Goal: Information Seeking & Learning: Learn about a topic

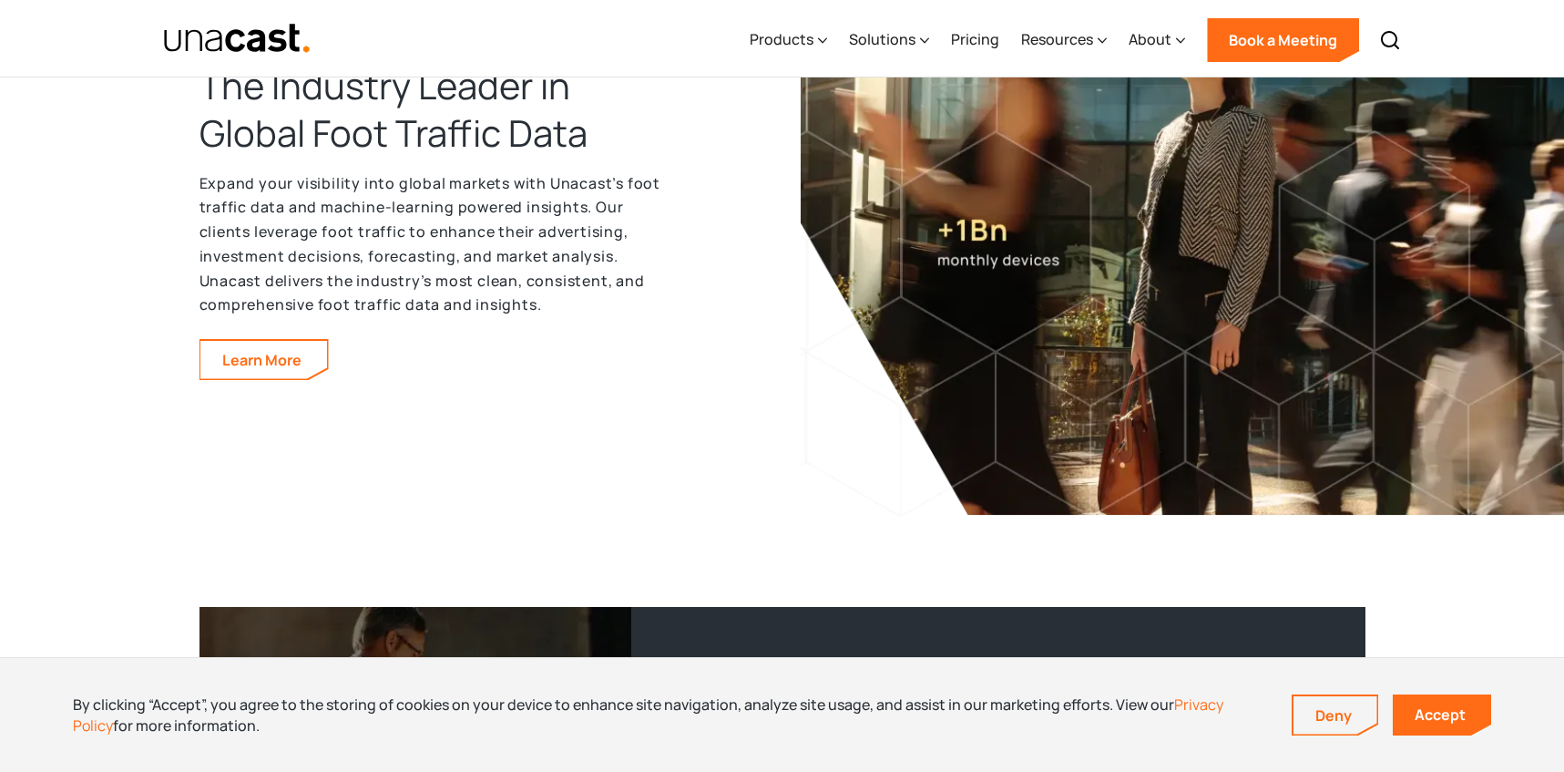
scroll to position [3045, 0]
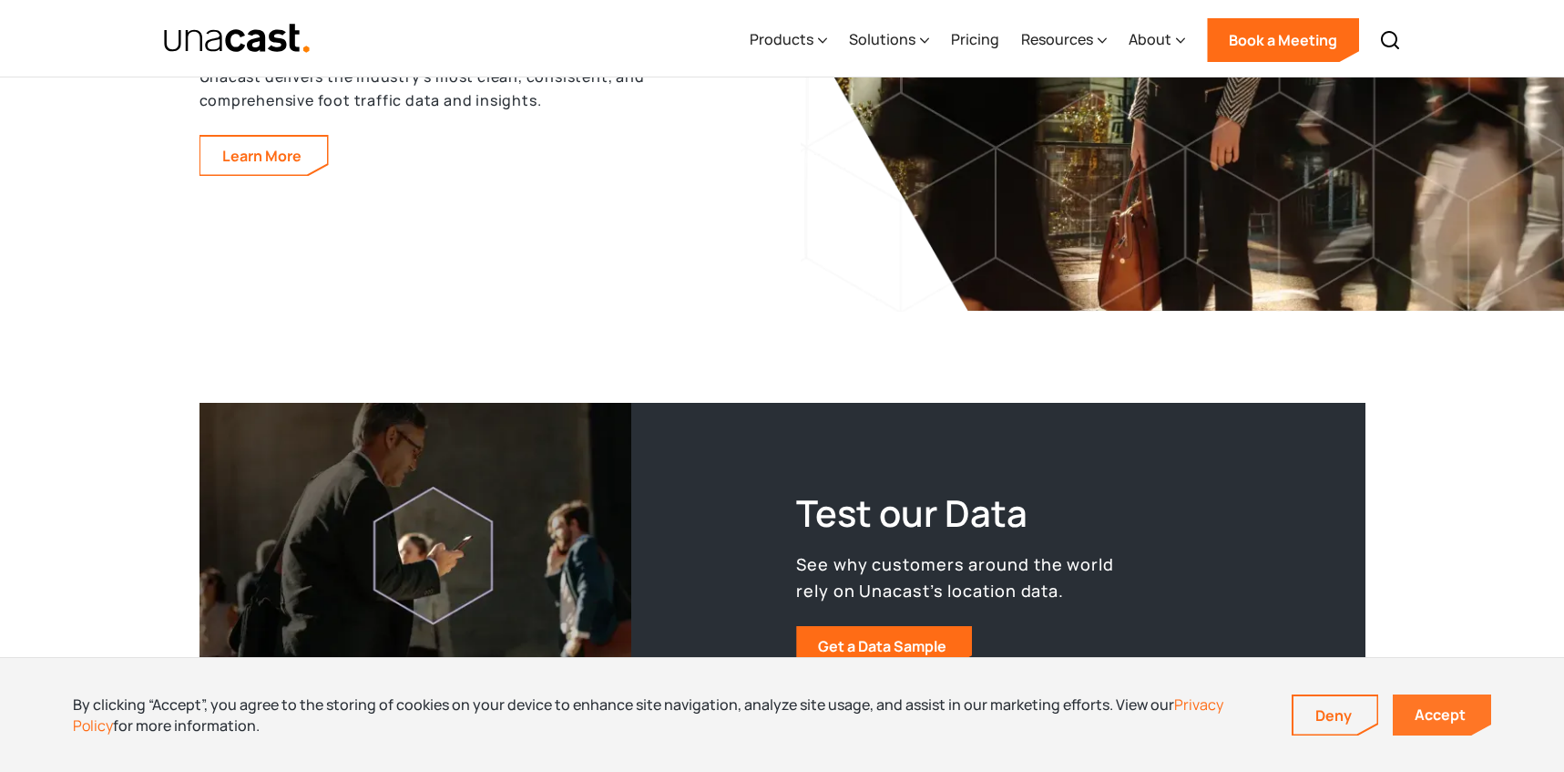
click at [1415, 718] on link "Accept" at bounding box center [1442, 714] width 98 height 41
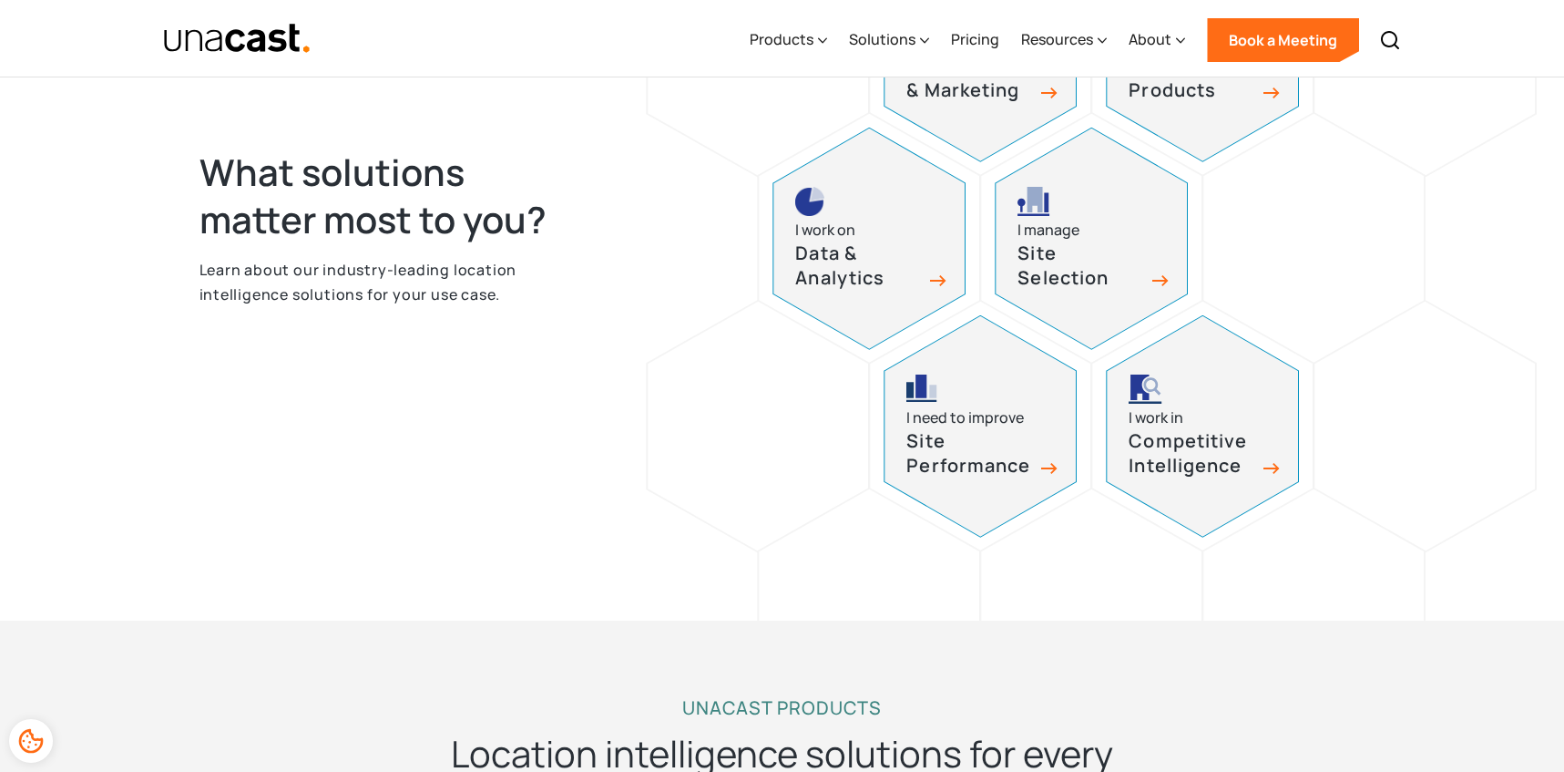
scroll to position [0, 0]
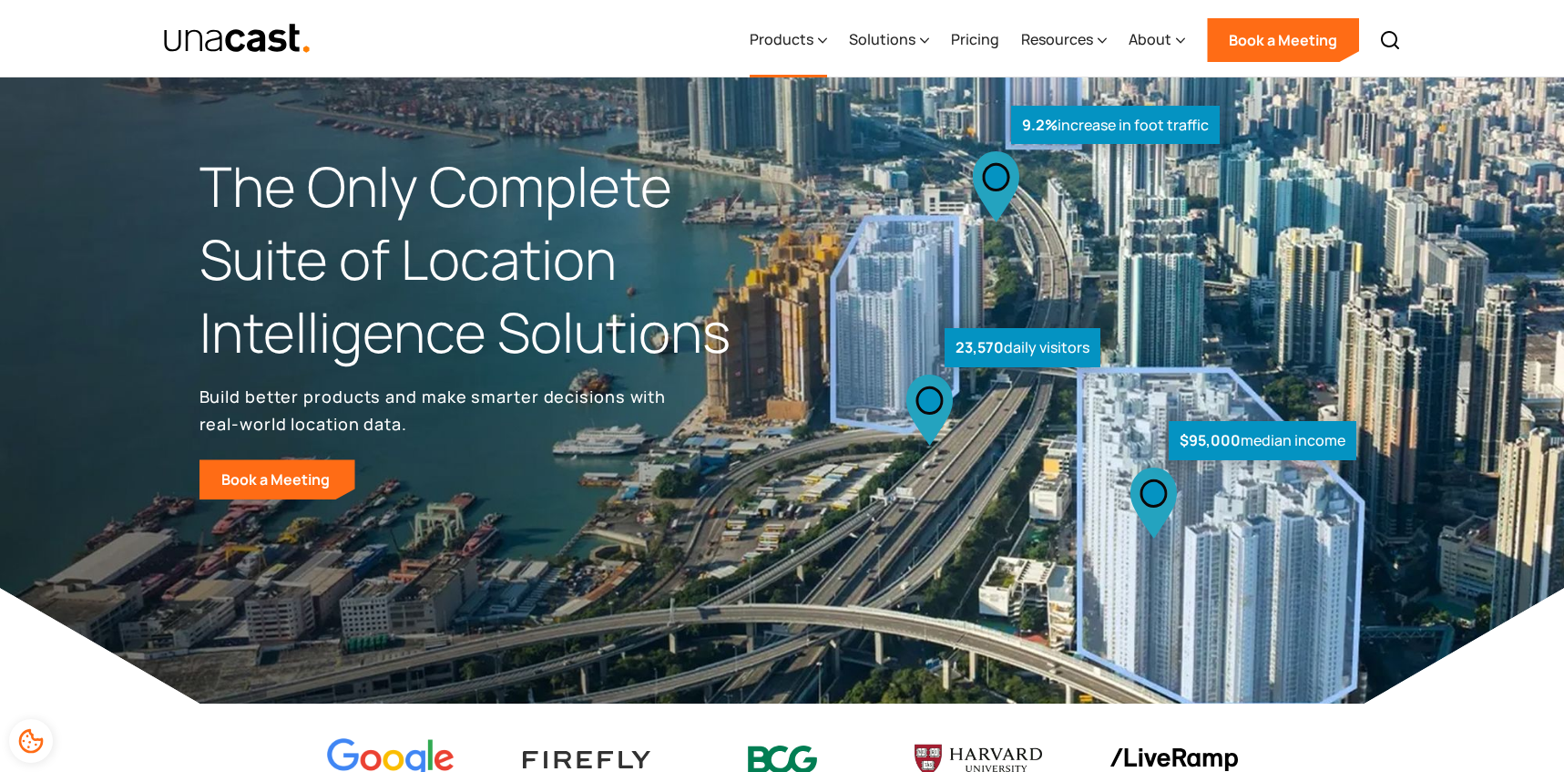
click at [798, 60] on div "Products" at bounding box center [788, 40] width 77 height 75
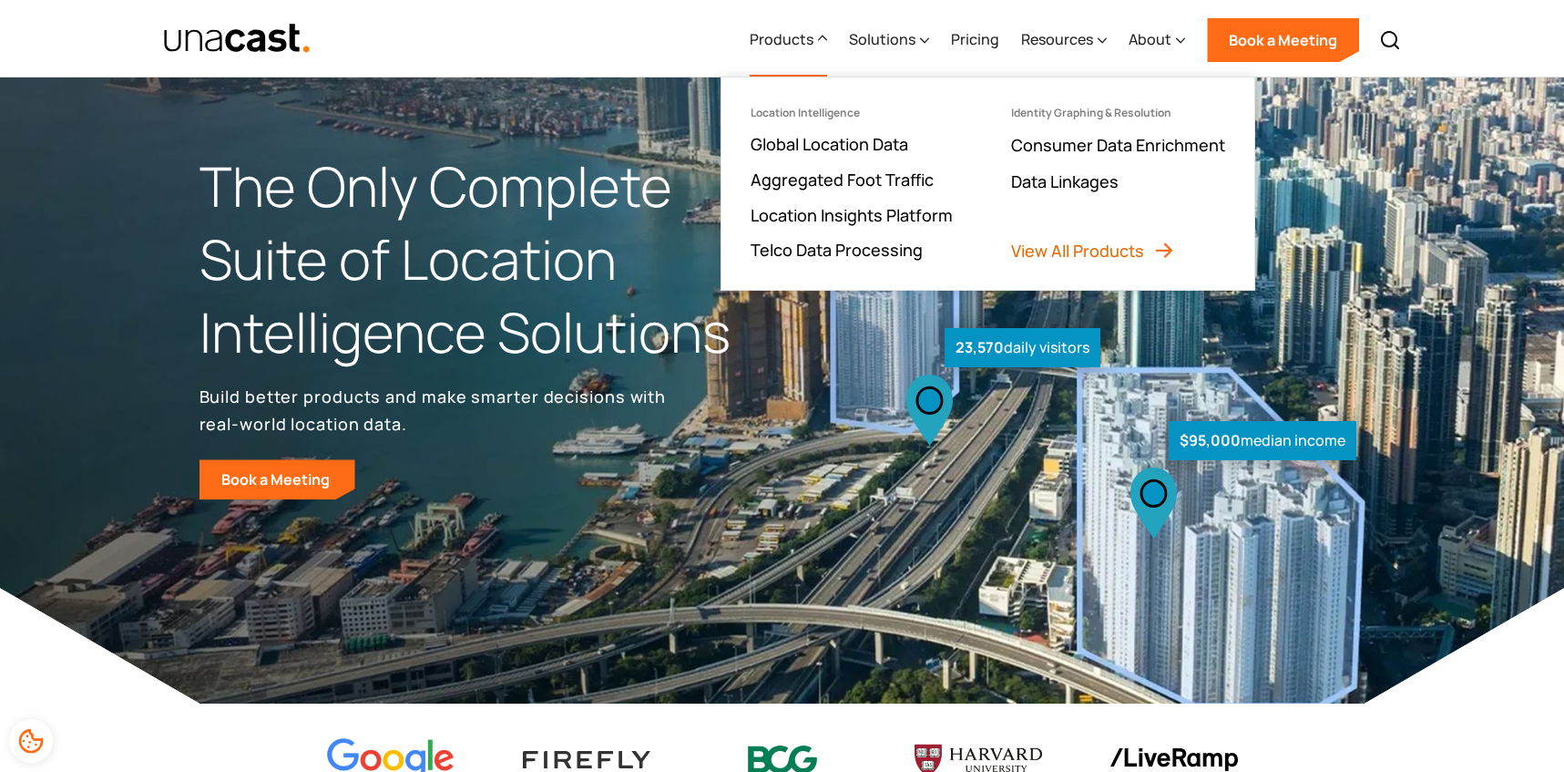
click at [1052, 253] on link "View All Products" at bounding box center [1093, 251] width 164 height 22
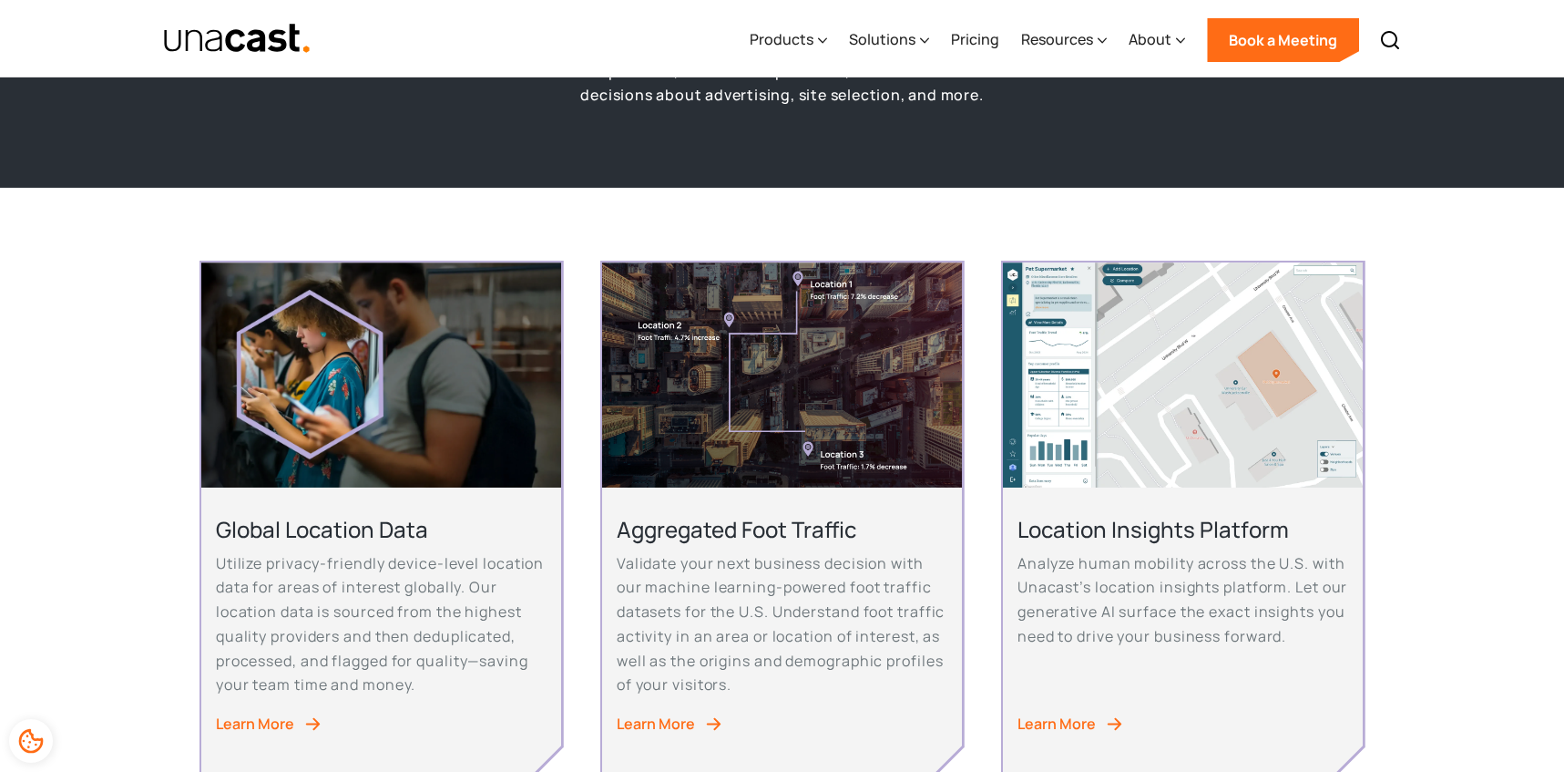
scroll to position [220, 0]
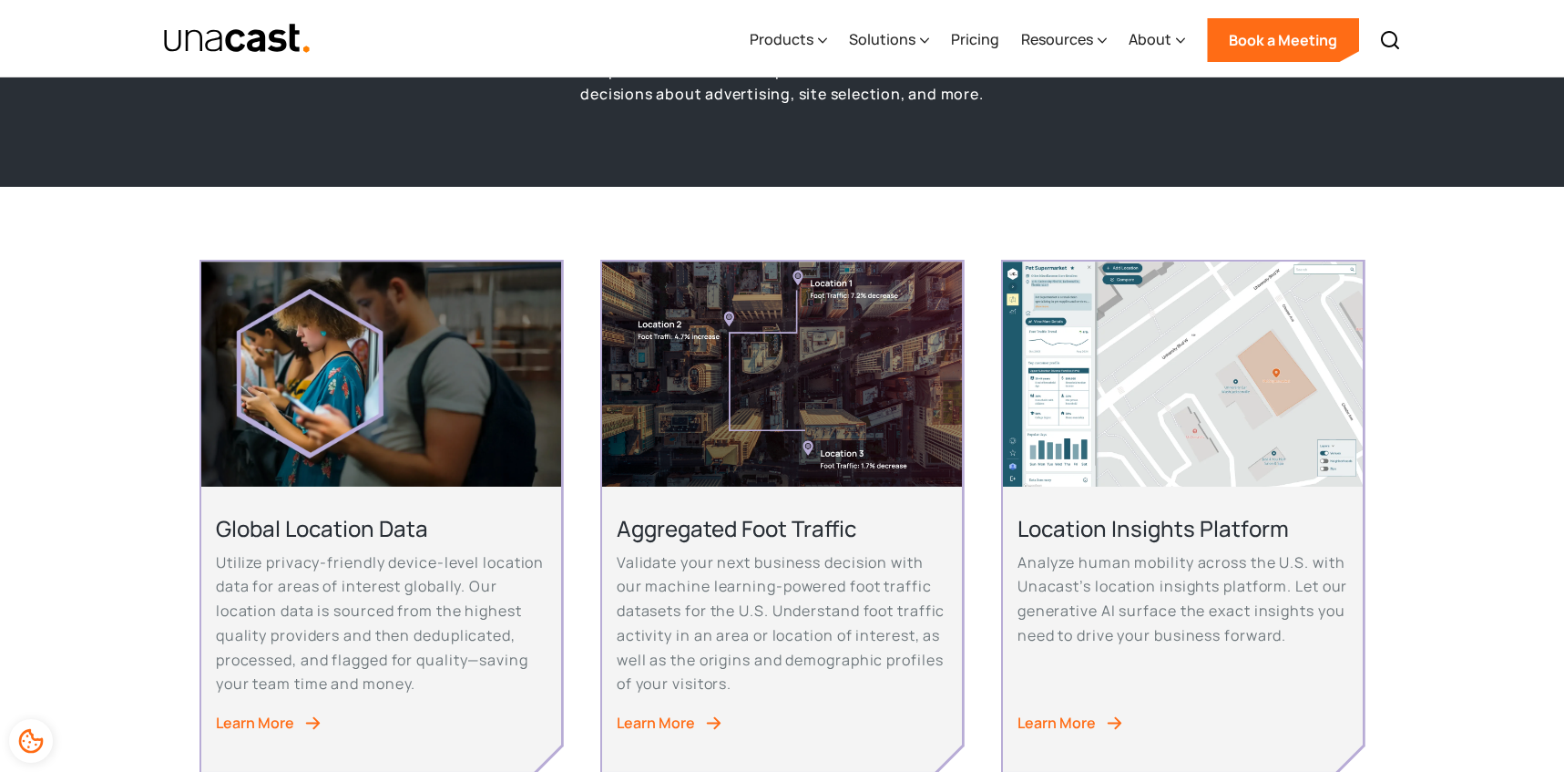
click at [303, 719] on img at bounding box center [312, 722] width 19 height 19
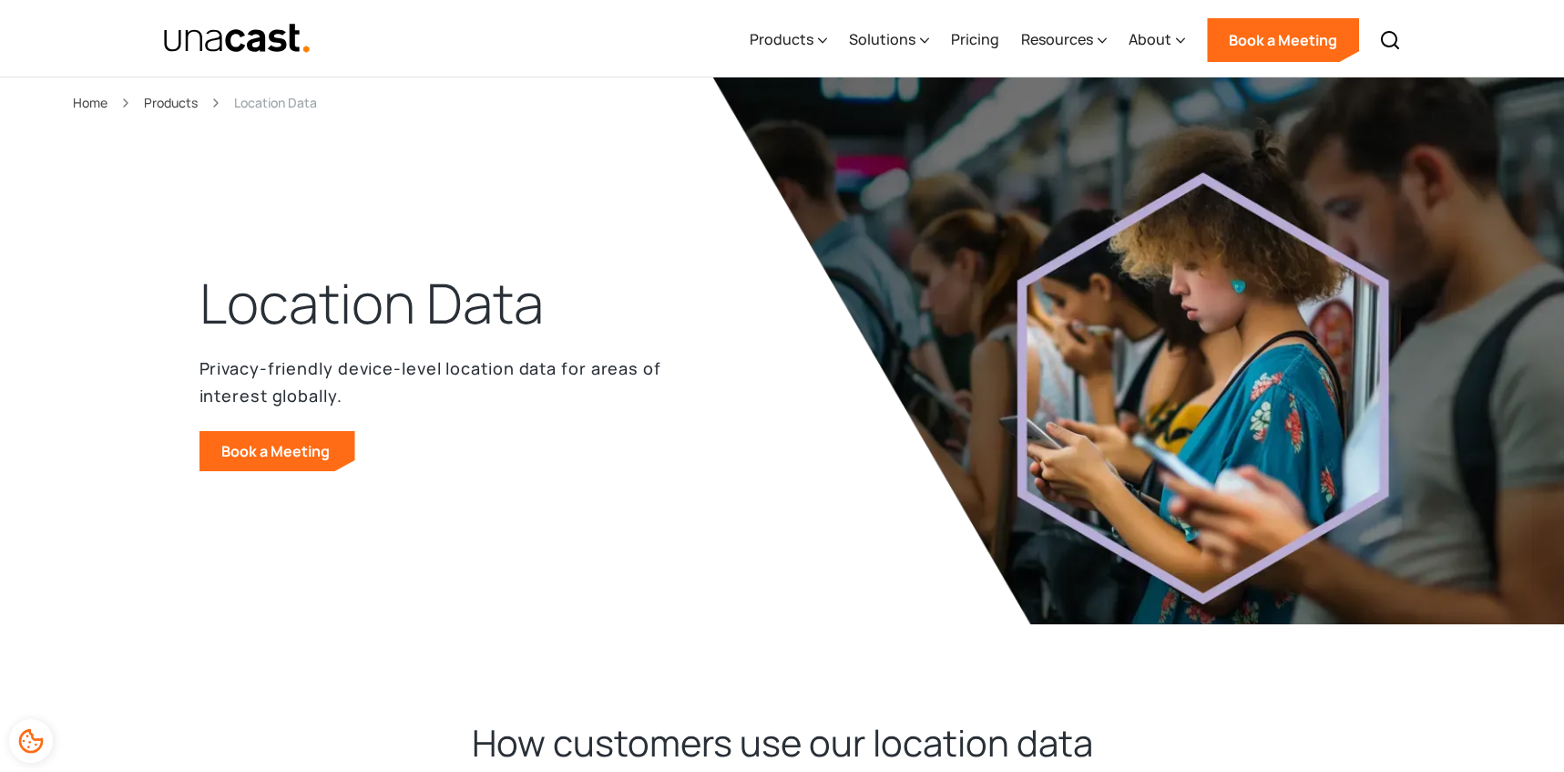
drag, startPoint x: 241, startPoint y: 49, endPoint x: 270, endPoint y: 126, distance: 81.9
click at [240, 49] on img "home" at bounding box center [237, 39] width 149 height 32
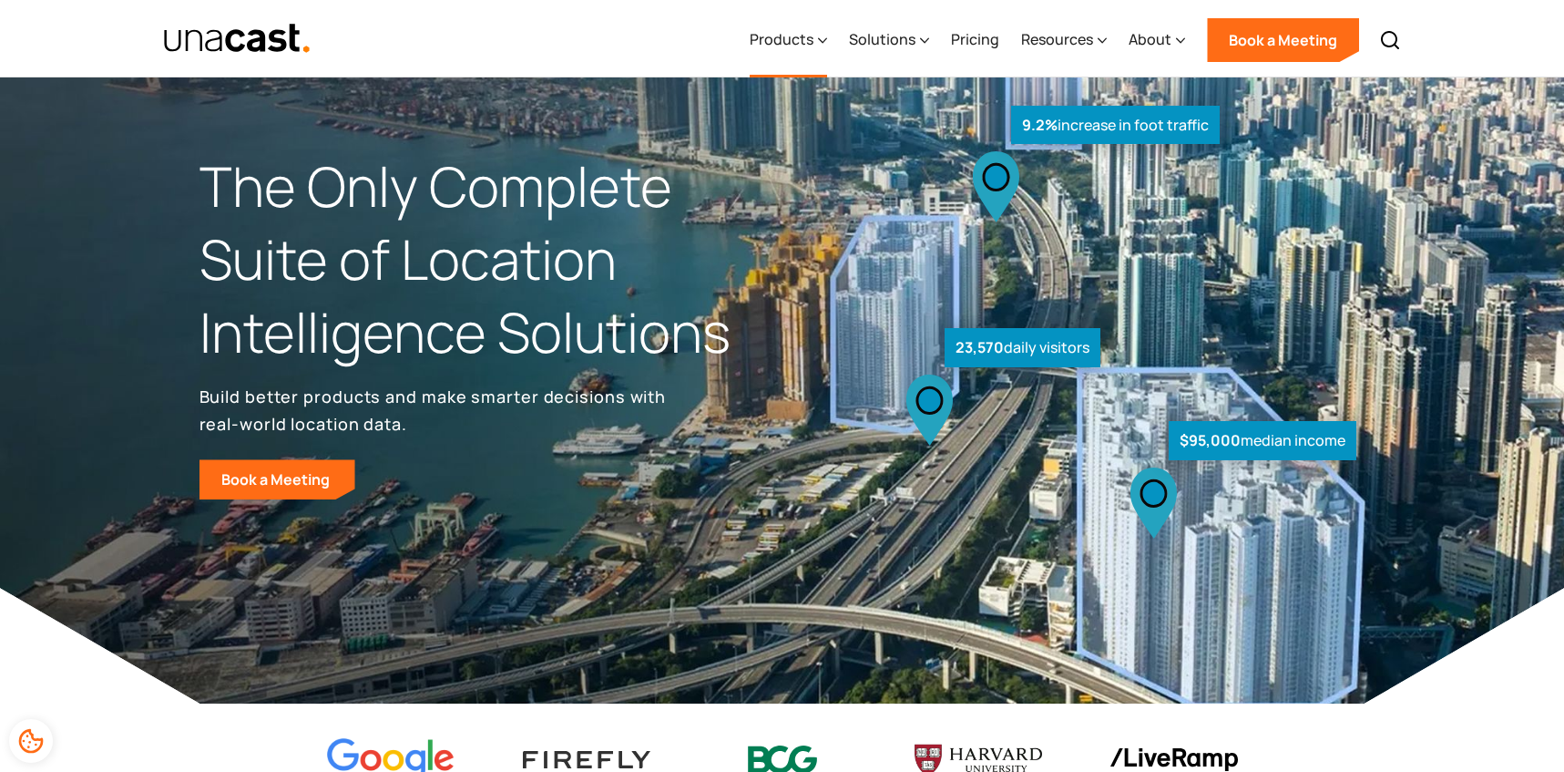
click at [783, 35] on div "Products" at bounding box center [782, 39] width 64 height 22
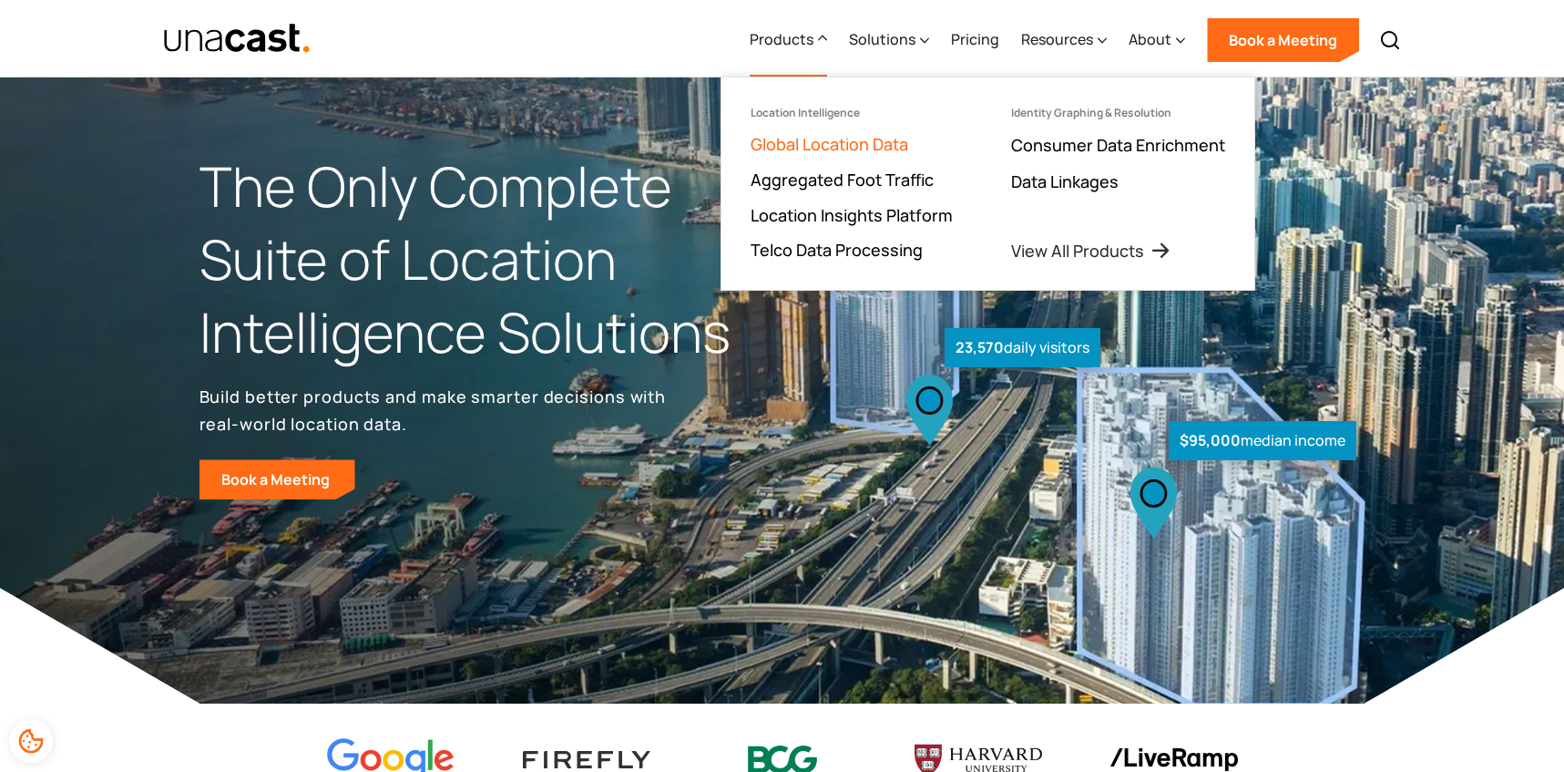
drag, startPoint x: 829, startPoint y: 112, endPoint x: 834, endPoint y: 149, distance: 36.7
click at [829, 112] on div "Location Intelligence" at bounding box center [805, 113] width 109 height 13
click at [834, 149] on link "Global Location Data" at bounding box center [830, 144] width 158 height 22
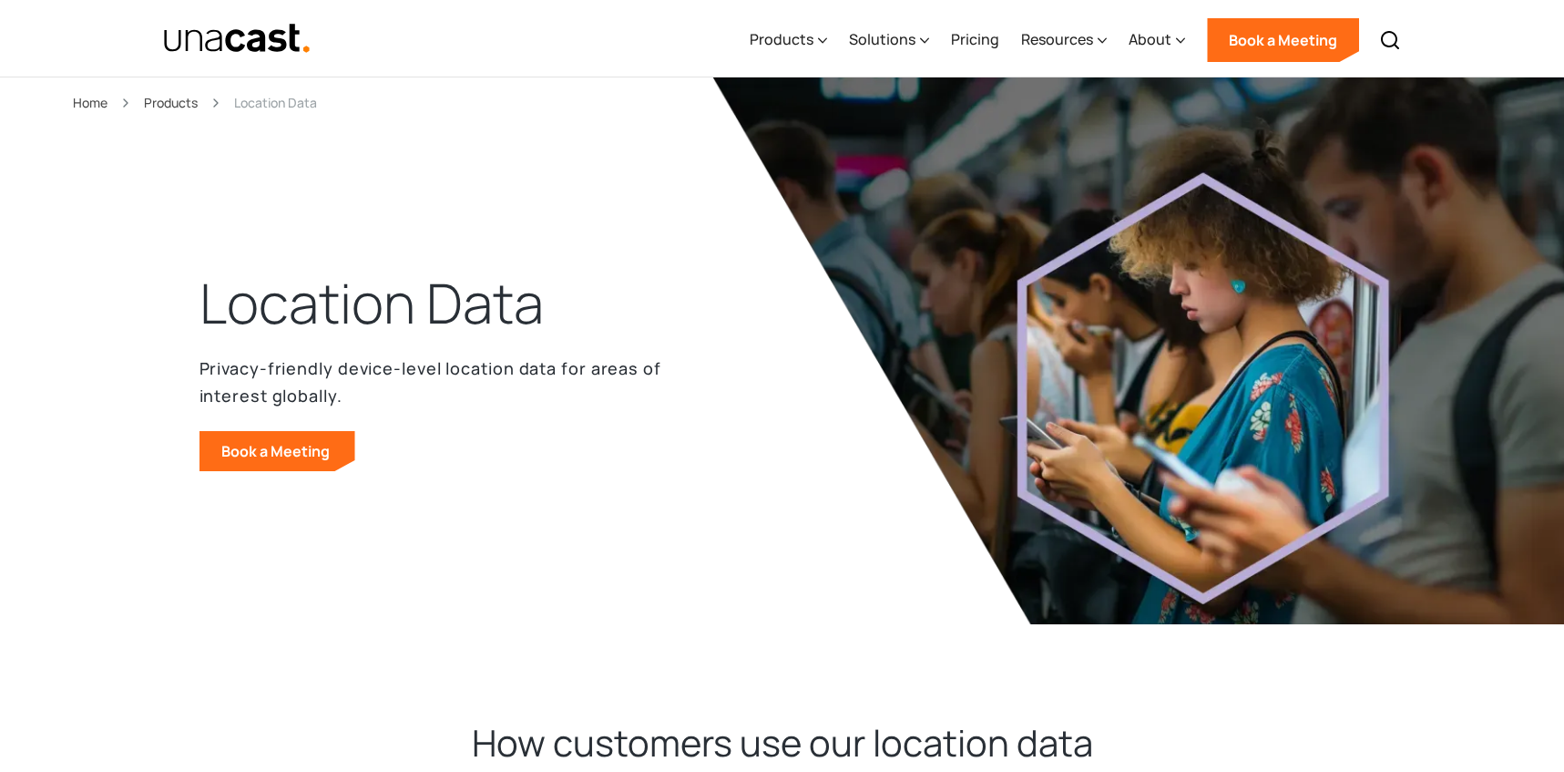
scroll to position [9, 0]
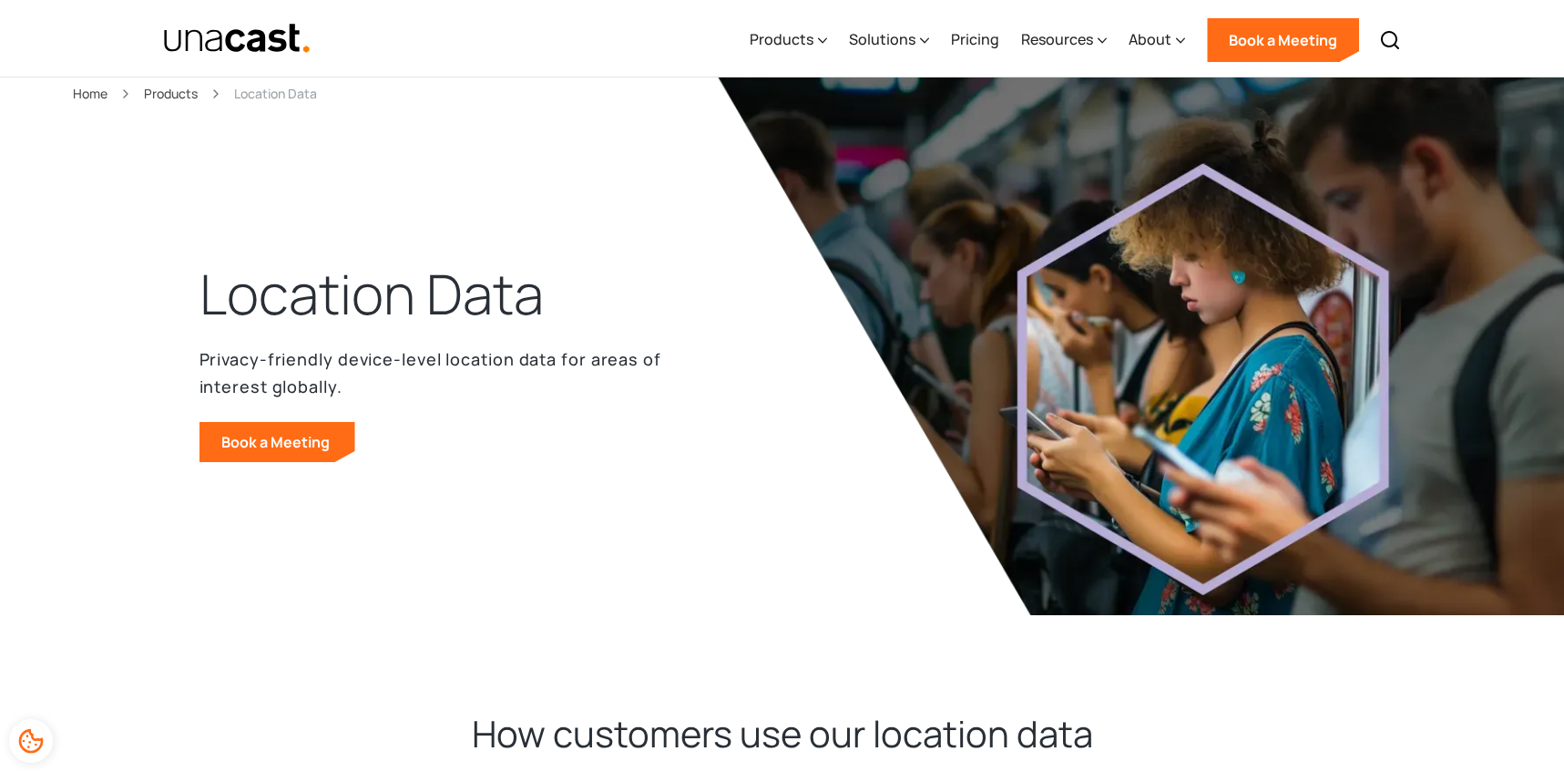
click at [161, 97] on div "Products" at bounding box center [171, 93] width 54 height 21
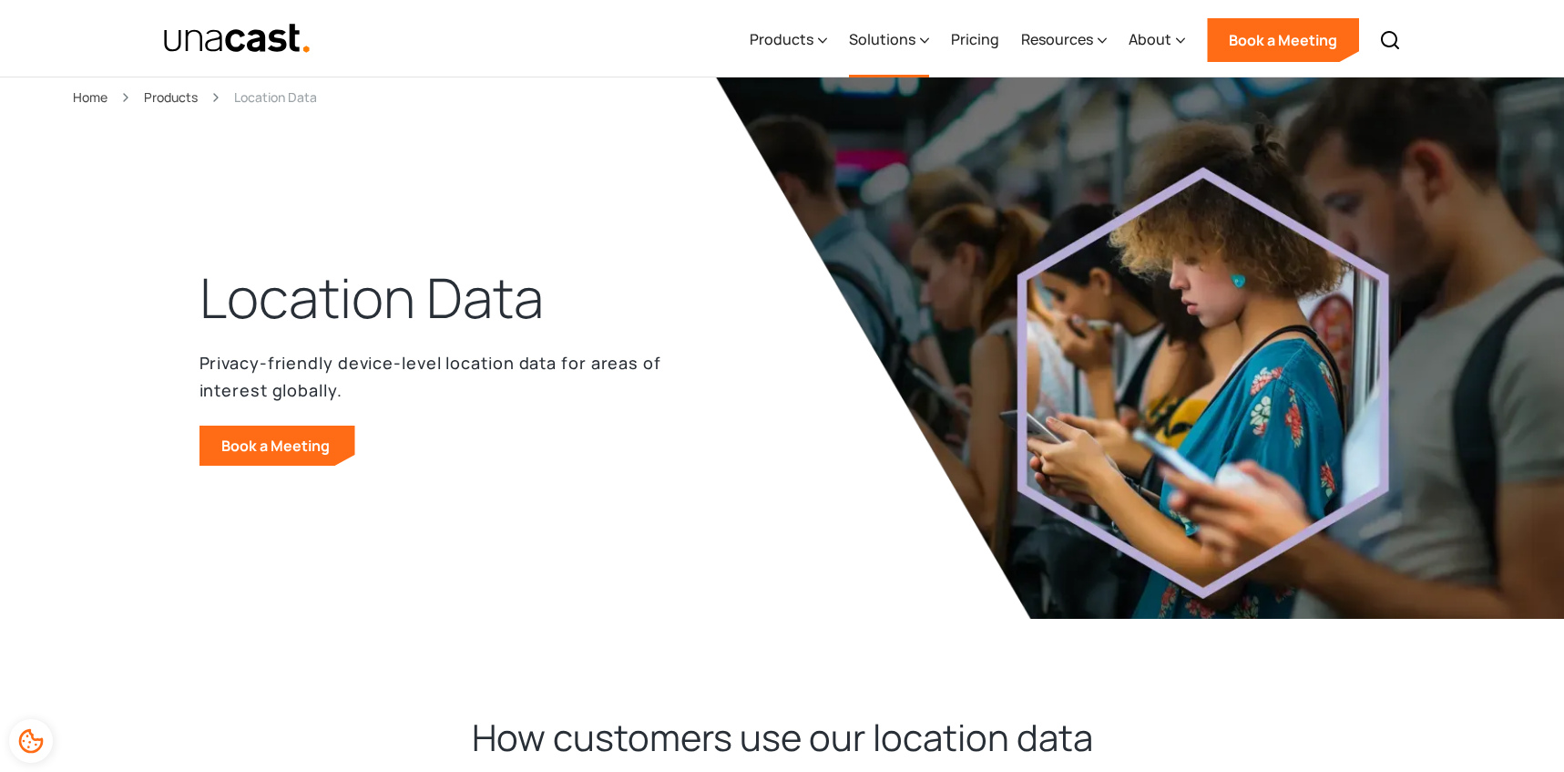
click at [865, 44] on div "Solutions" at bounding box center [882, 39] width 67 height 22
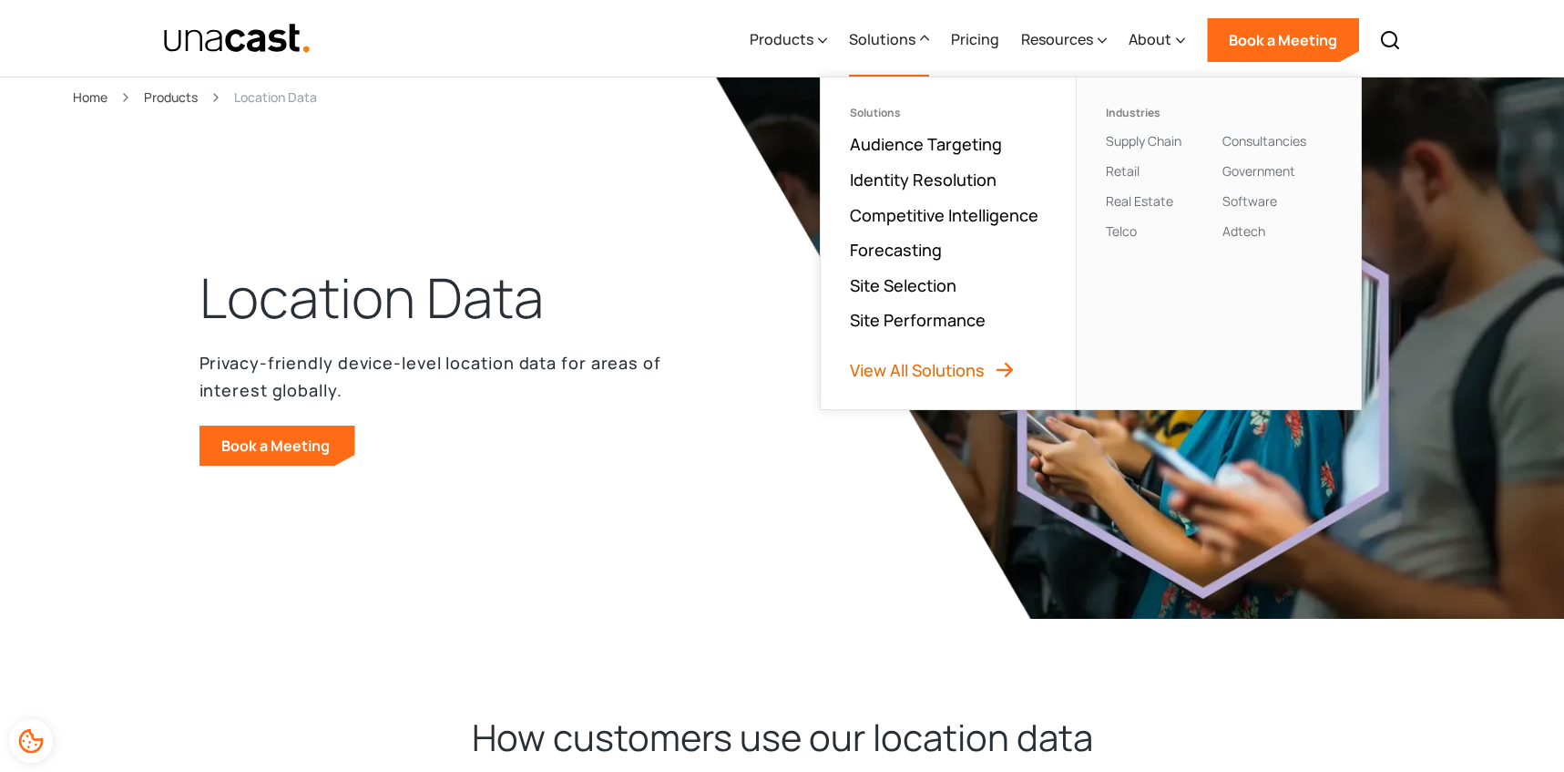
click at [968, 366] on link "View All Solutions" at bounding box center [933, 370] width 166 height 22
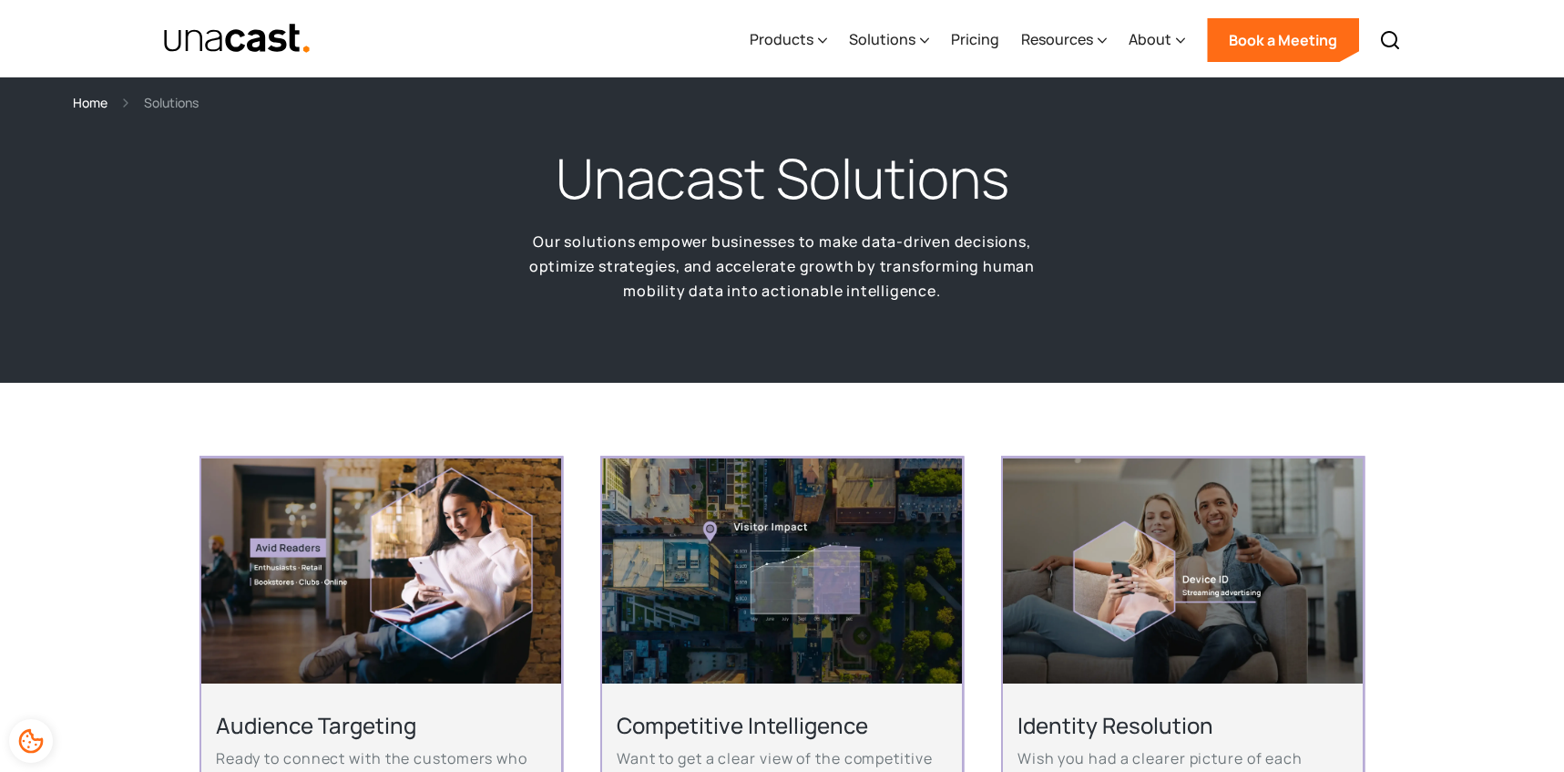
click at [739, 476] on img at bounding box center [782, 570] width 360 height 225
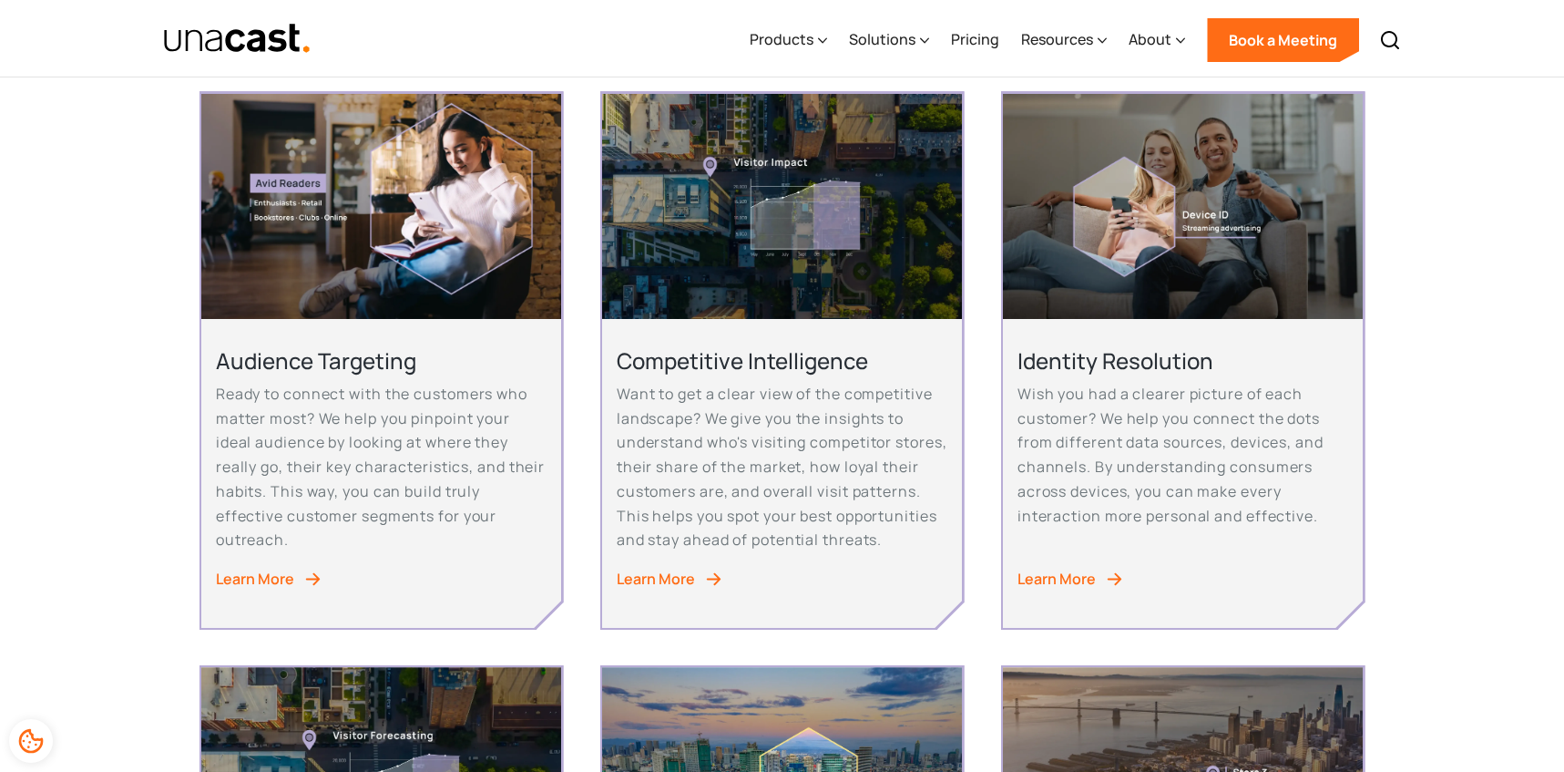
scroll to position [375, 0]
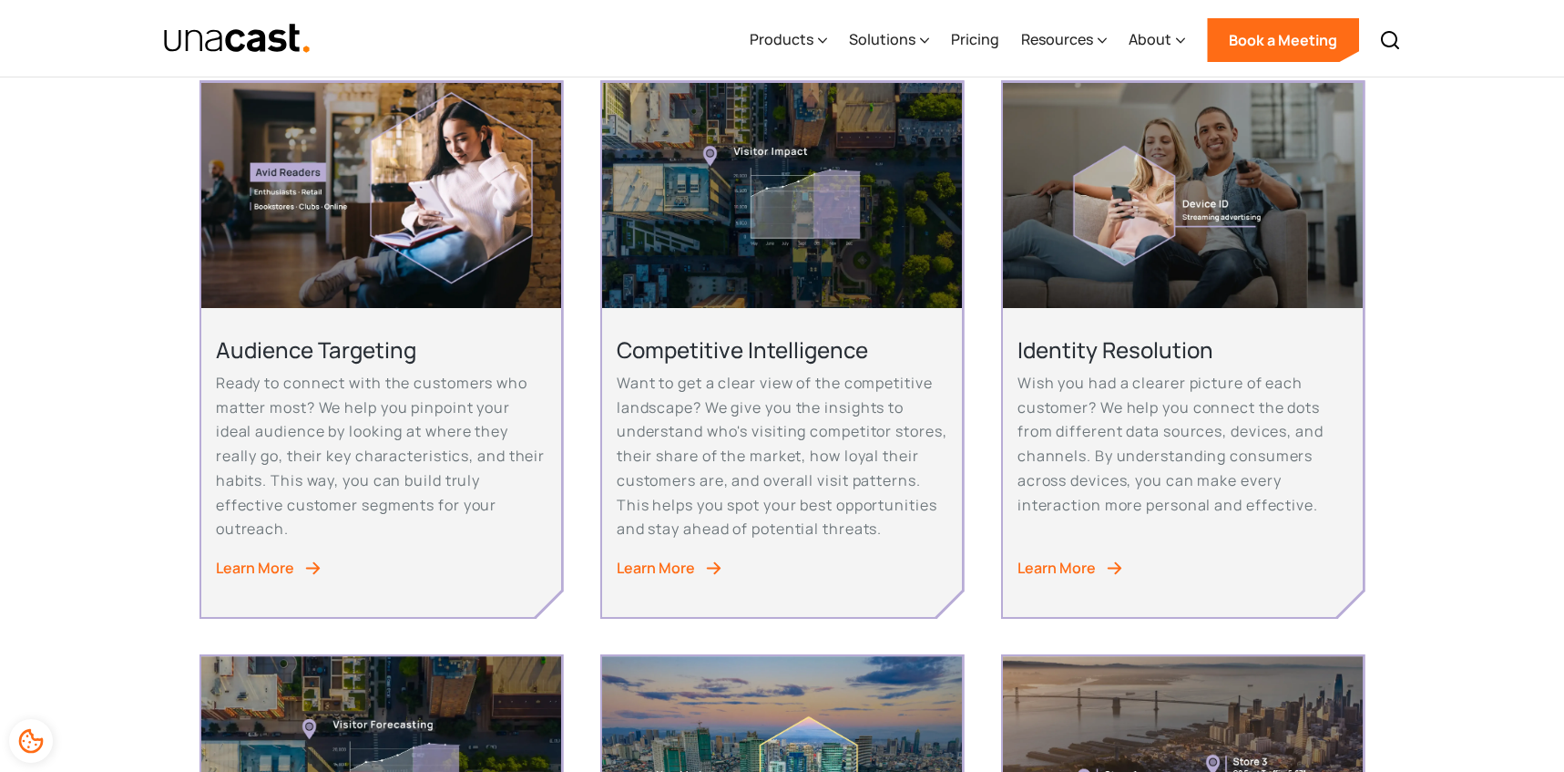
click at [671, 580] on div "Learn More" at bounding box center [656, 568] width 78 height 25
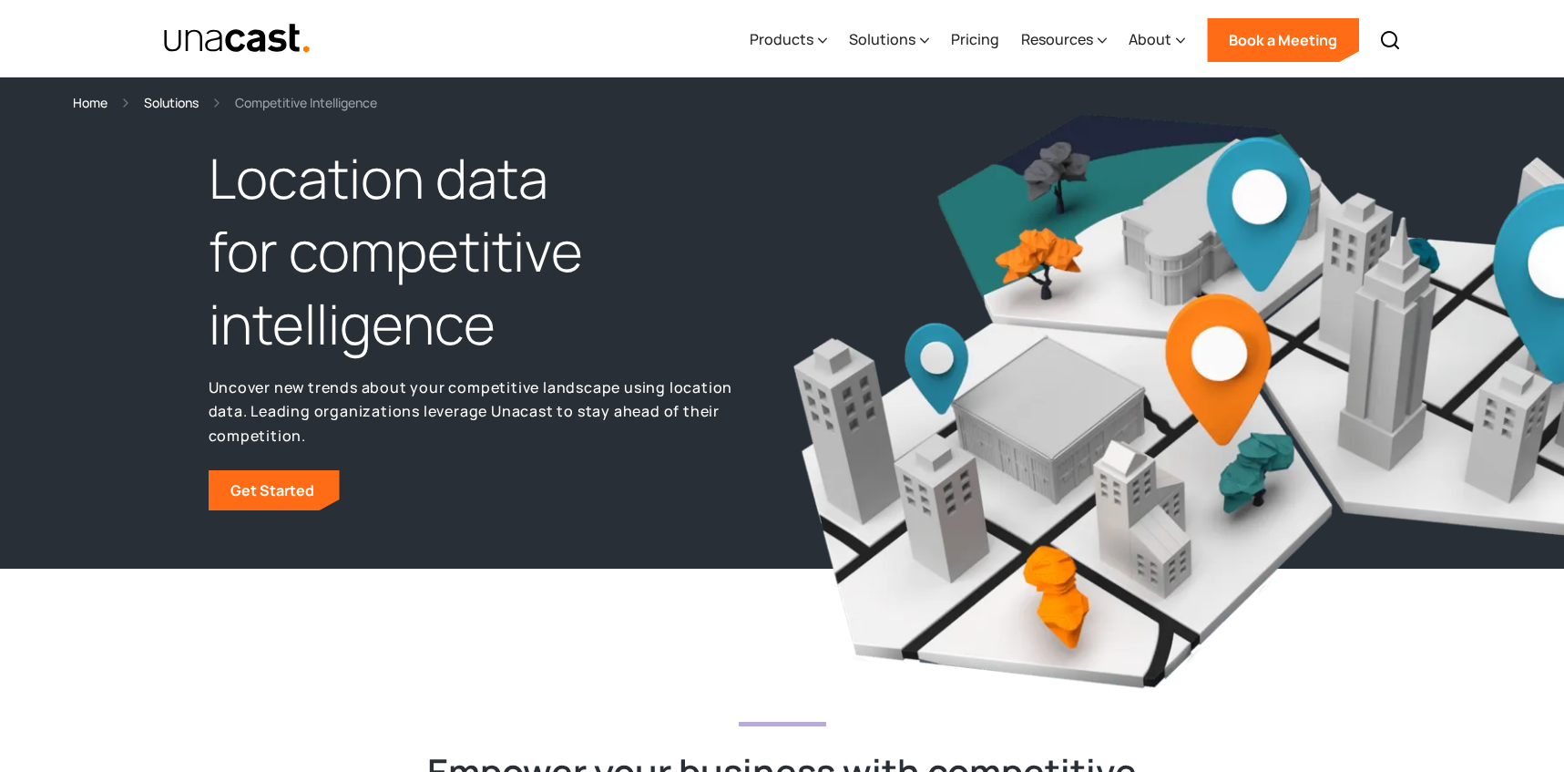
click at [185, 100] on div "Solutions" at bounding box center [171, 102] width 55 height 21
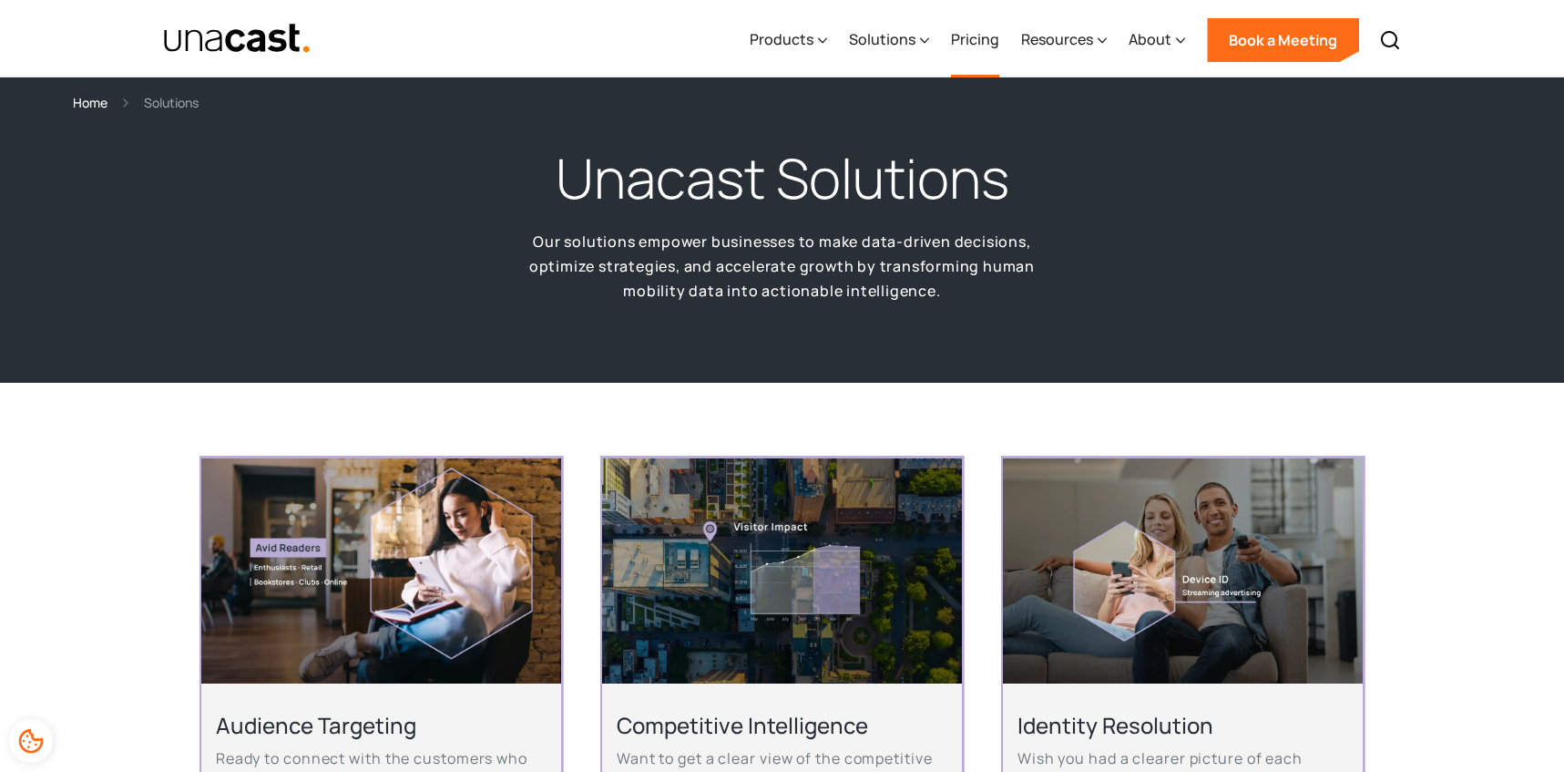
click at [959, 46] on link "Pricing" at bounding box center [975, 40] width 48 height 75
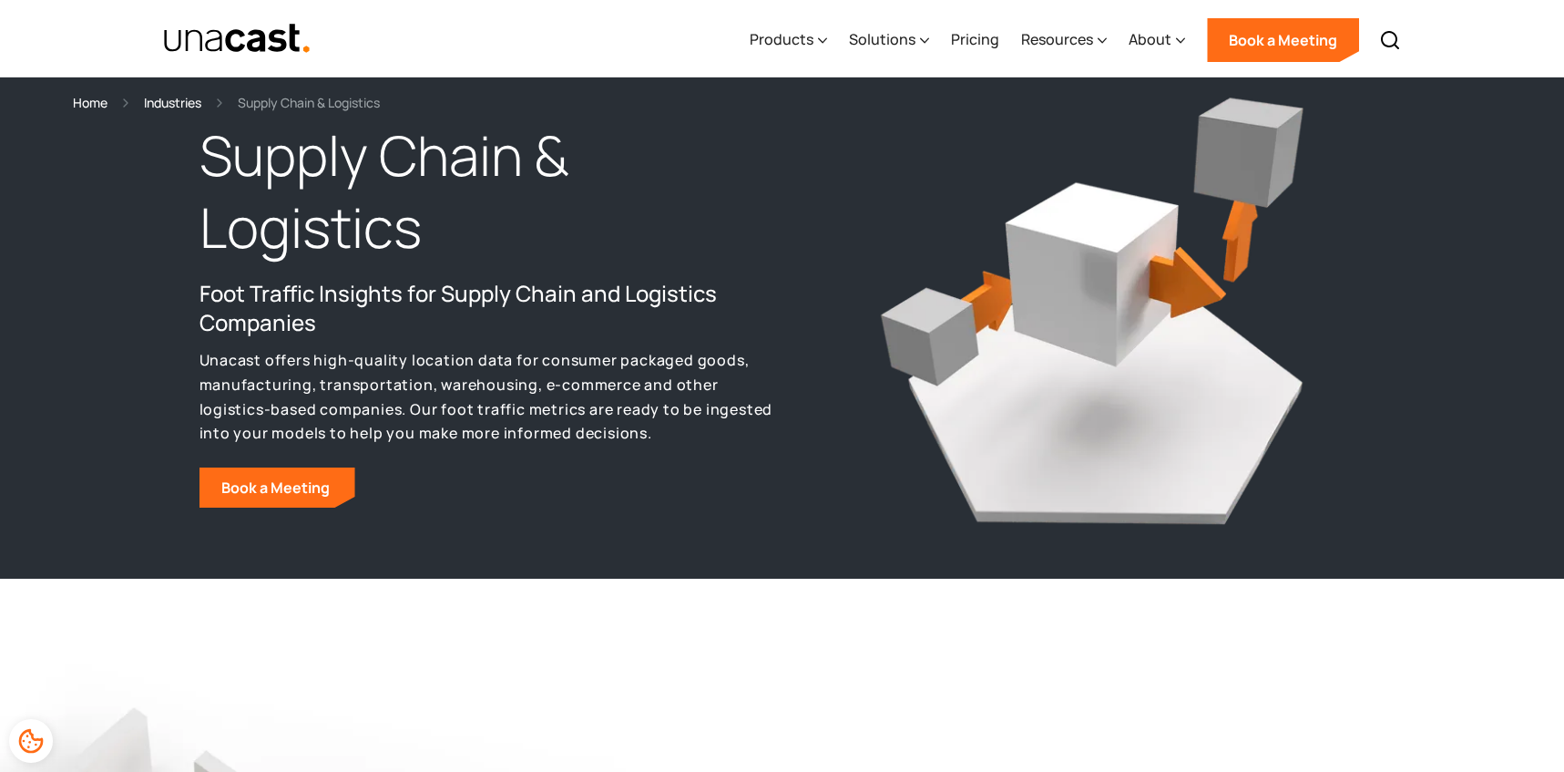
click at [181, 102] on div "Industries" at bounding box center [172, 102] width 57 height 21
click at [237, 50] on img "home" at bounding box center [237, 39] width 149 height 32
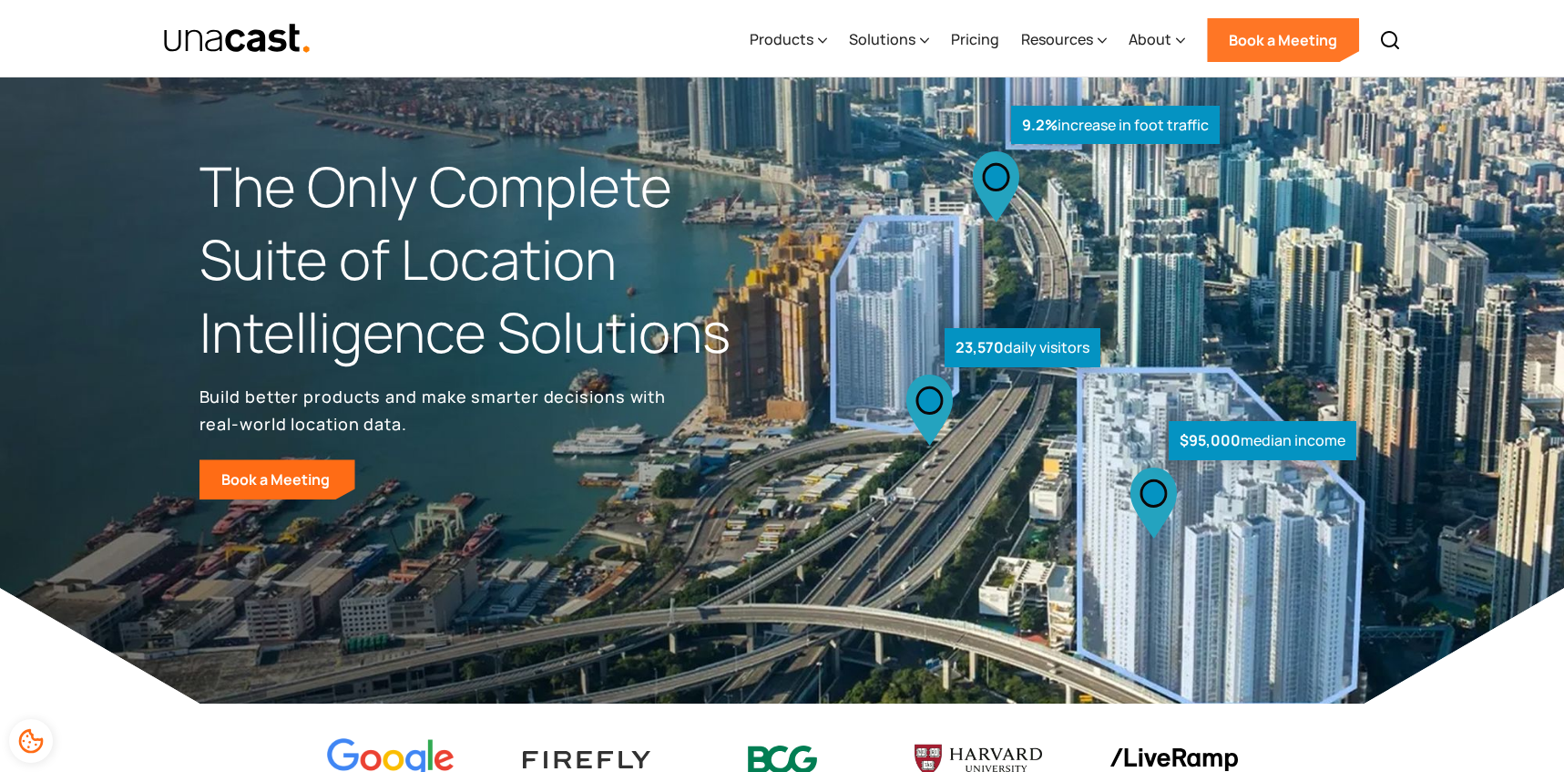
click at [1277, 42] on link "Book a Meeting" at bounding box center [1283, 40] width 152 height 44
drag, startPoint x: 220, startPoint y: 493, endPoint x: 254, endPoint y: 480, distance: 36.9
click at [221, 492] on link "Book a Meeting" at bounding box center [278, 479] width 156 height 40
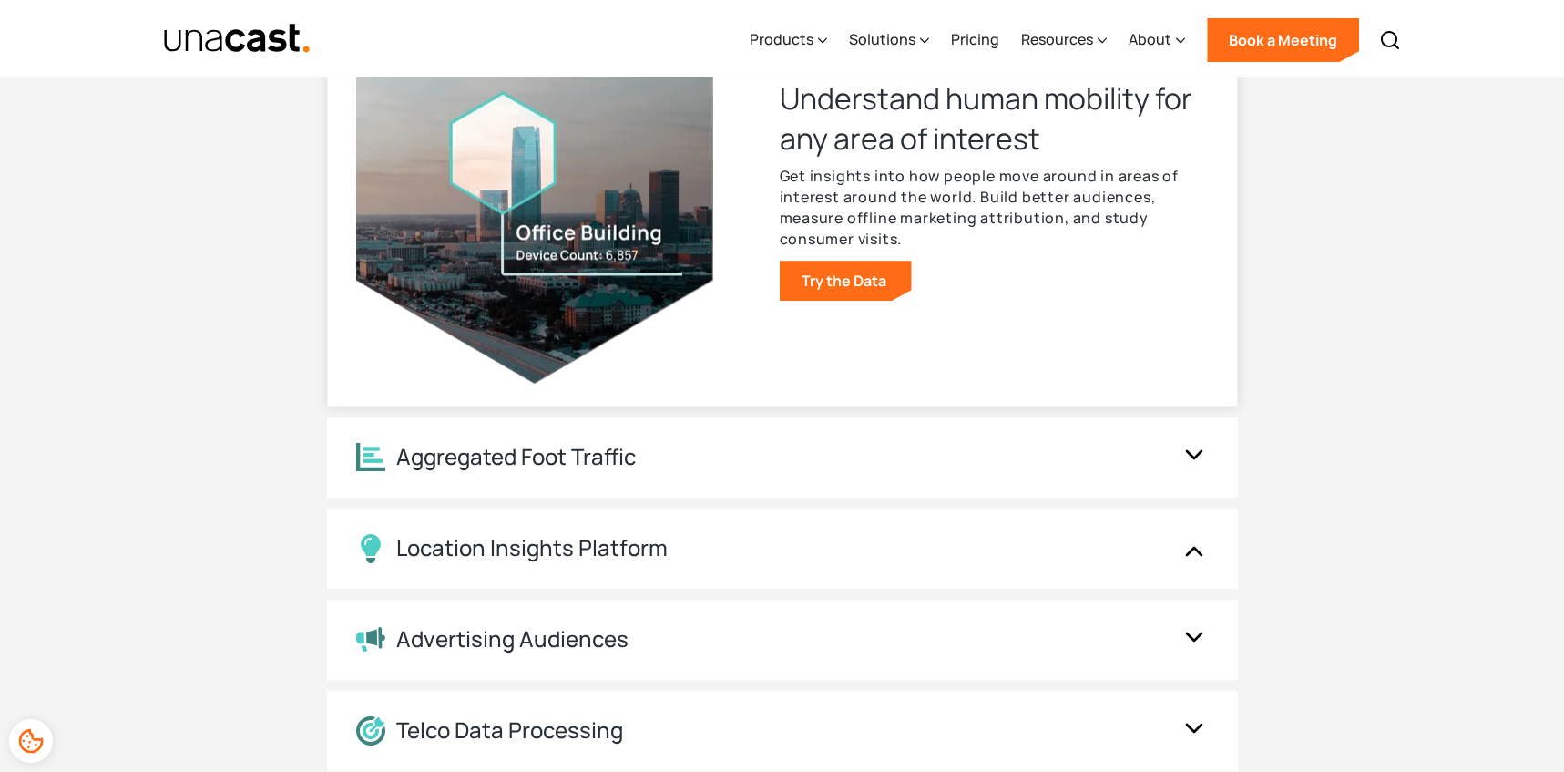
scroll to position [1891, 0]
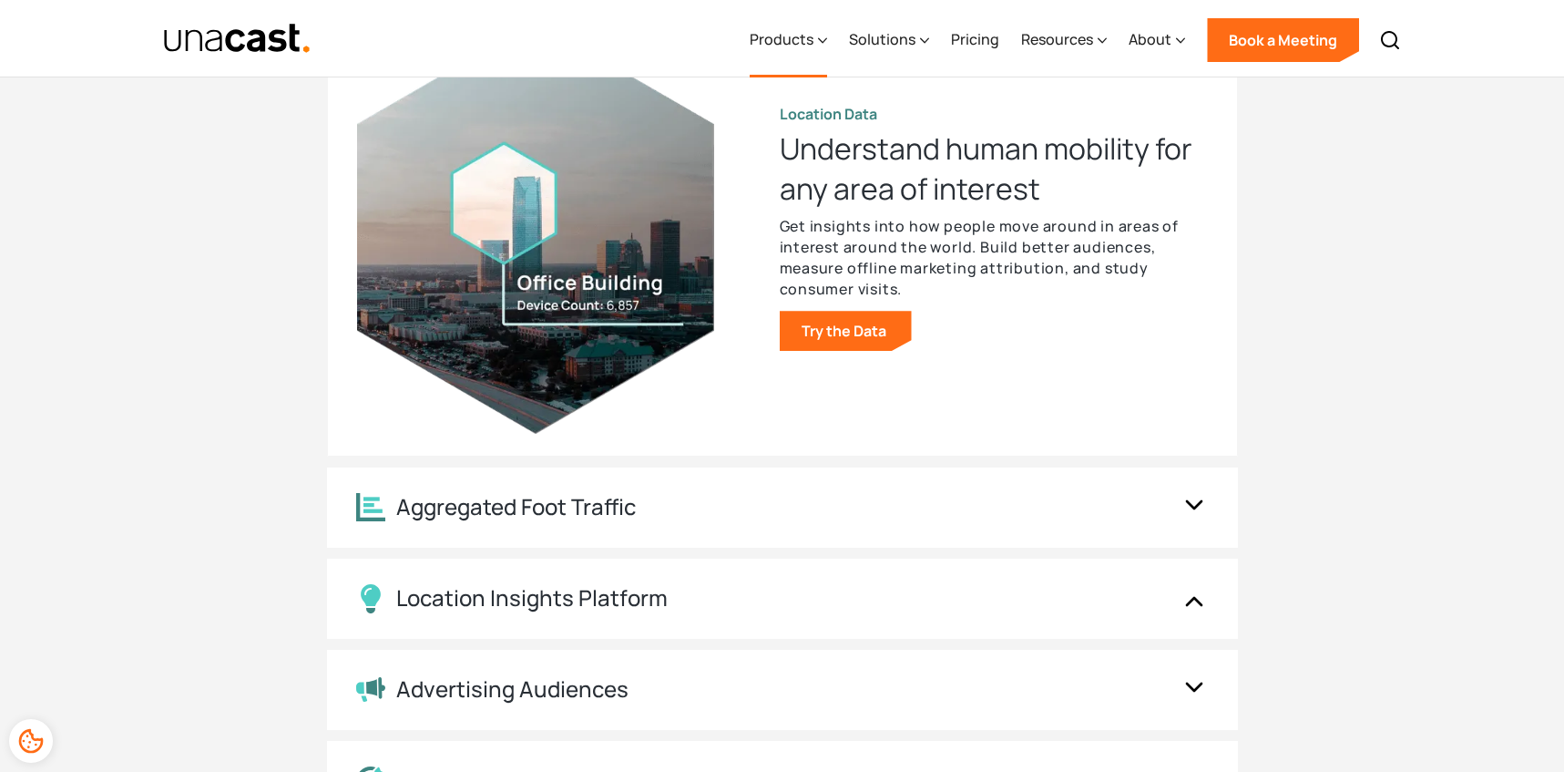
click at [825, 49] on icon at bounding box center [822, 40] width 9 height 19
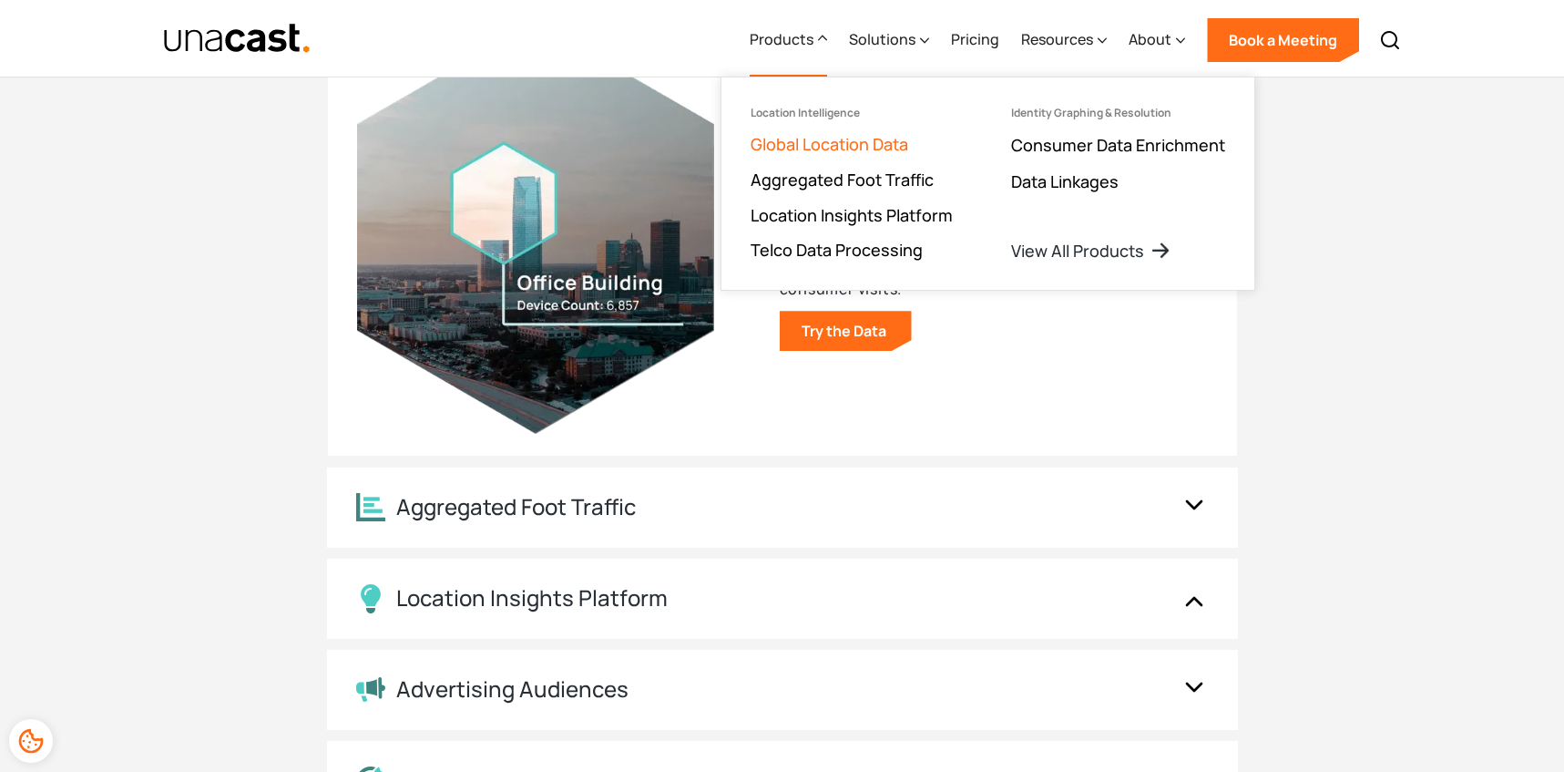
click at [811, 151] on link "Global Location Data" at bounding box center [830, 144] width 158 height 22
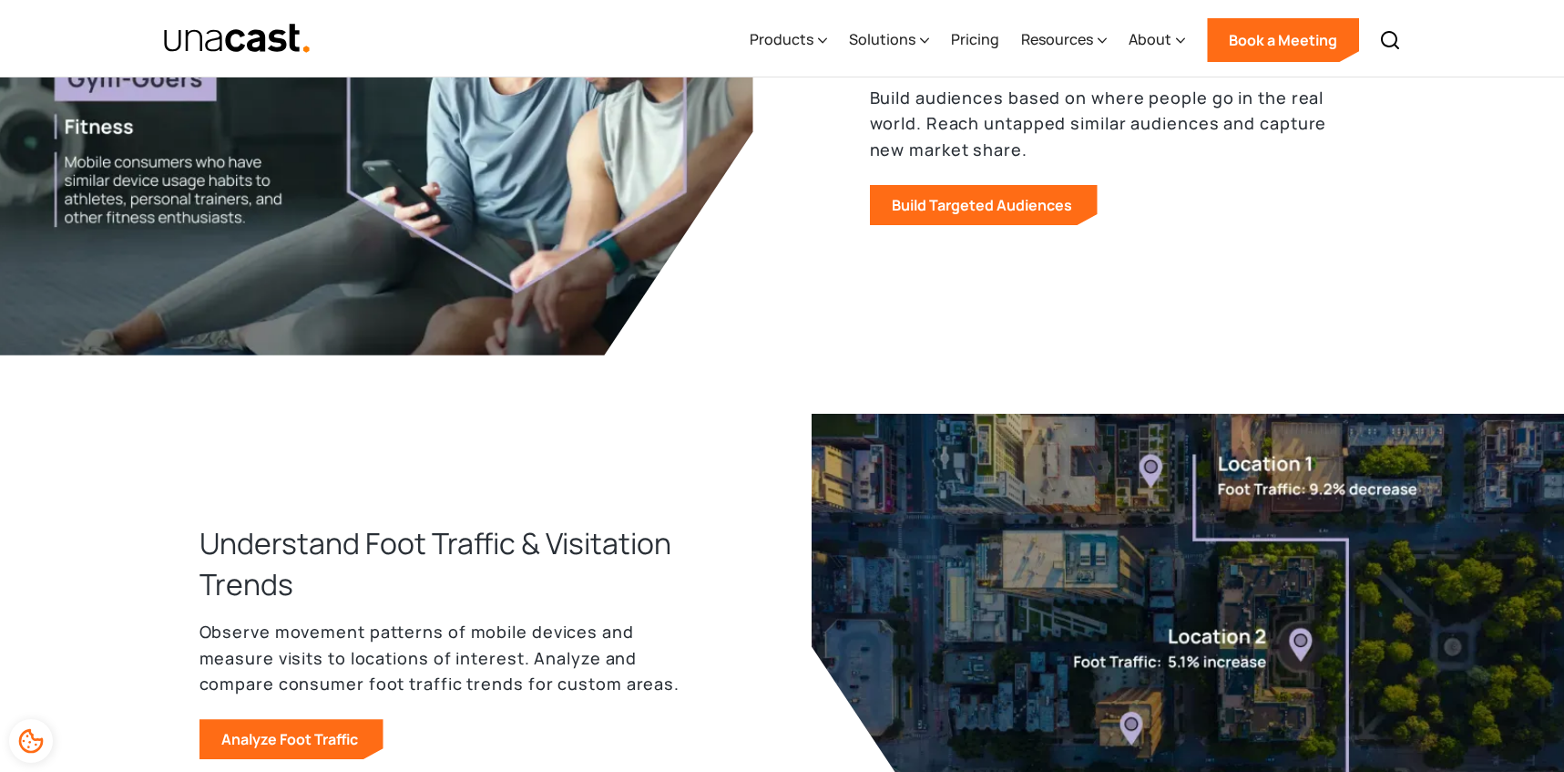
scroll to position [875, 0]
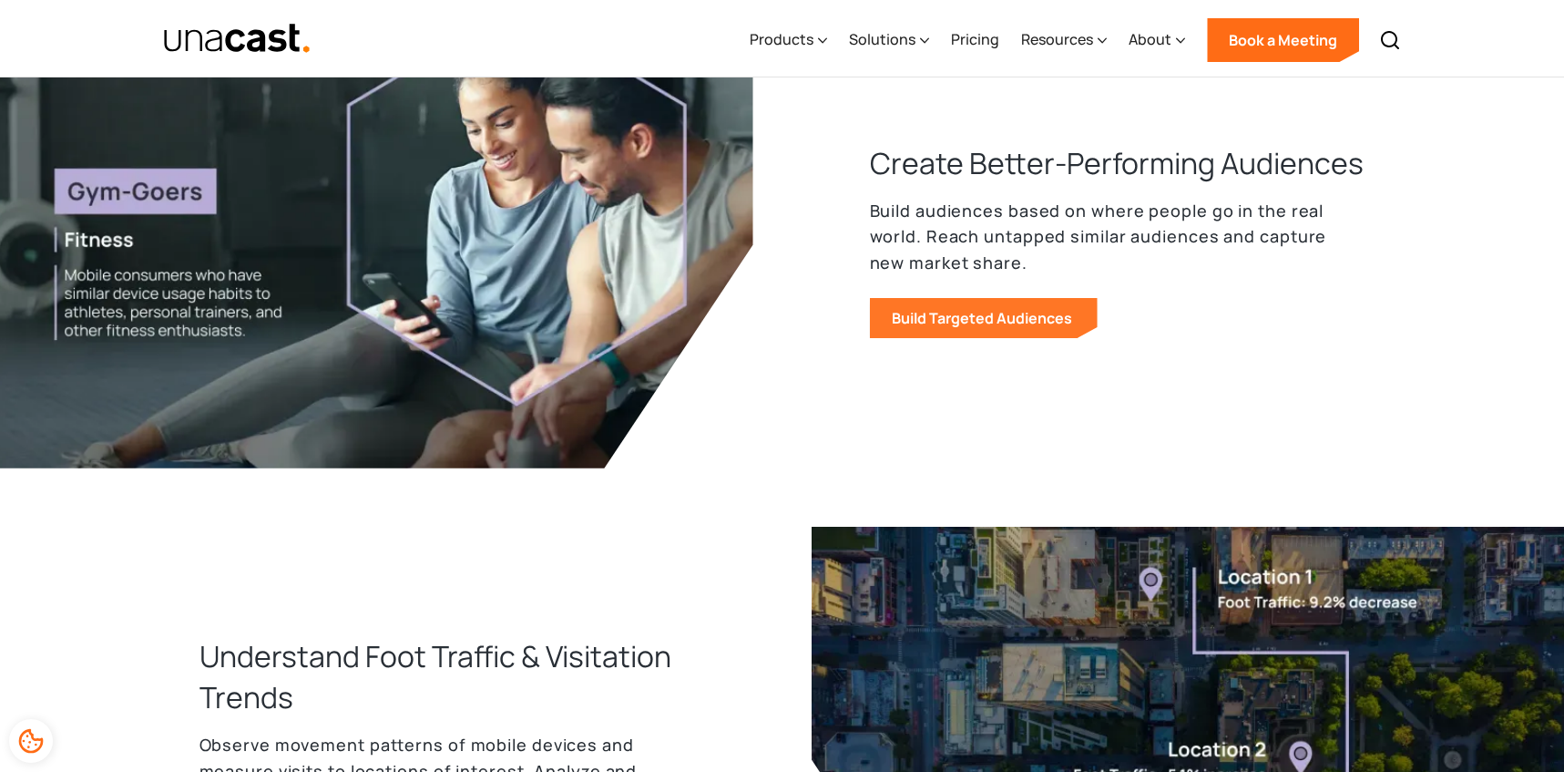
click at [939, 323] on link "Build Targeted Audiences" at bounding box center [984, 318] width 228 height 40
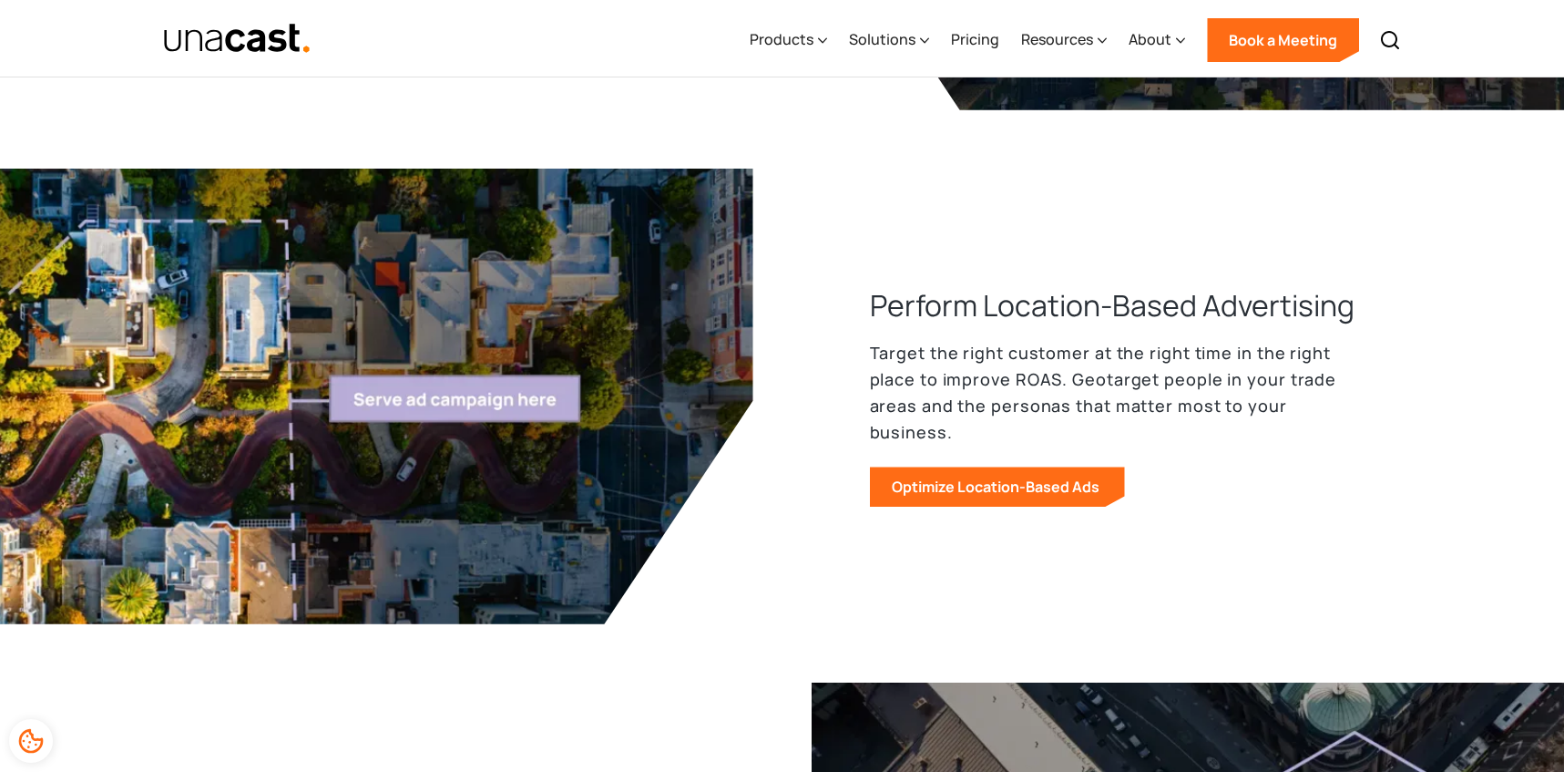
scroll to position [1751, 0]
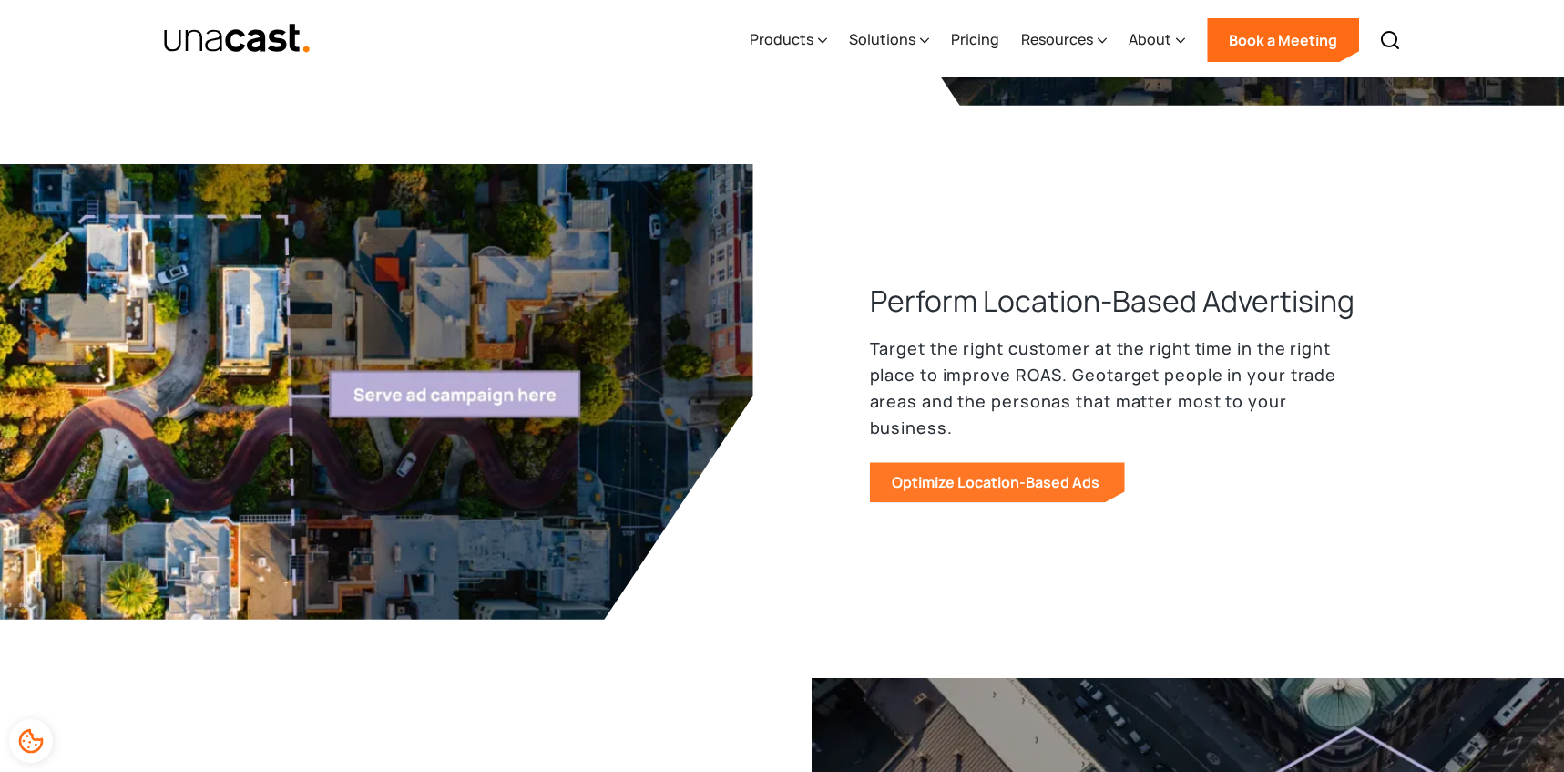
click at [1064, 465] on link "Optimize Location-Based Ads" at bounding box center [997, 482] width 255 height 40
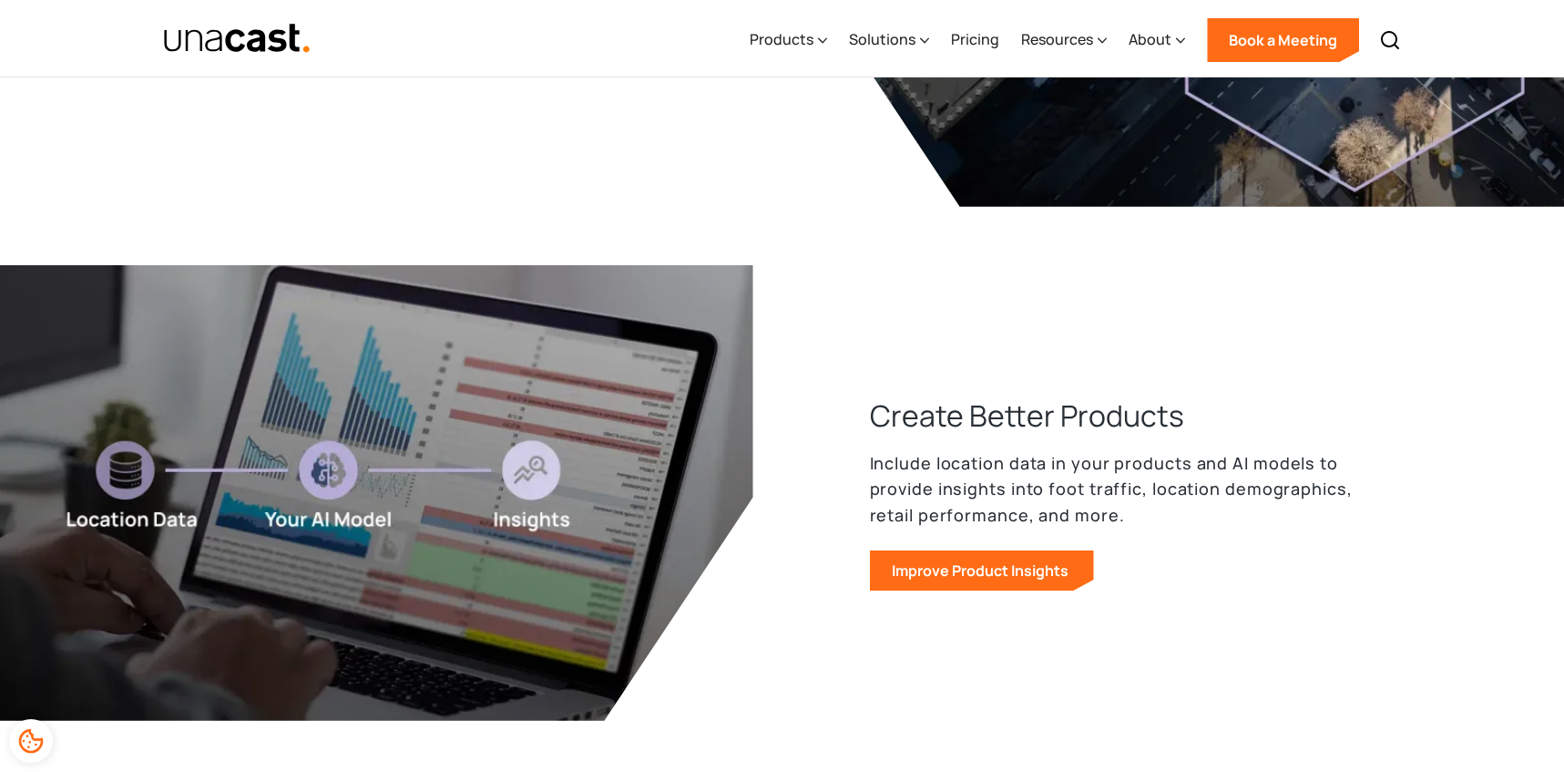
scroll to position [2675, 0]
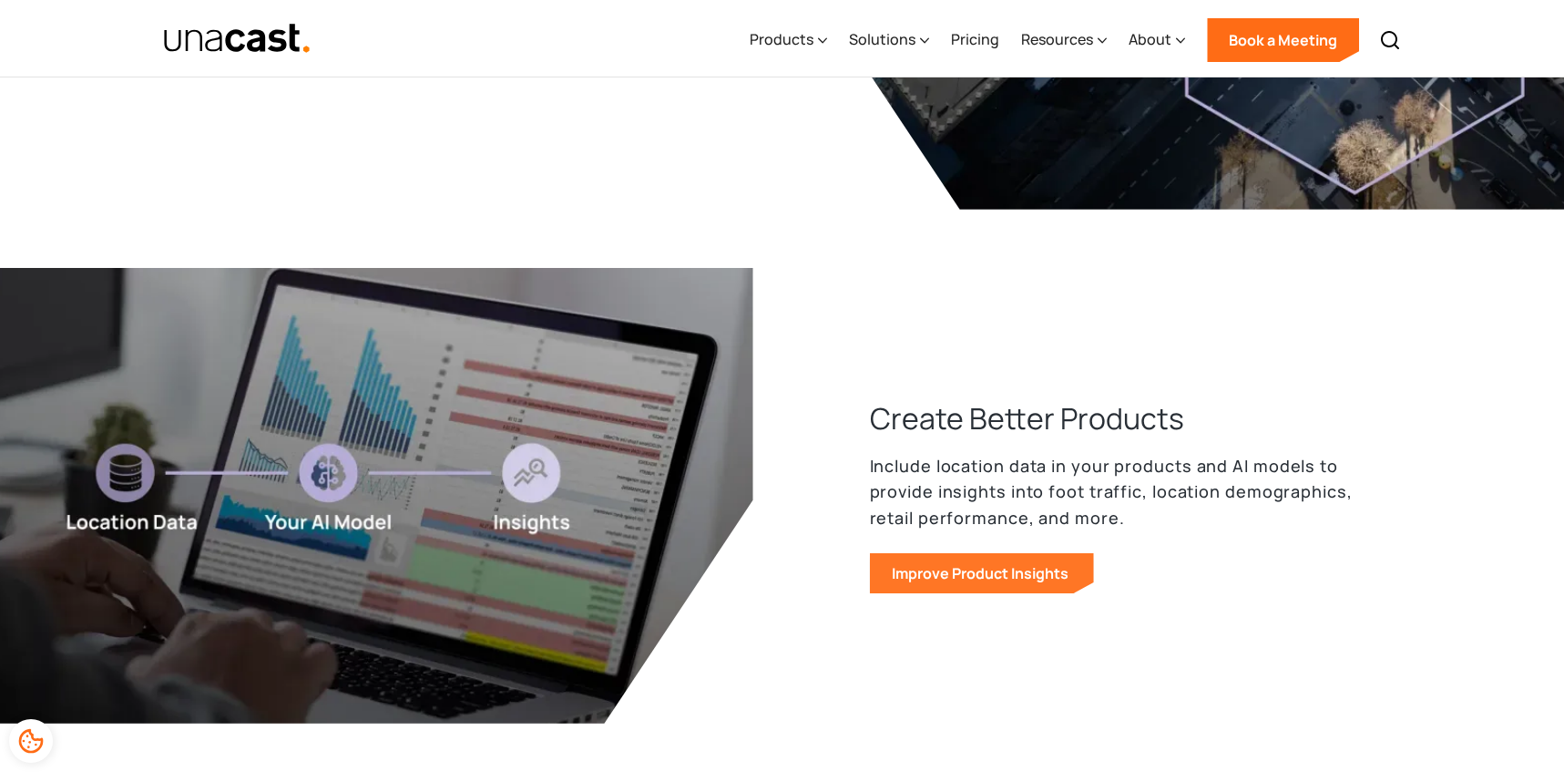
click at [1045, 572] on link "Improve Product Insights" at bounding box center [982, 573] width 224 height 40
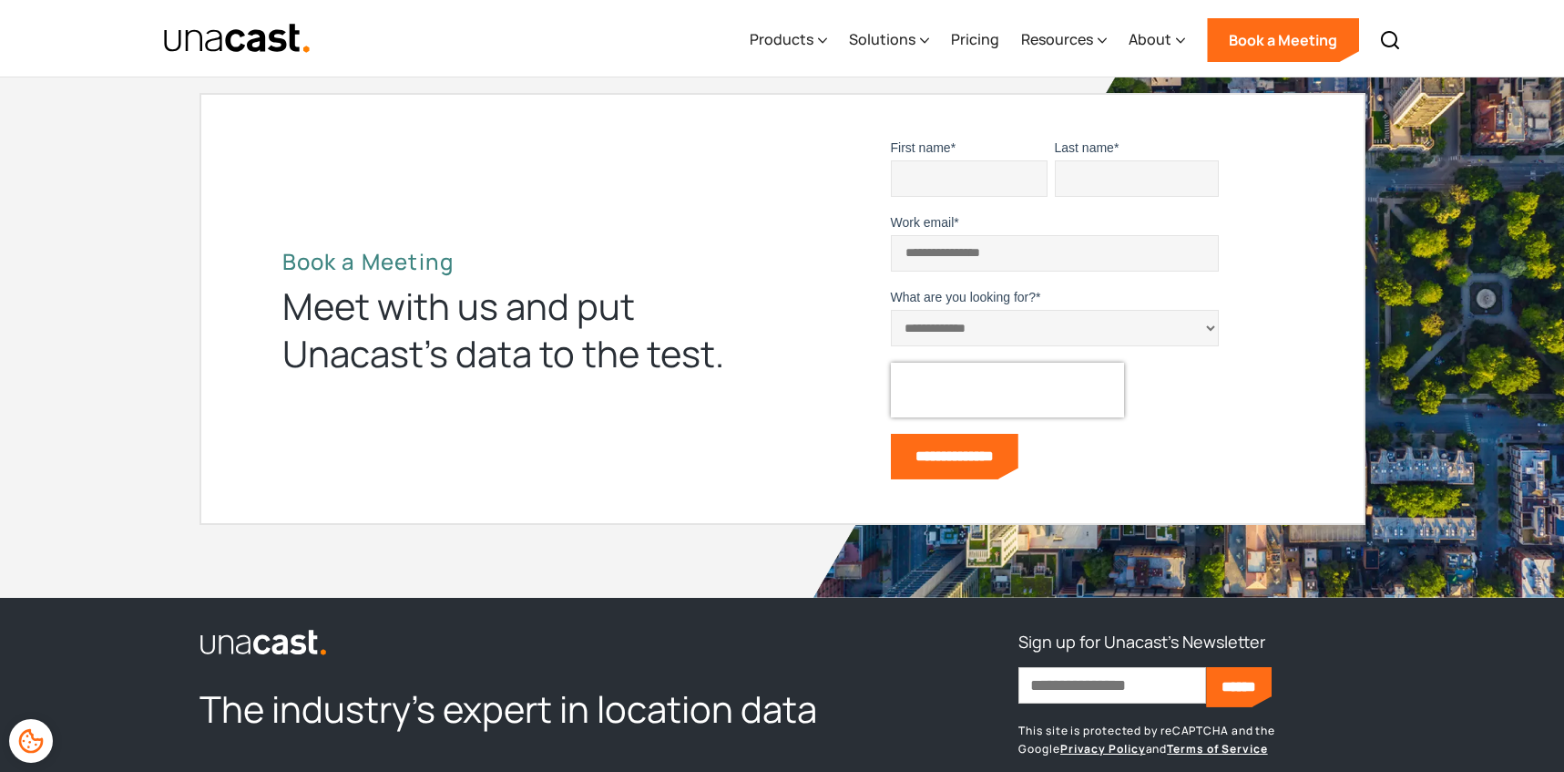
scroll to position [6044, 0]
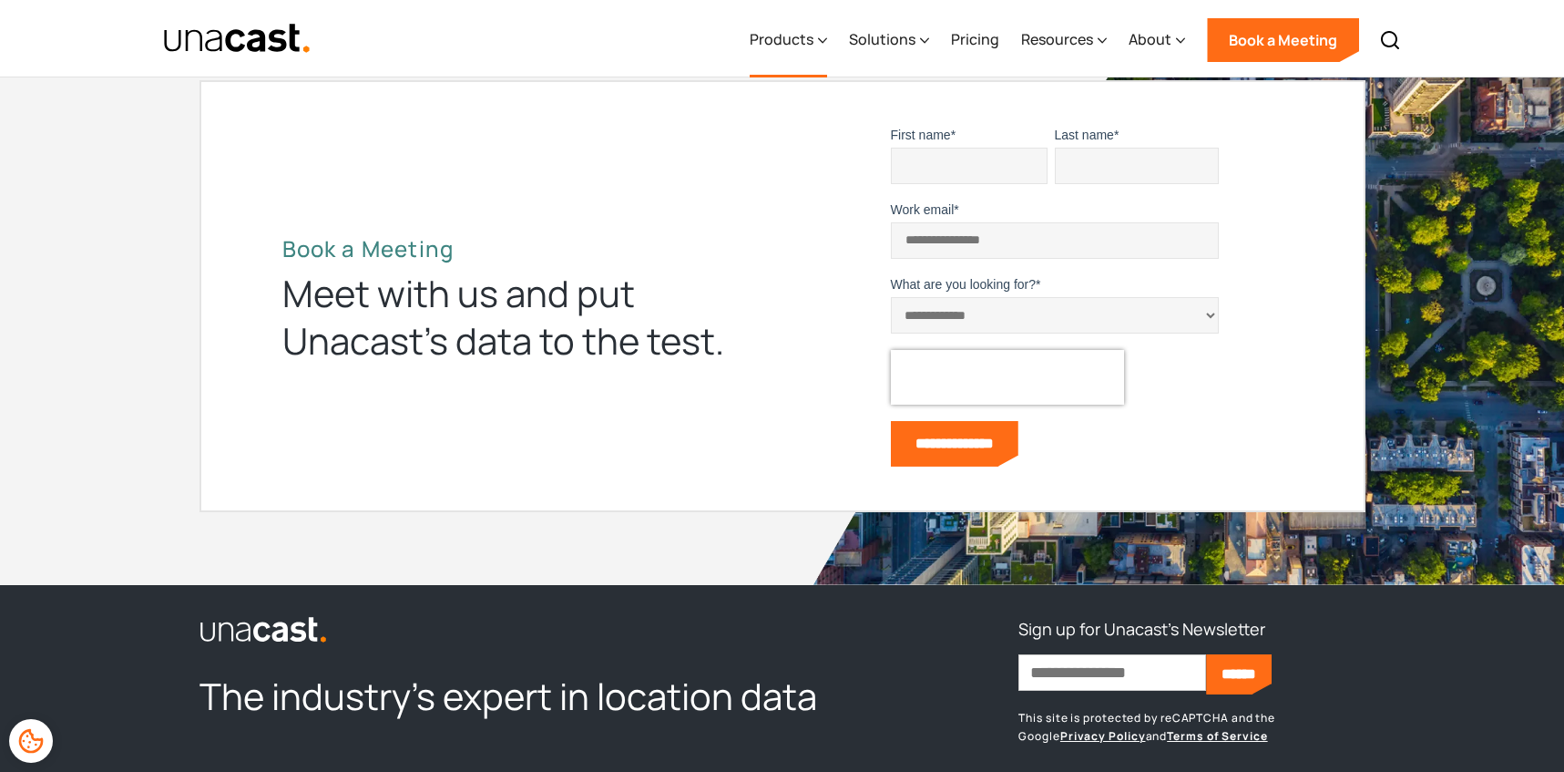
click at [771, 46] on div "Products" at bounding box center [782, 39] width 64 height 22
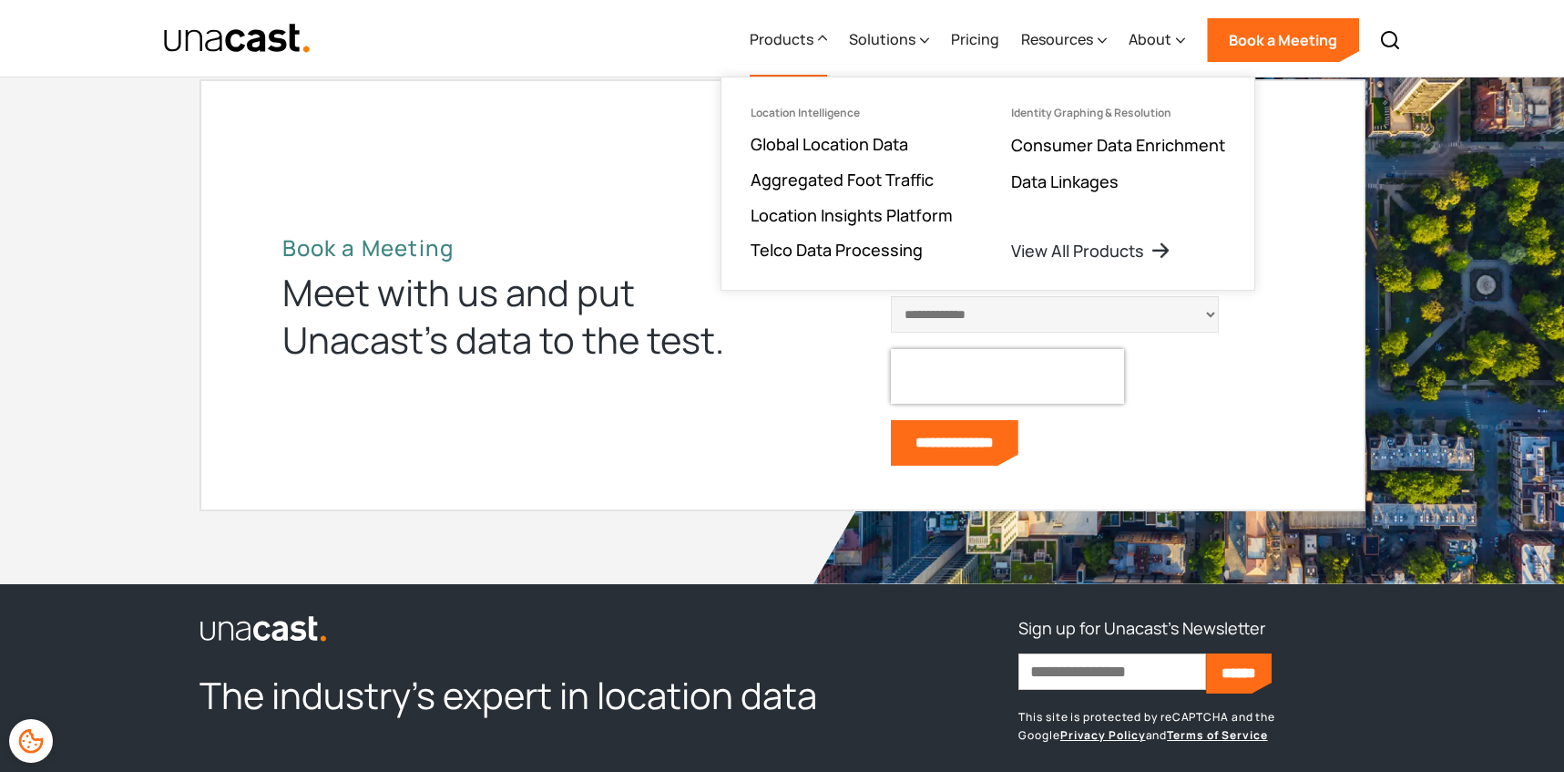
scroll to position [6045, 0]
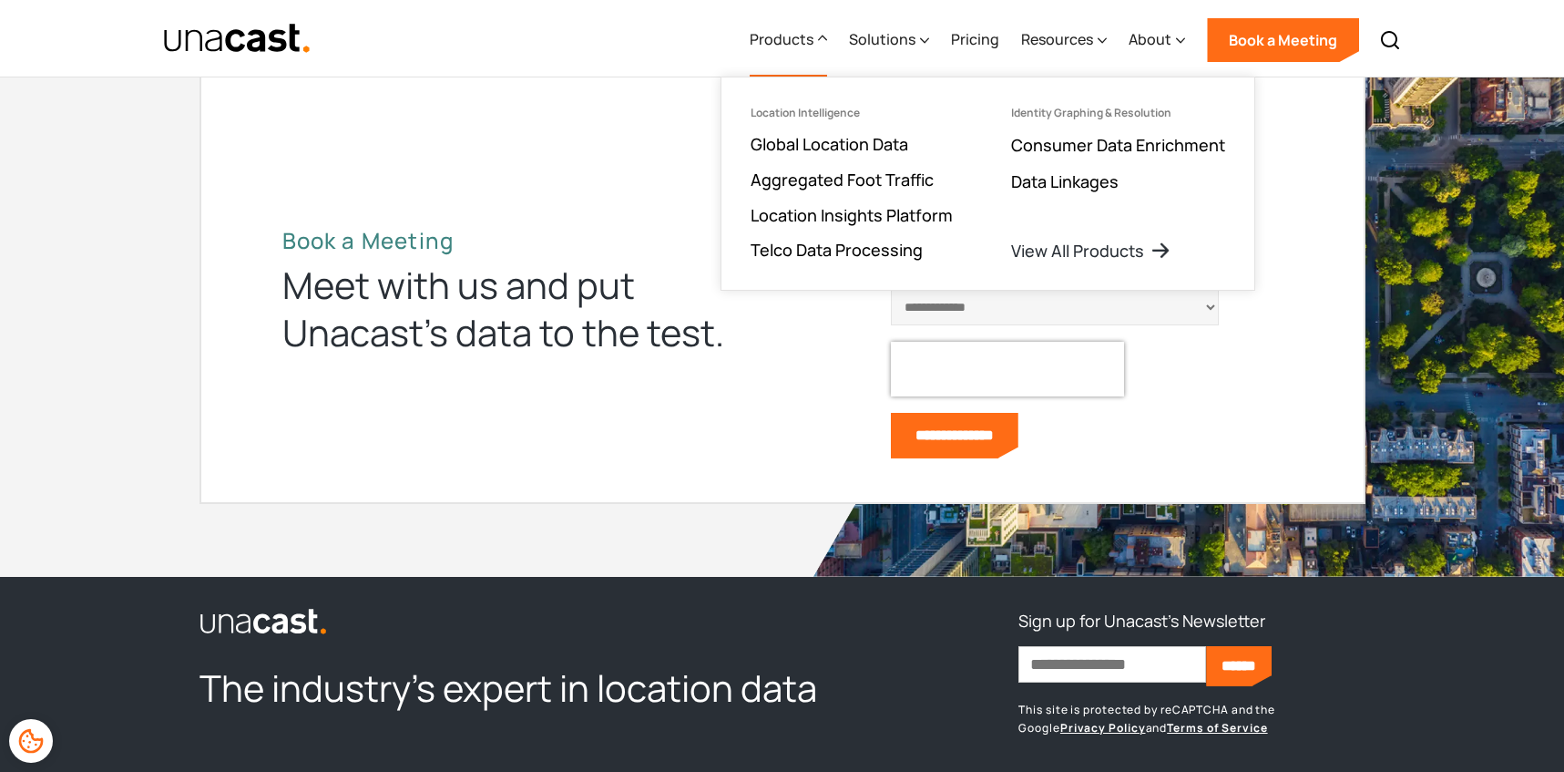
click at [932, 36] on div "Products Location Intelligence Global Location Data Aggregated Foot Traffic Loc…" at bounding box center [1074, 38] width 671 height 77
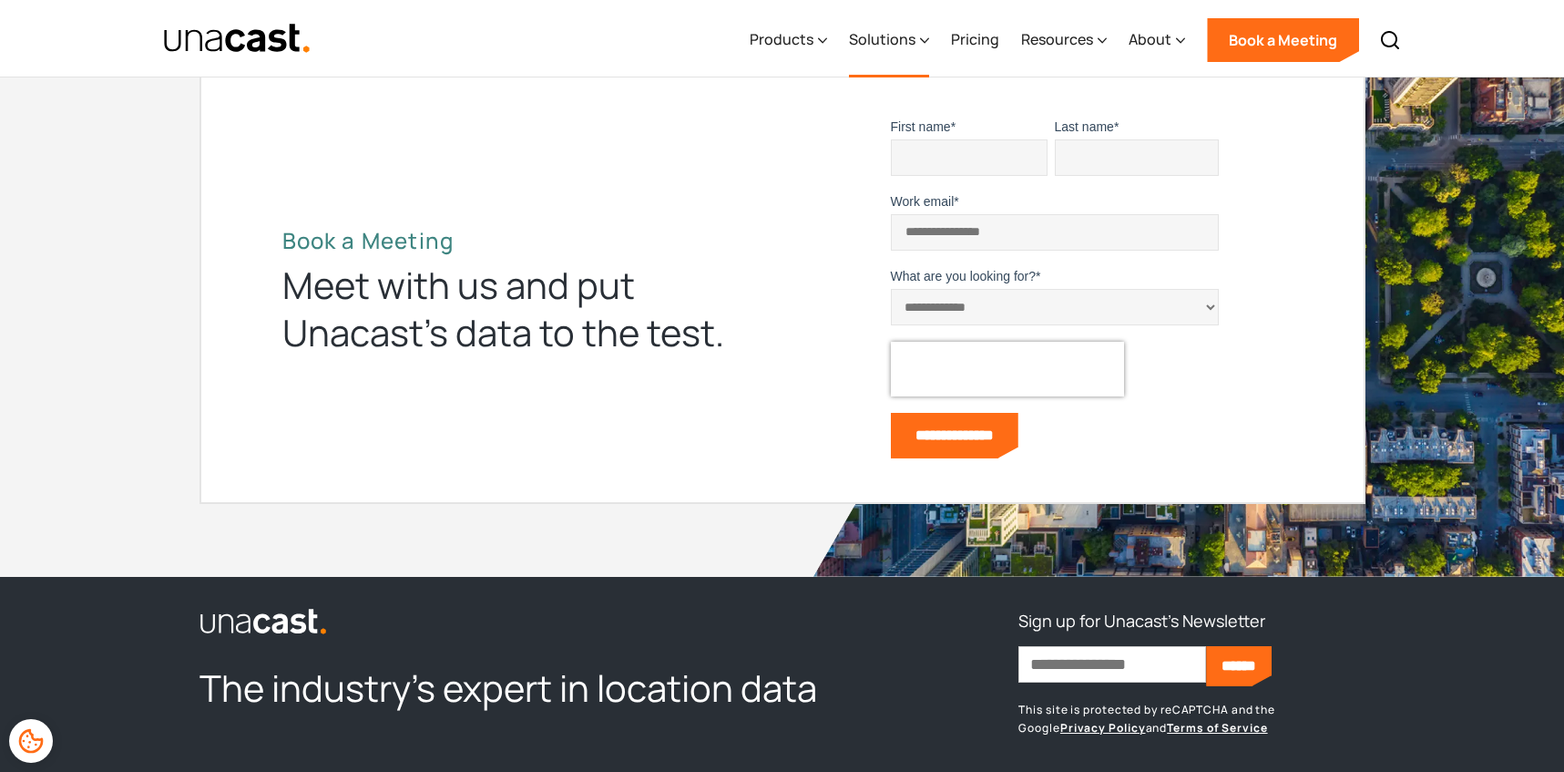
drag, startPoint x: 912, startPoint y: 42, endPoint x: 866, endPoint y: 43, distance: 46.5
click at [912, 42] on div "Solutions" at bounding box center [882, 39] width 67 height 22
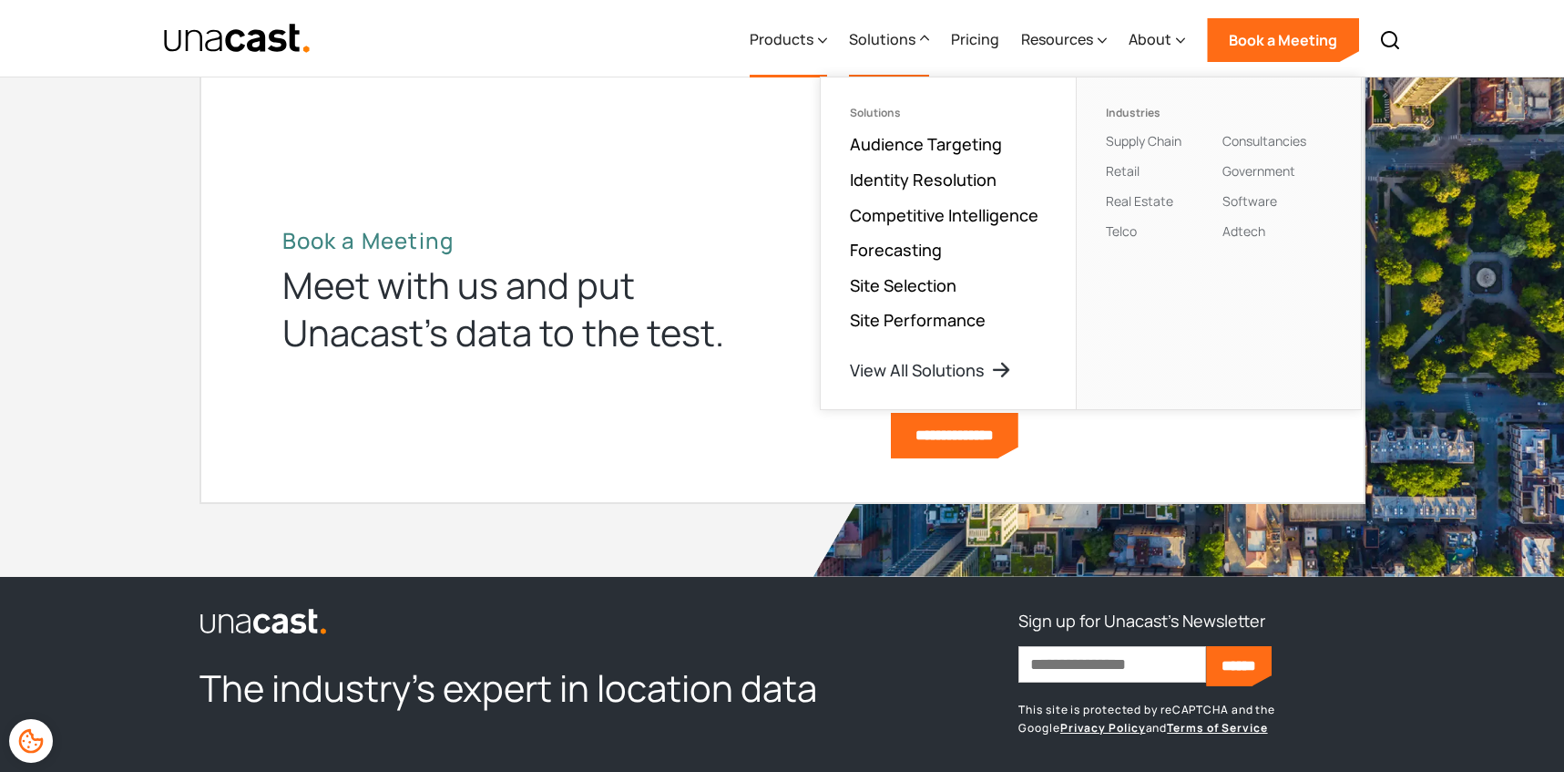
click at [778, 43] on div "Products" at bounding box center [782, 39] width 64 height 22
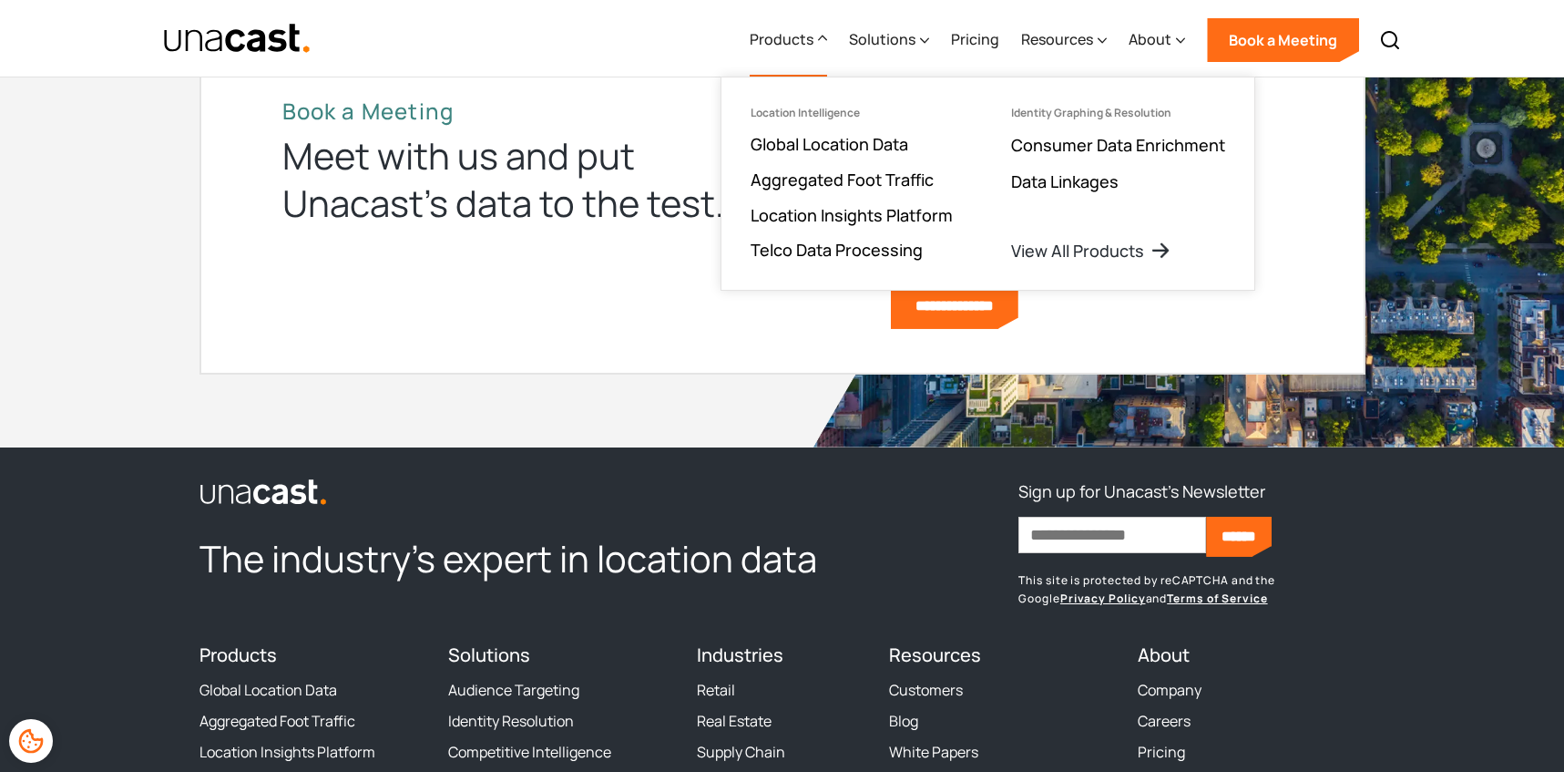
scroll to position [6182, 0]
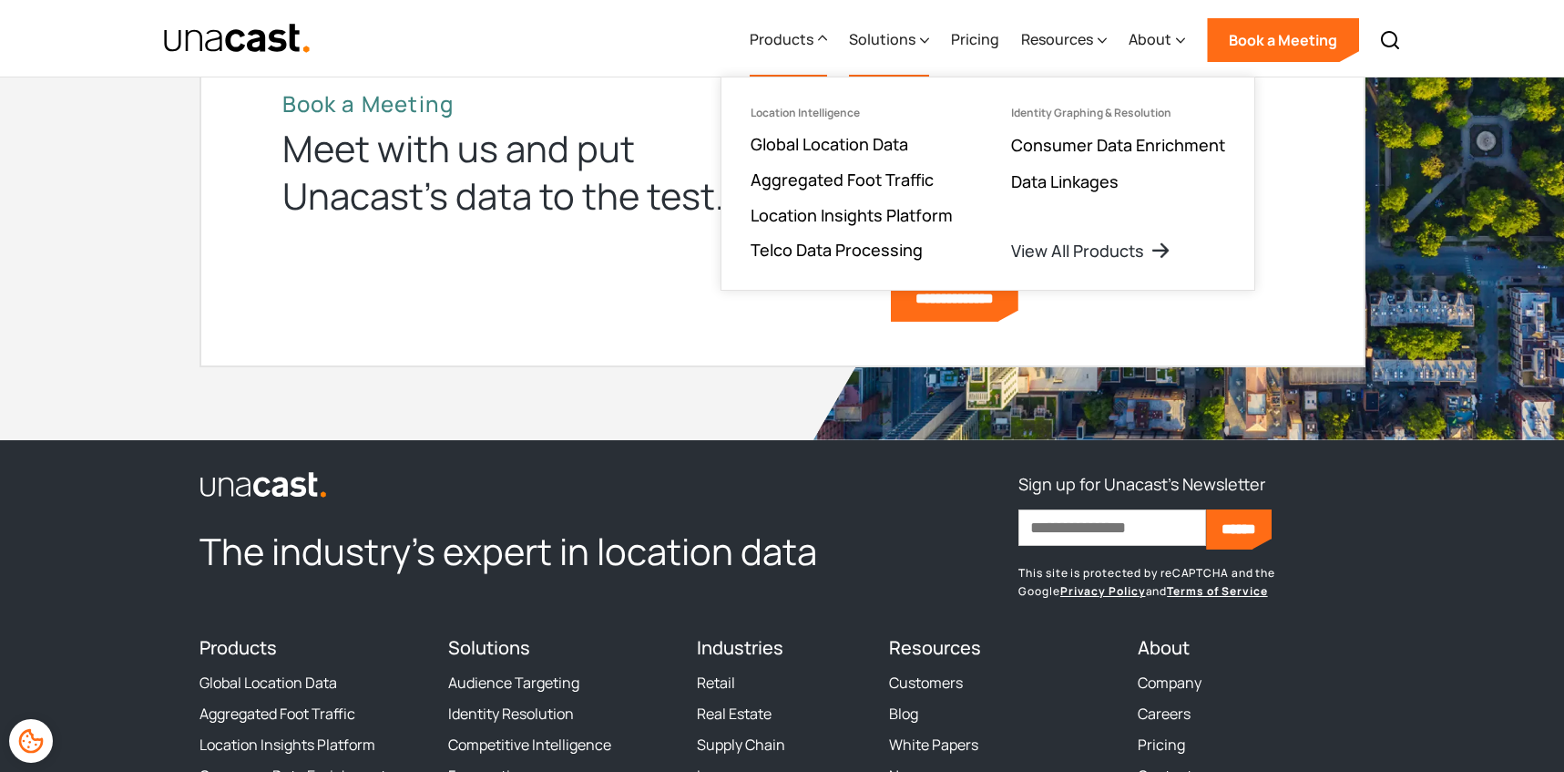
click at [874, 47] on div "Solutions" at bounding box center [882, 39] width 67 height 22
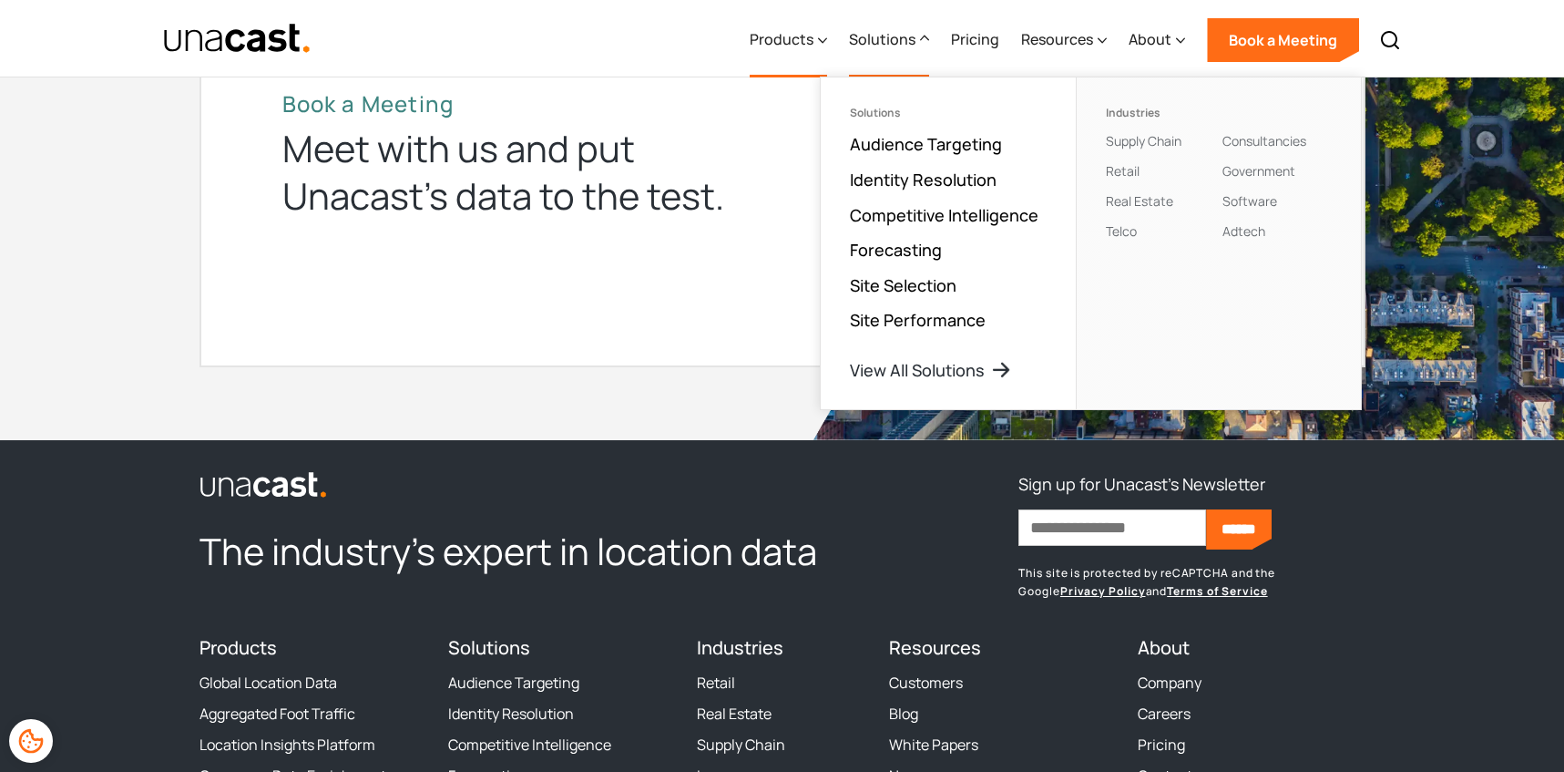
click at [778, 45] on div "Products" at bounding box center [782, 39] width 64 height 22
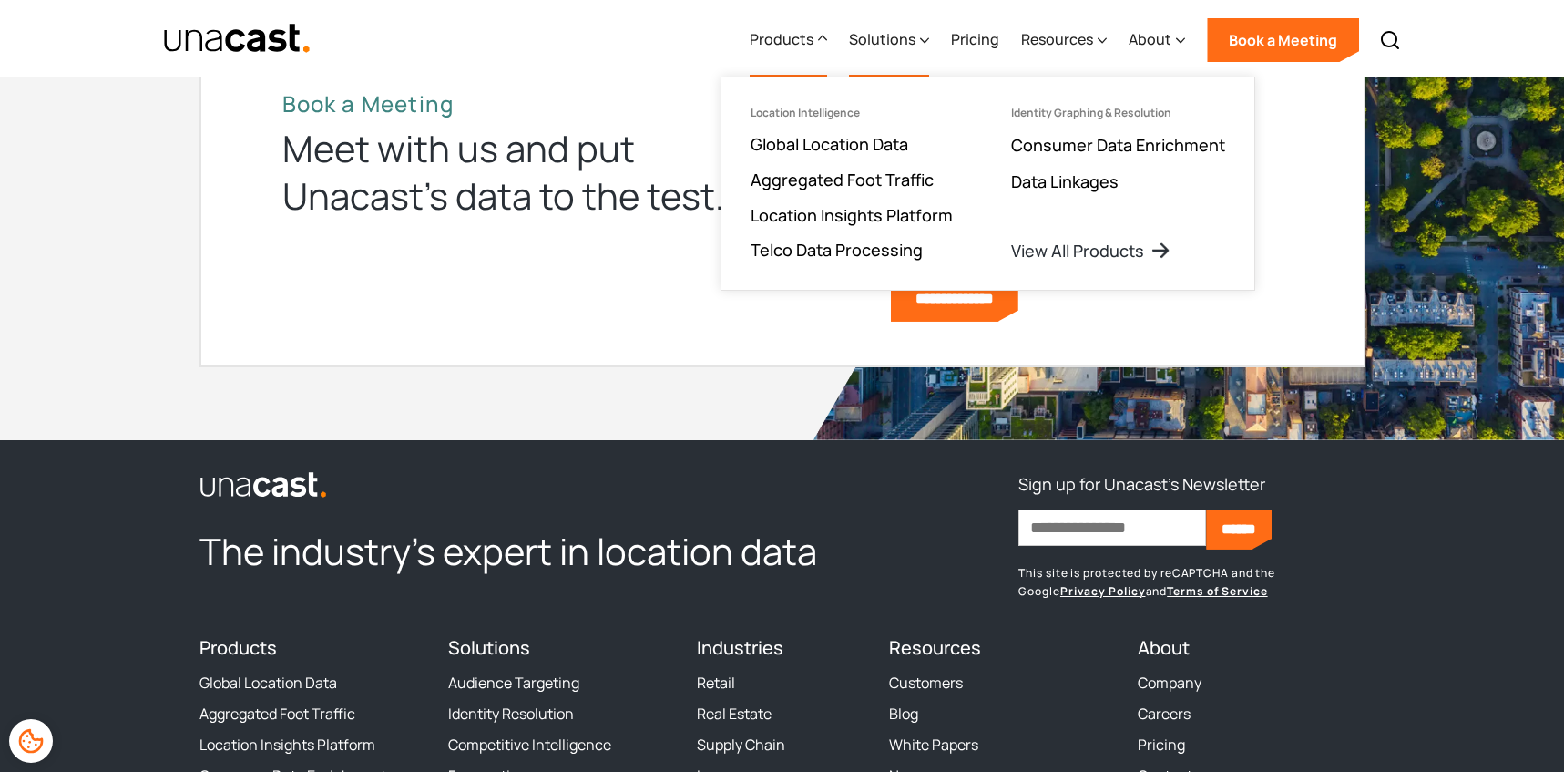
drag, startPoint x: 846, startPoint y: 39, endPoint x: 878, endPoint y: 40, distance: 31.9
click at [846, 39] on div "Products Location Intelligence Global Location Data Aggregated Foot Traffic Loc…" at bounding box center [1074, 38] width 671 height 77
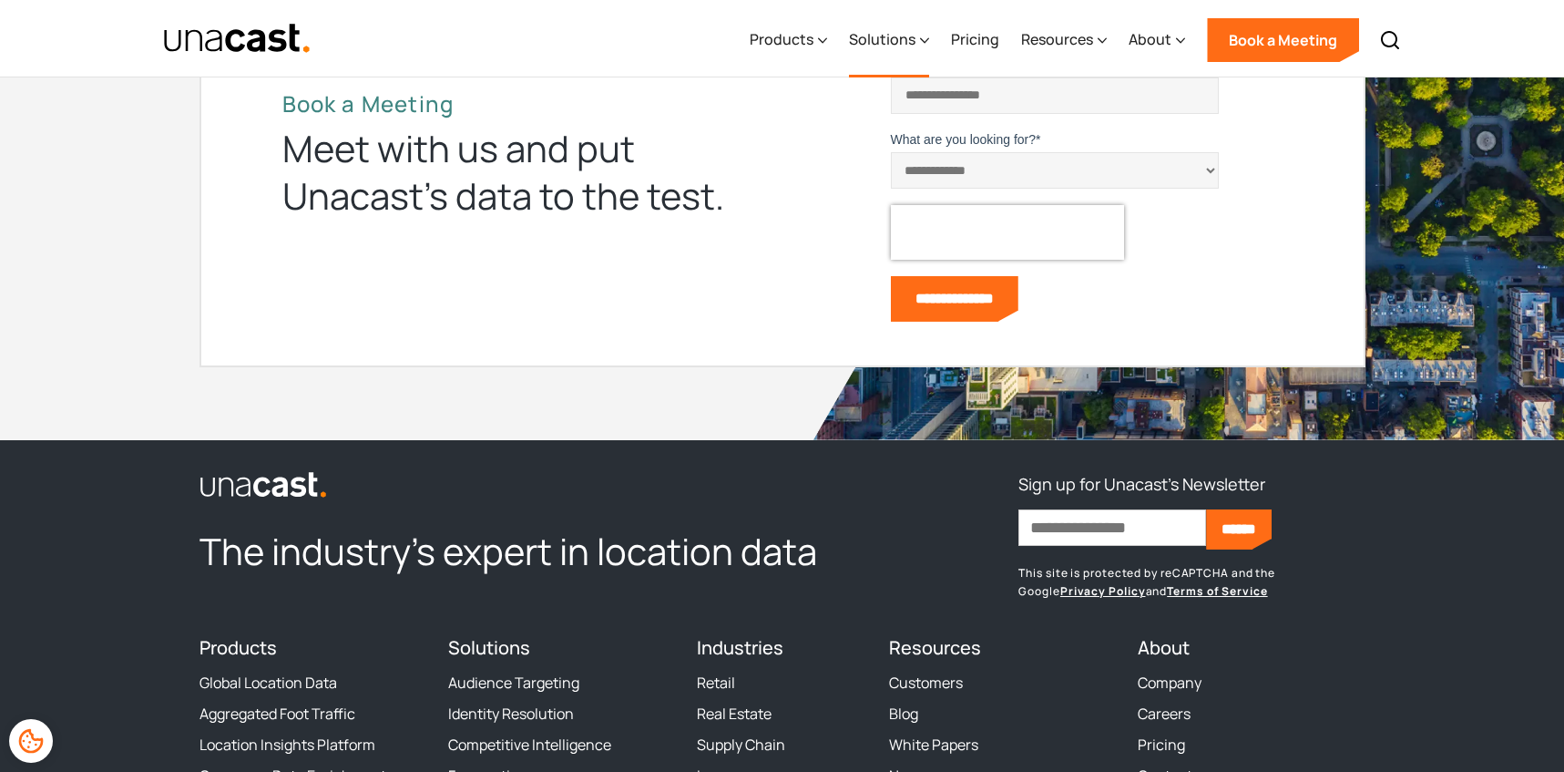
click at [878, 40] on div "Solutions" at bounding box center [882, 39] width 67 height 22
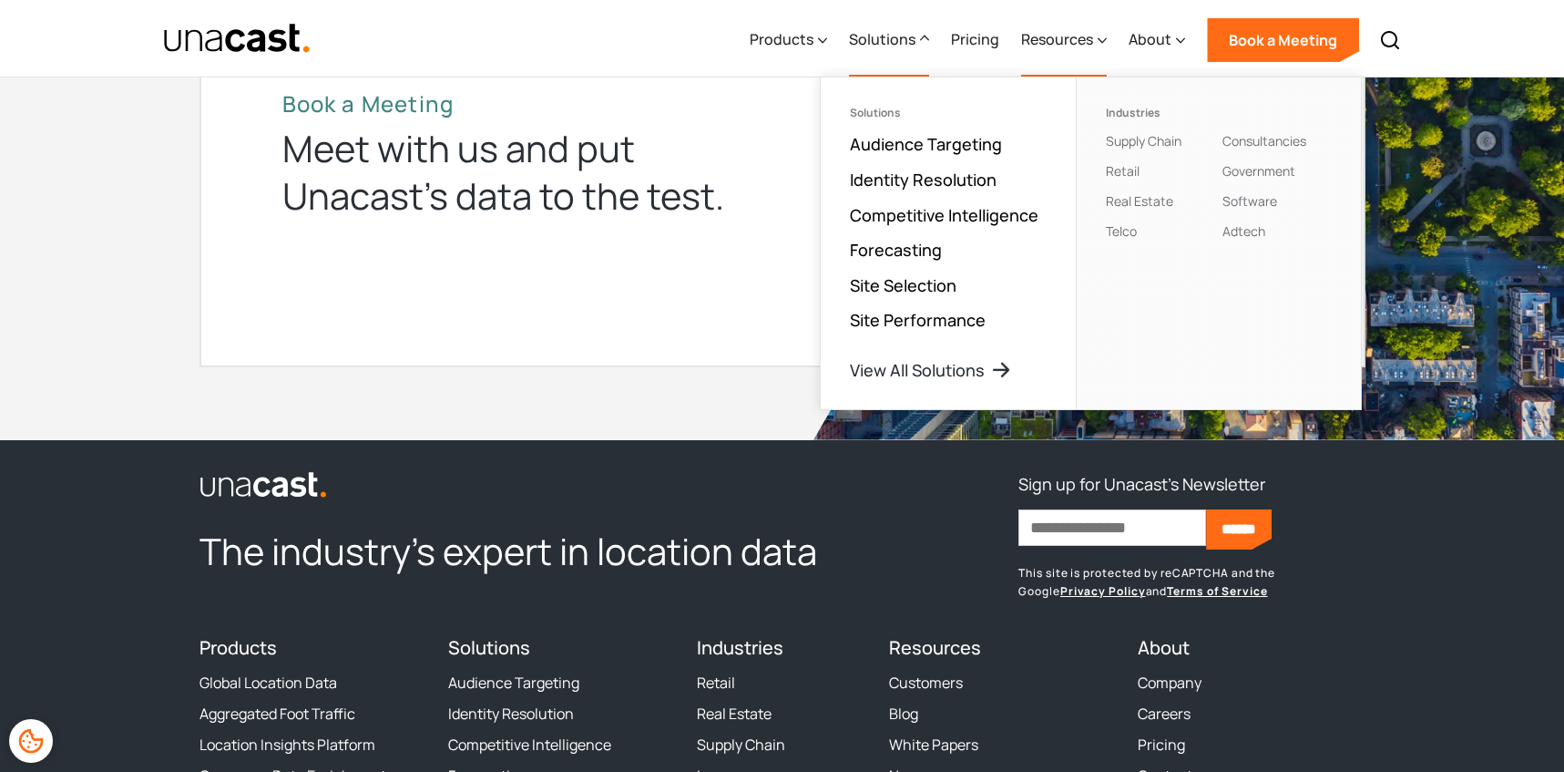
click at [1107, 35] on icon at bounding box center [1102, 40] width 9 height 19
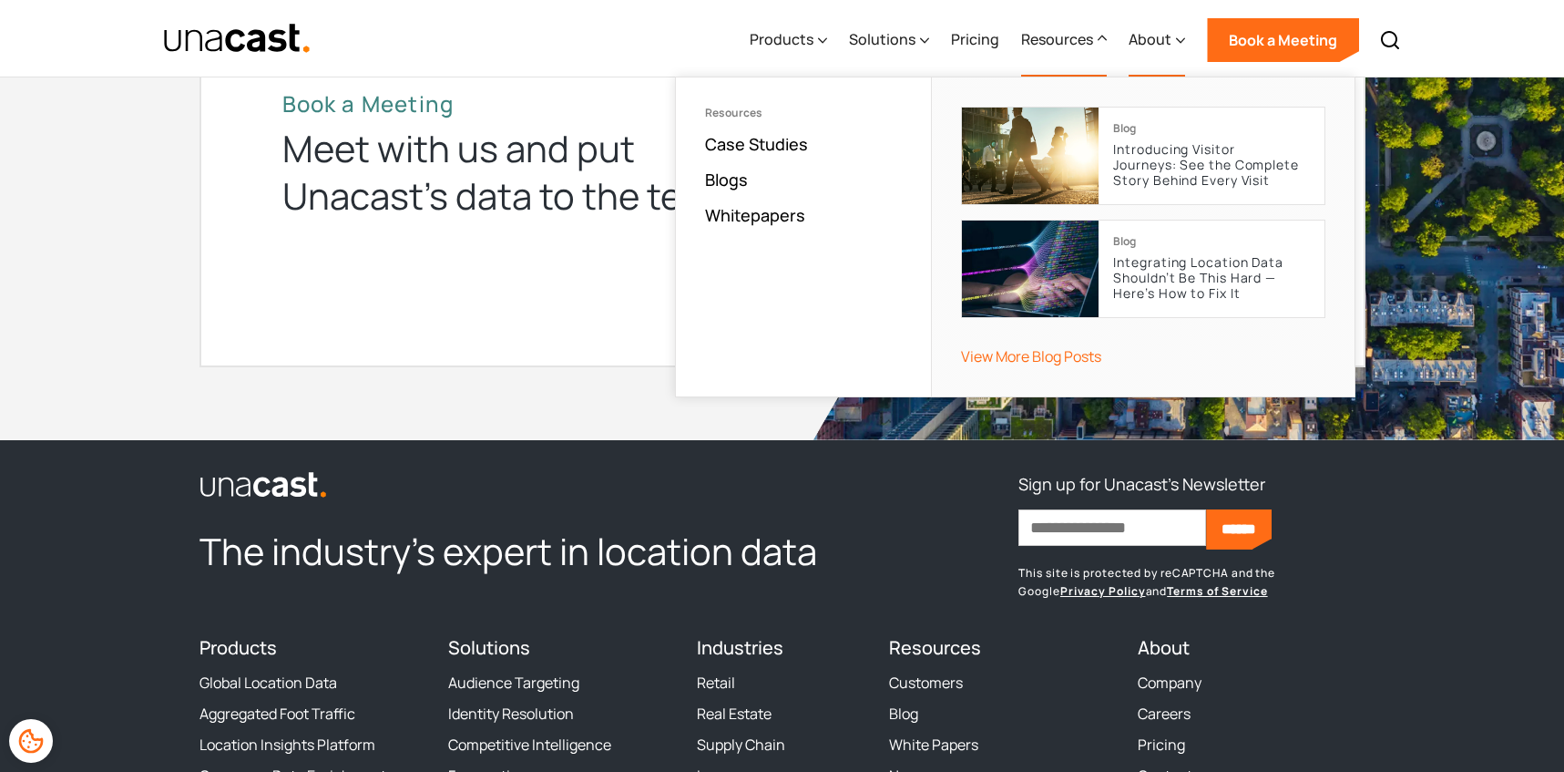
click at [1178, 42] on icon at bounding box center [1180, 40] width 9 height 19
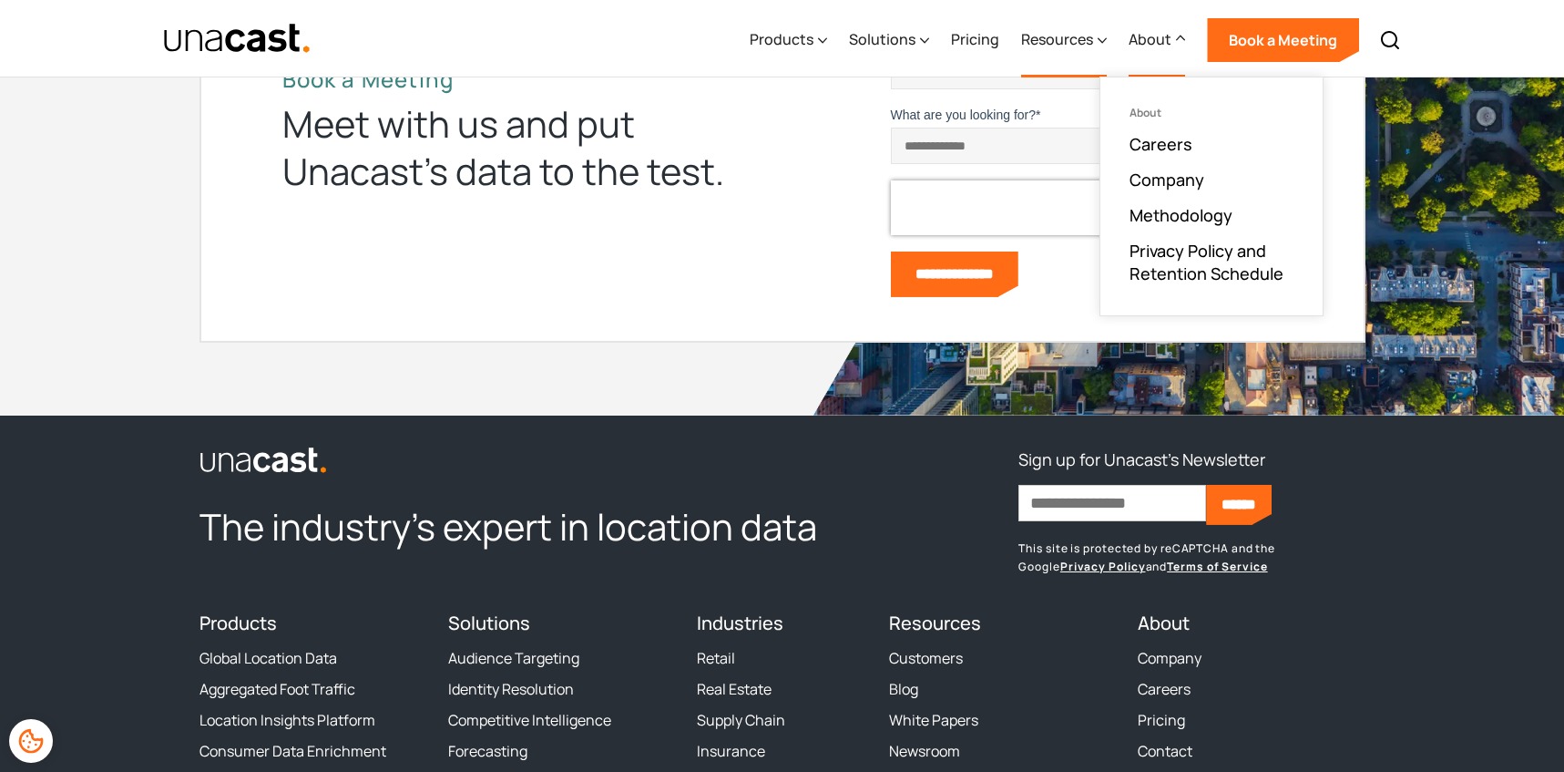
scroll to position [6210, 0]
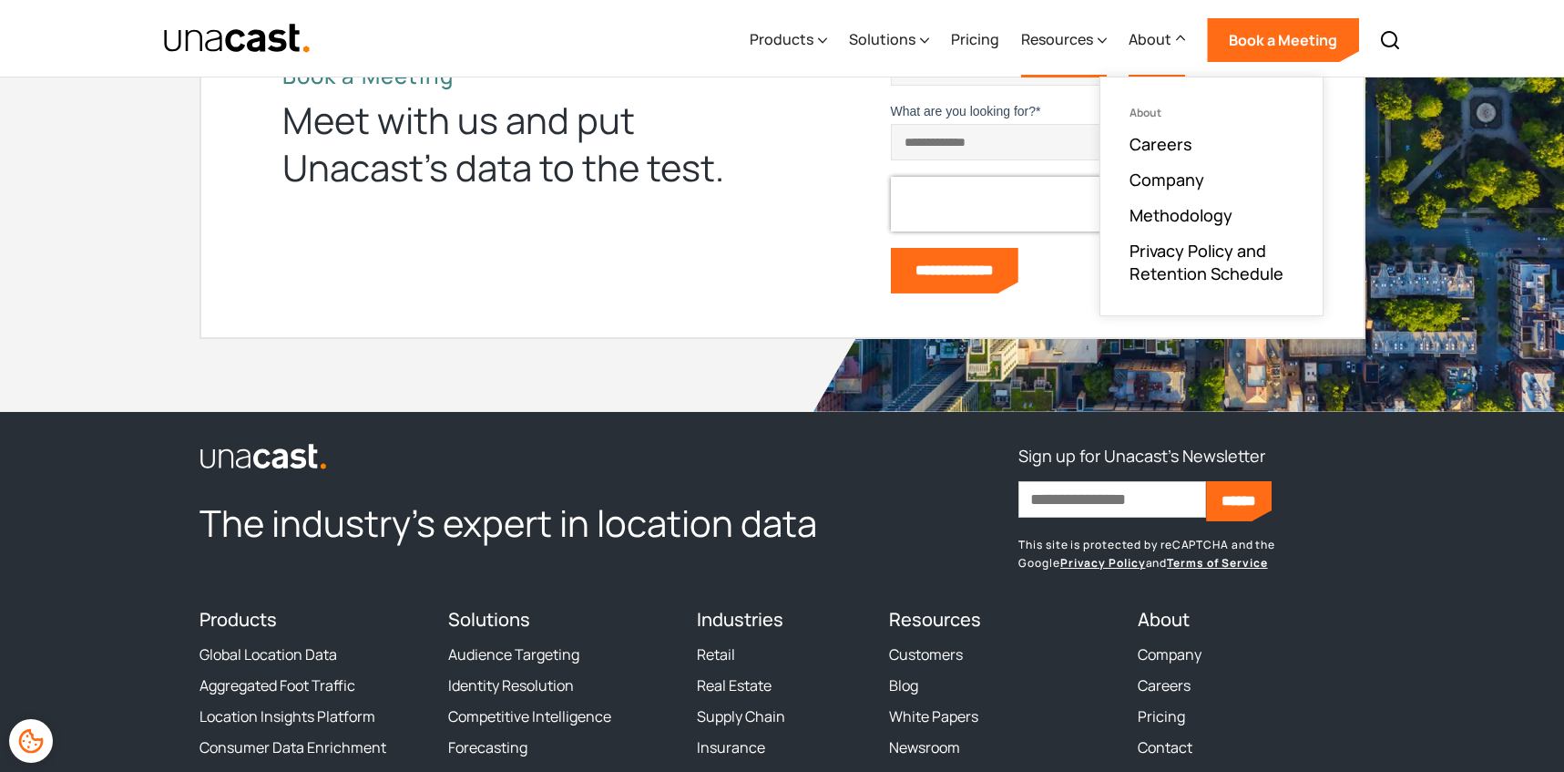
click at [1050, 56] on div "Resources" at bounding box center [1064, 40] width 86 height 75
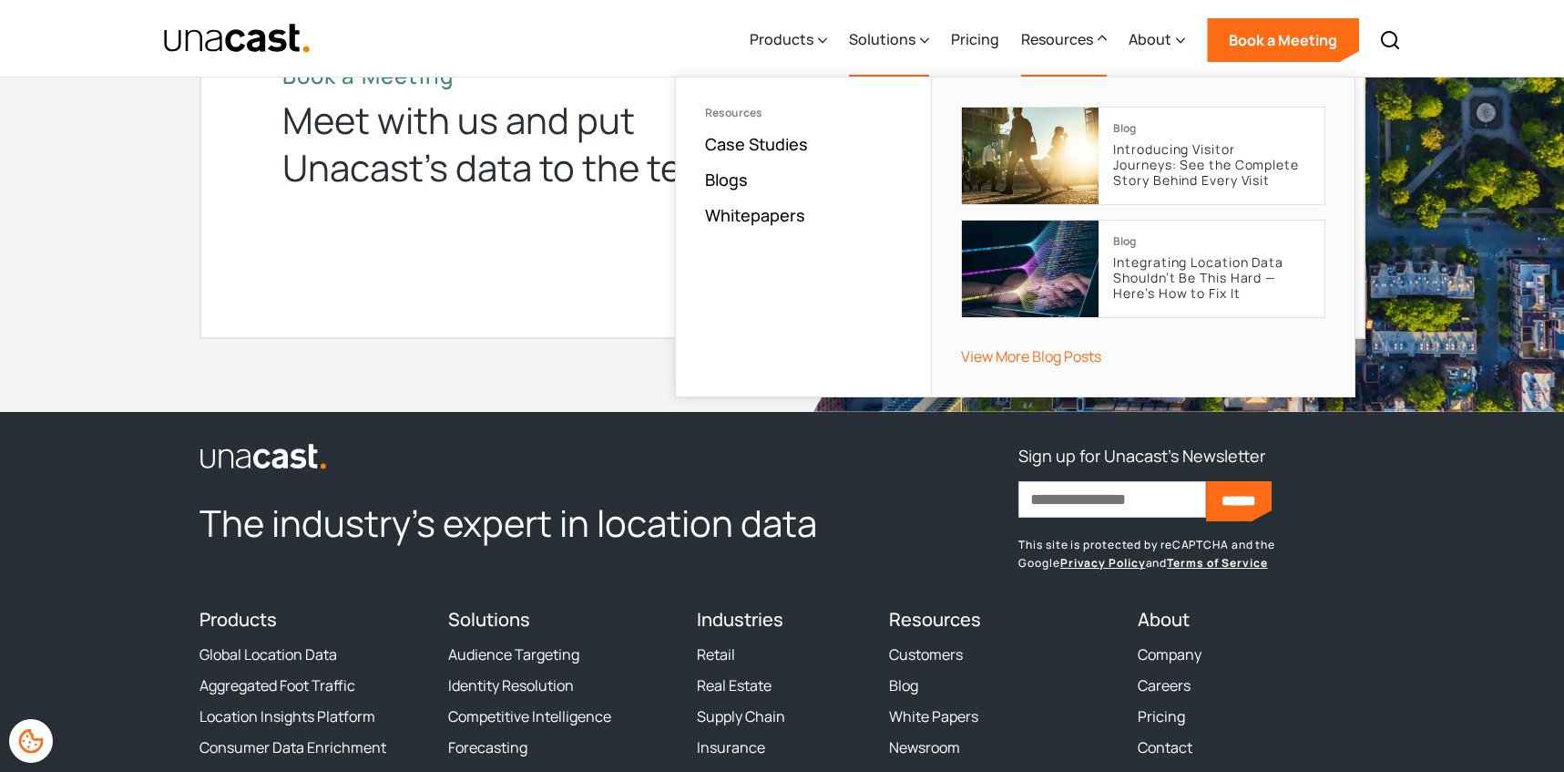
drag, startPoint x: 878, startPoint y: 20, endPoint x: 875, endPoint y: 33, distance: 13.3
click at [877, 20] on div "Solutions" at bounding box center [889, 40] width 80 height 75
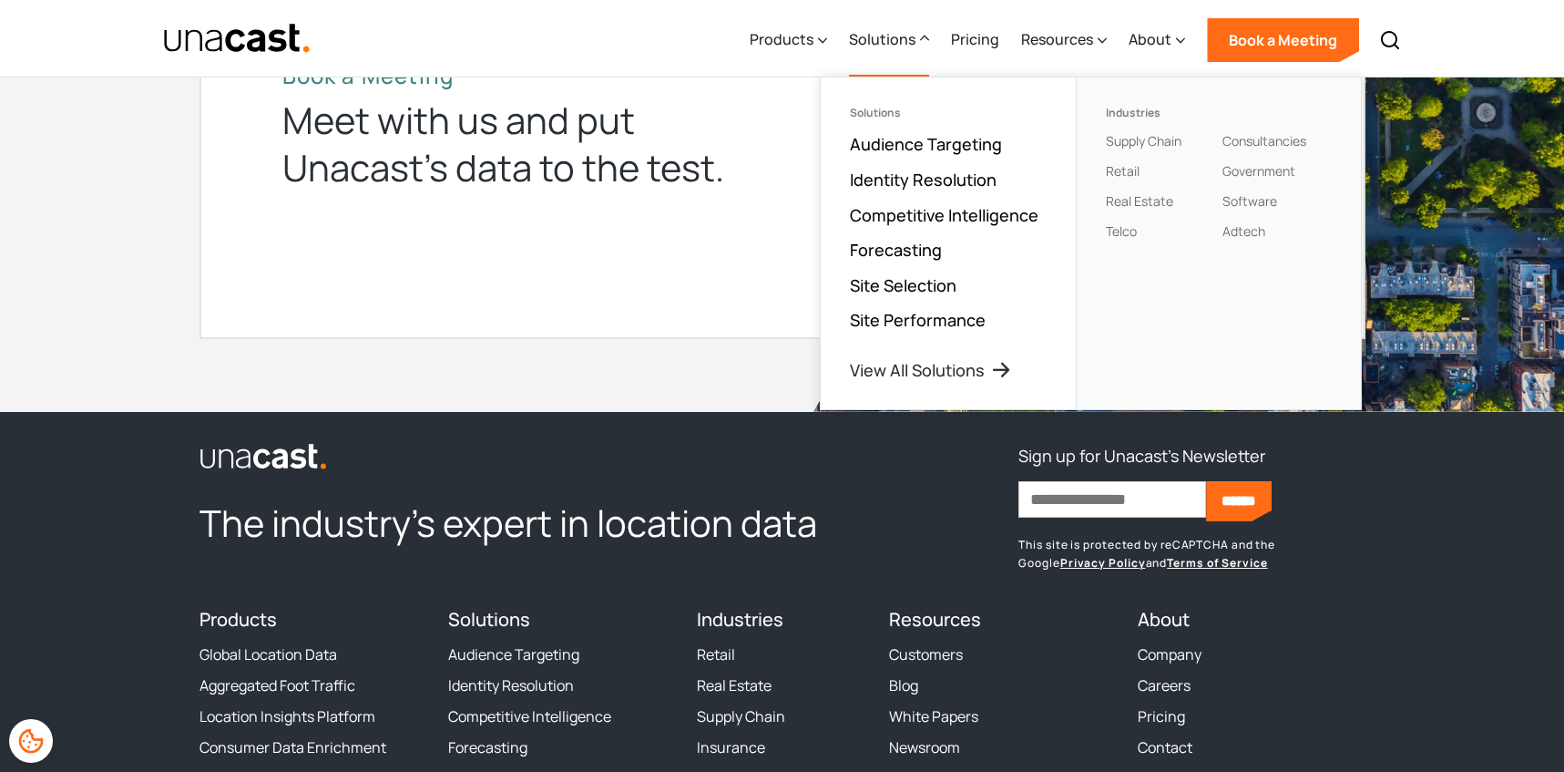
click at [920, 27] on div "Solutions" at bounding box center [889, 40] width 80 height 75
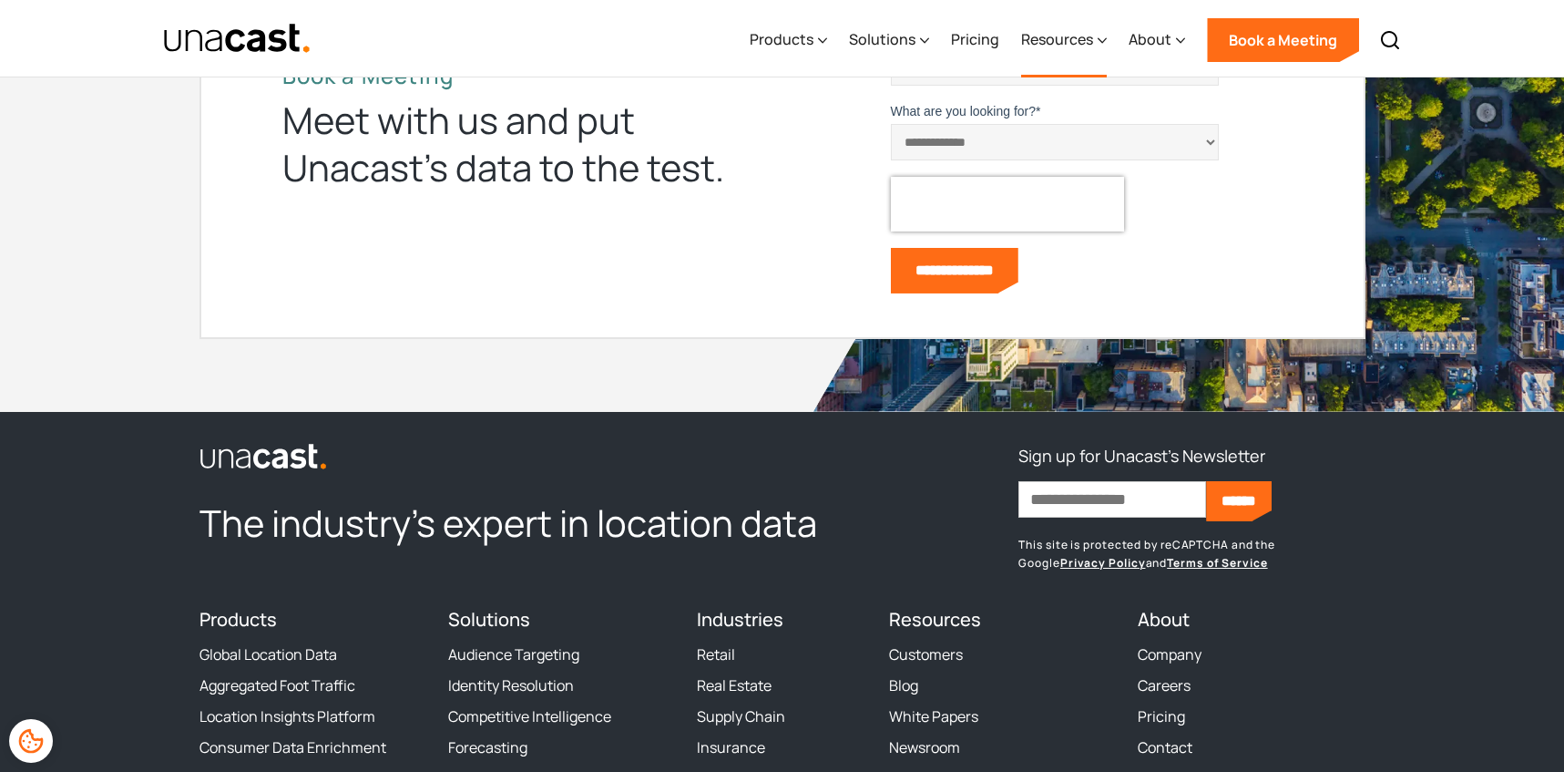
click at [1081, 46] on div "Resources" at bounding box center [1057, 39] width 72 height 22
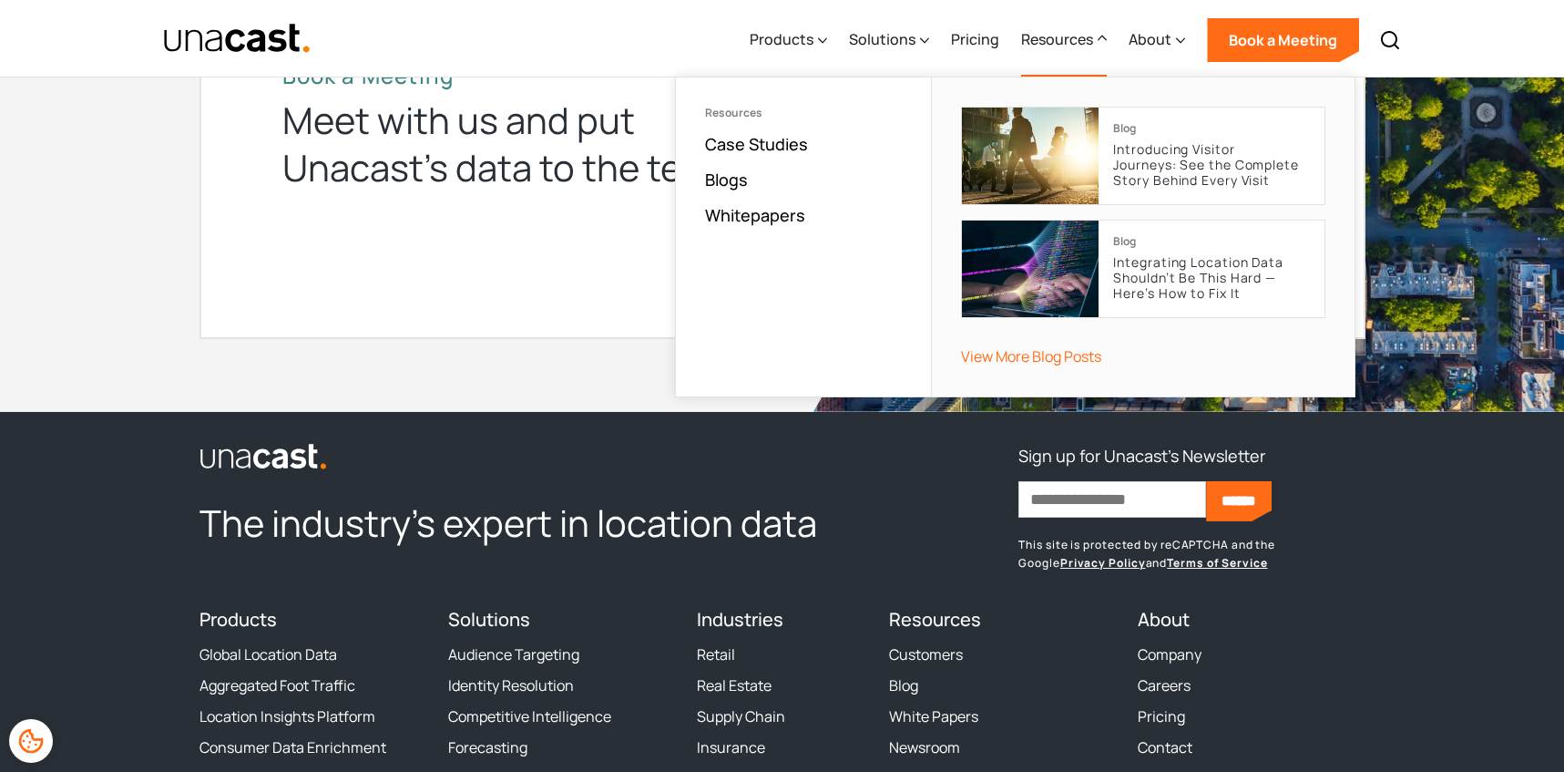
scroll to position [6213, 0]
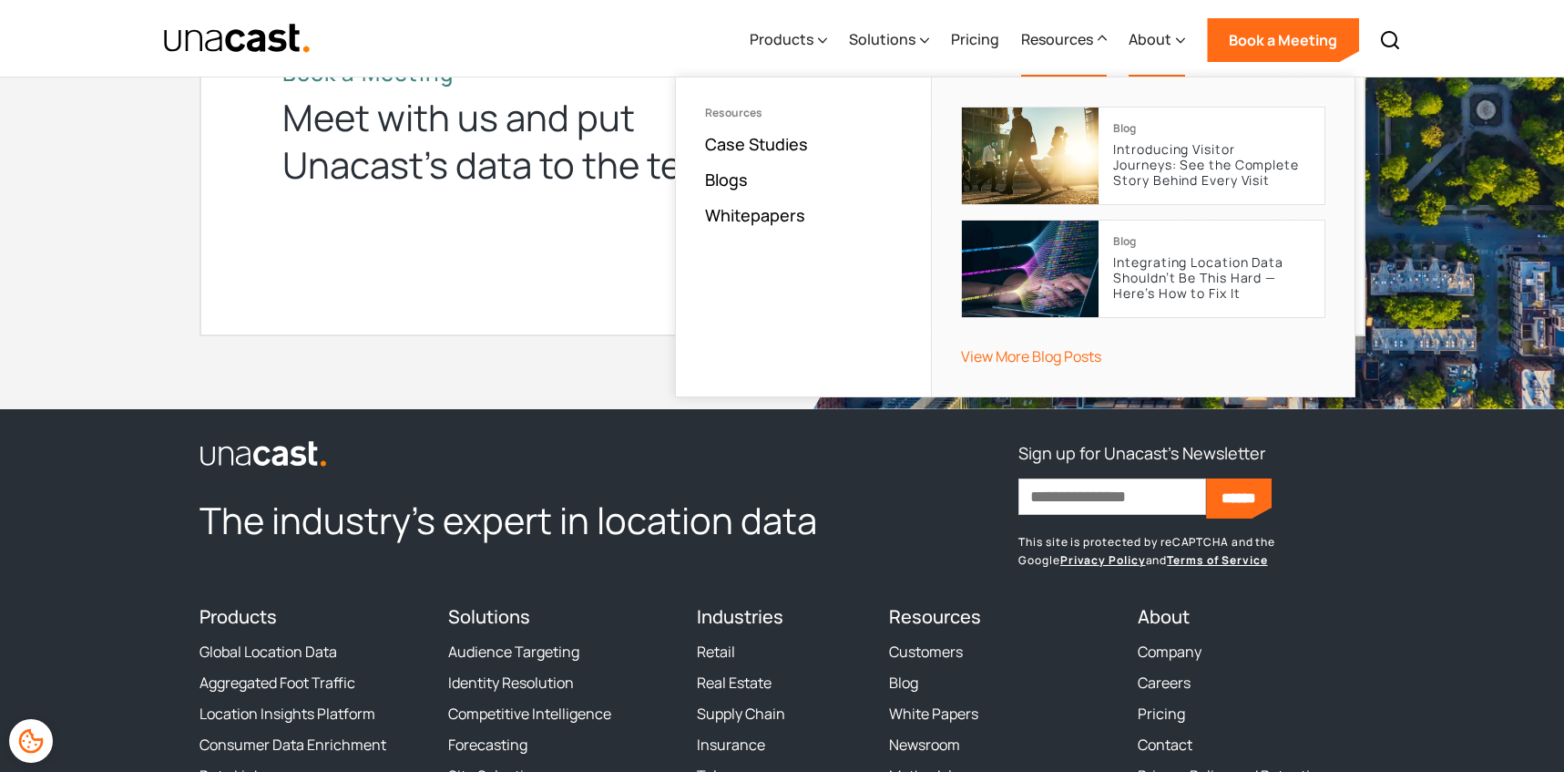
click at [1165, 30] on div "About" at bounding box center [1150, 39] width 43 height 22
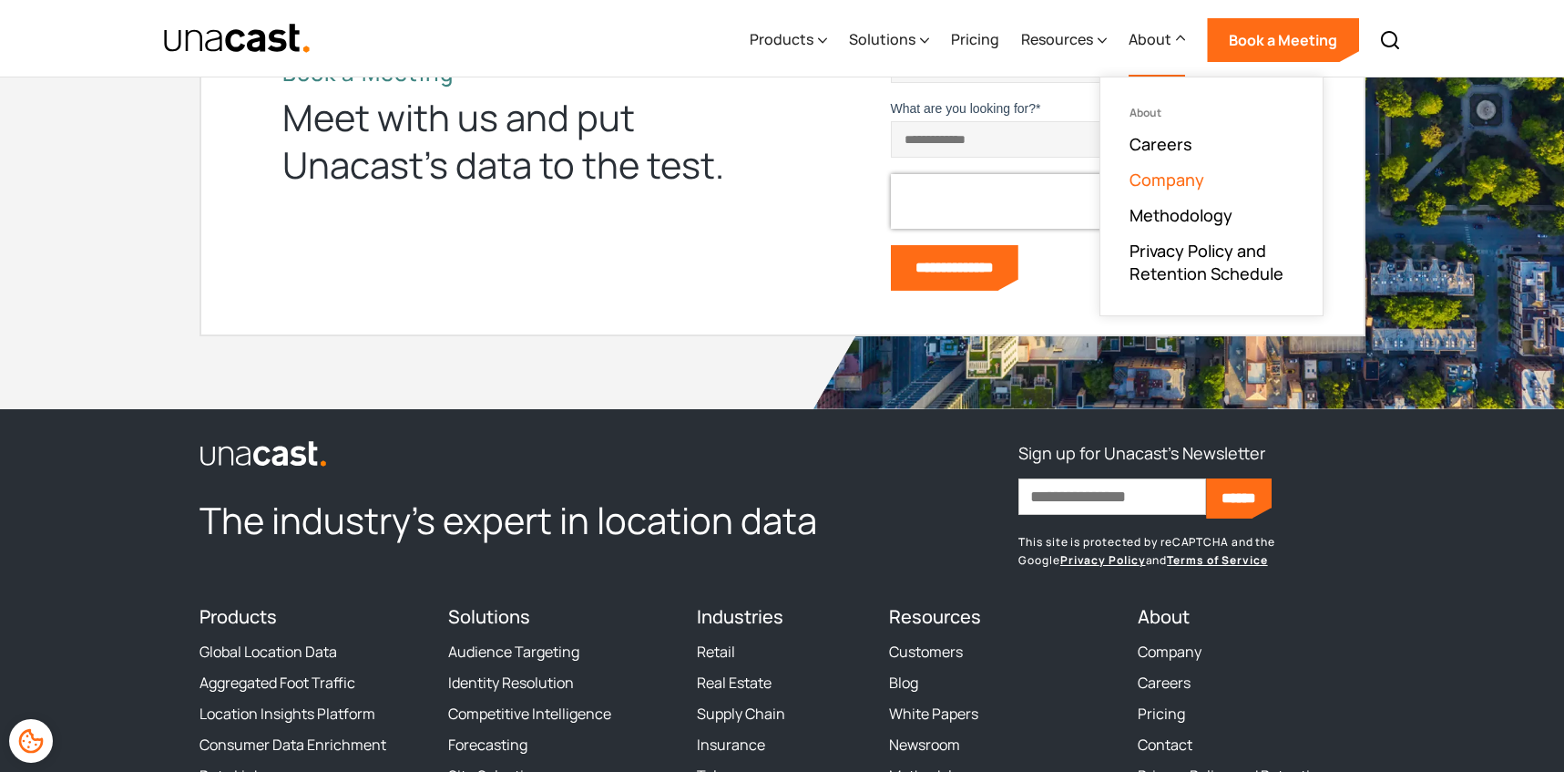
click at [1174, 178] on link "Company" at bounding box center [1167, 180] width 75 height 22
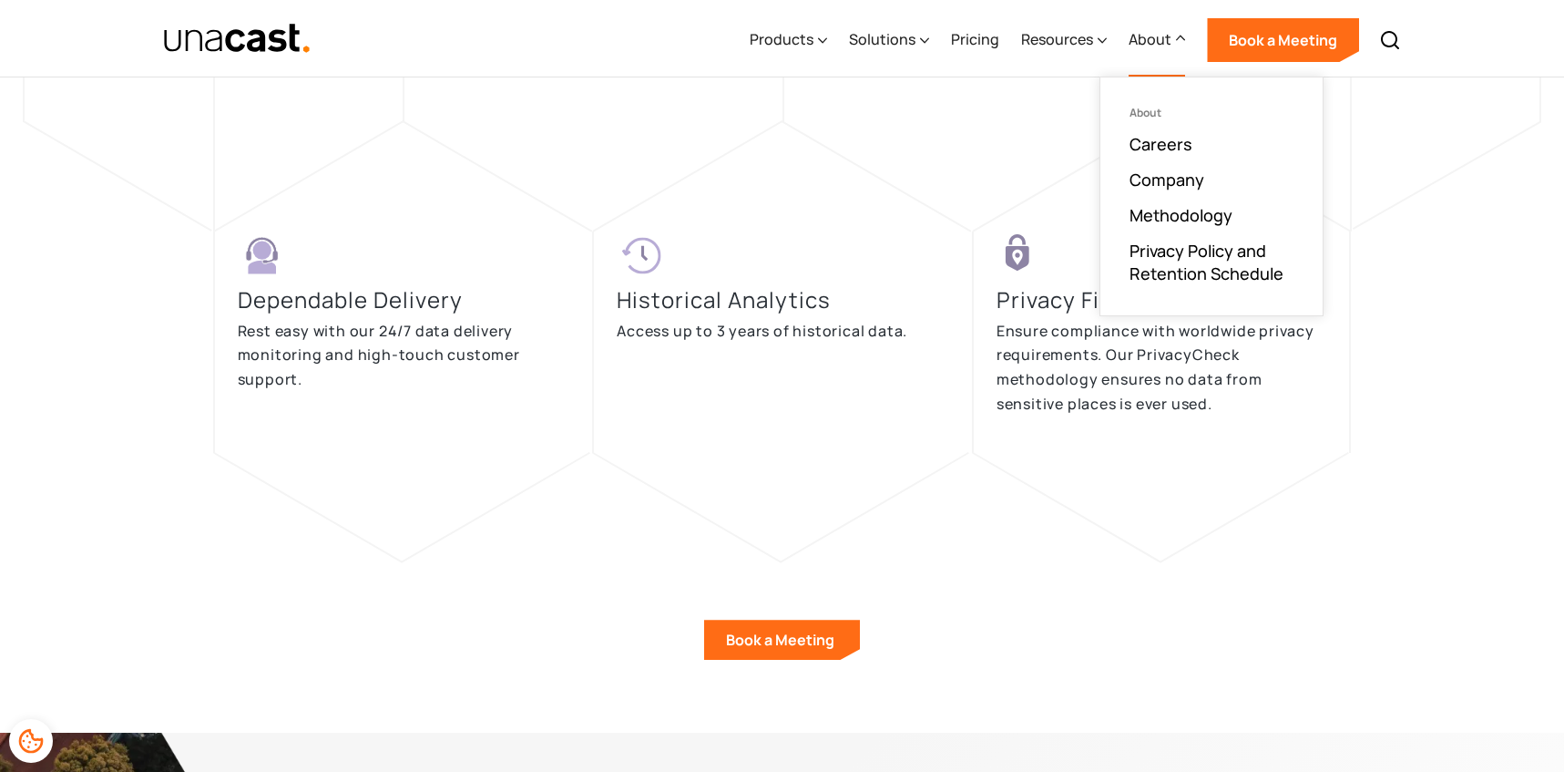
scroll to position [3850, 0]
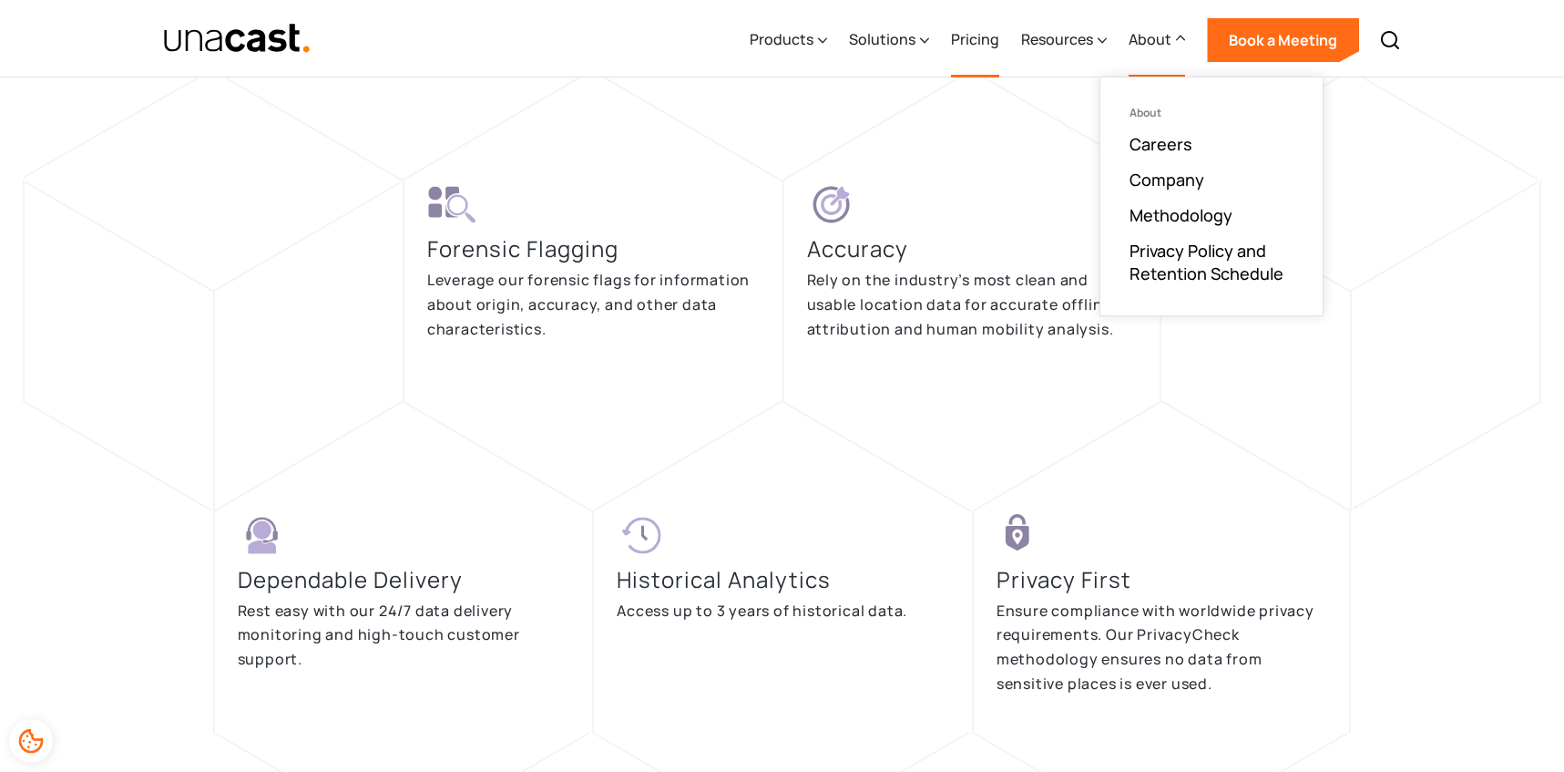
click at [986, 36] on link "Pricing" at bounding box center [975, 40] width 48 height 75
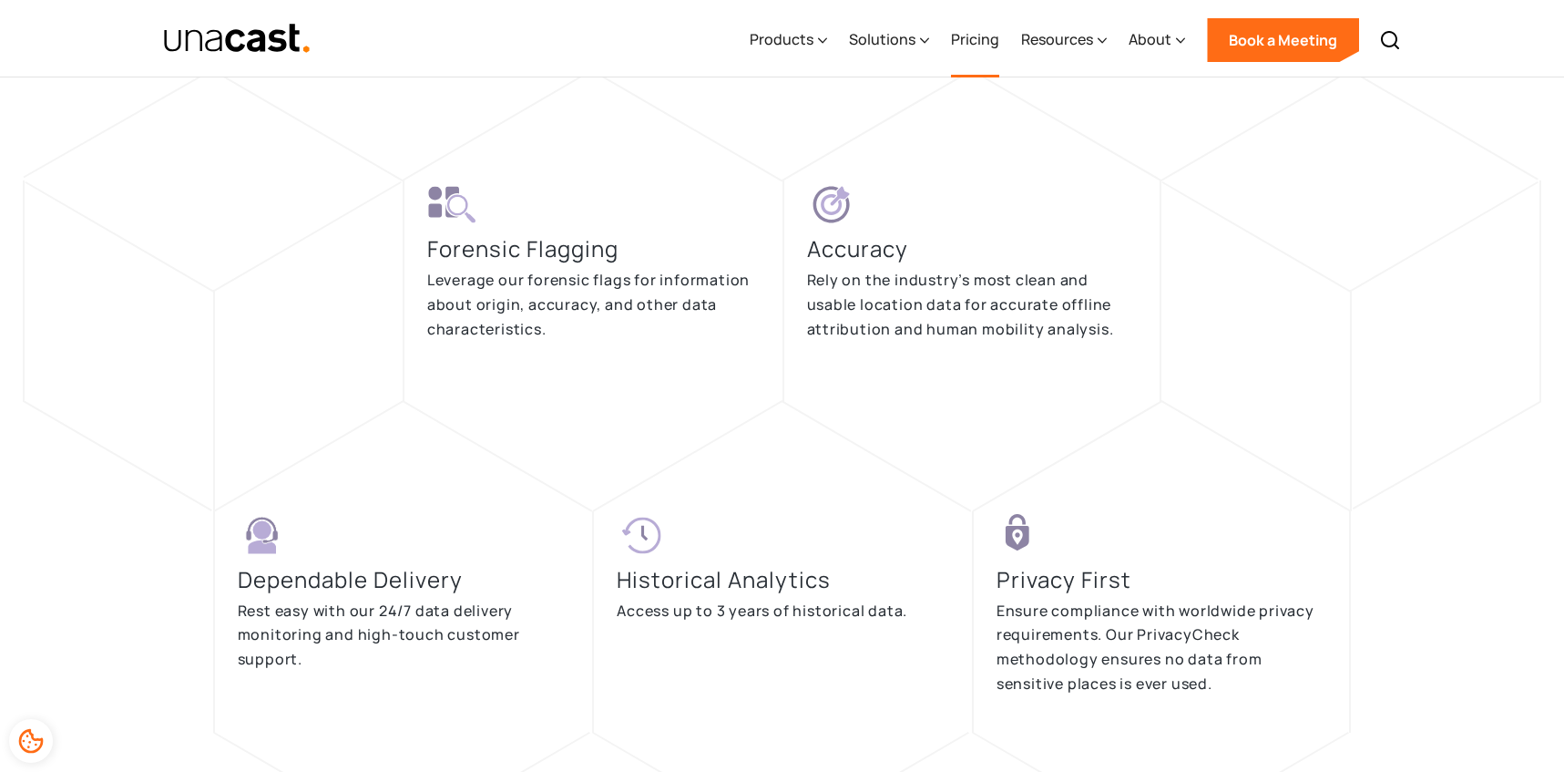
scroll to position [3848, 0]
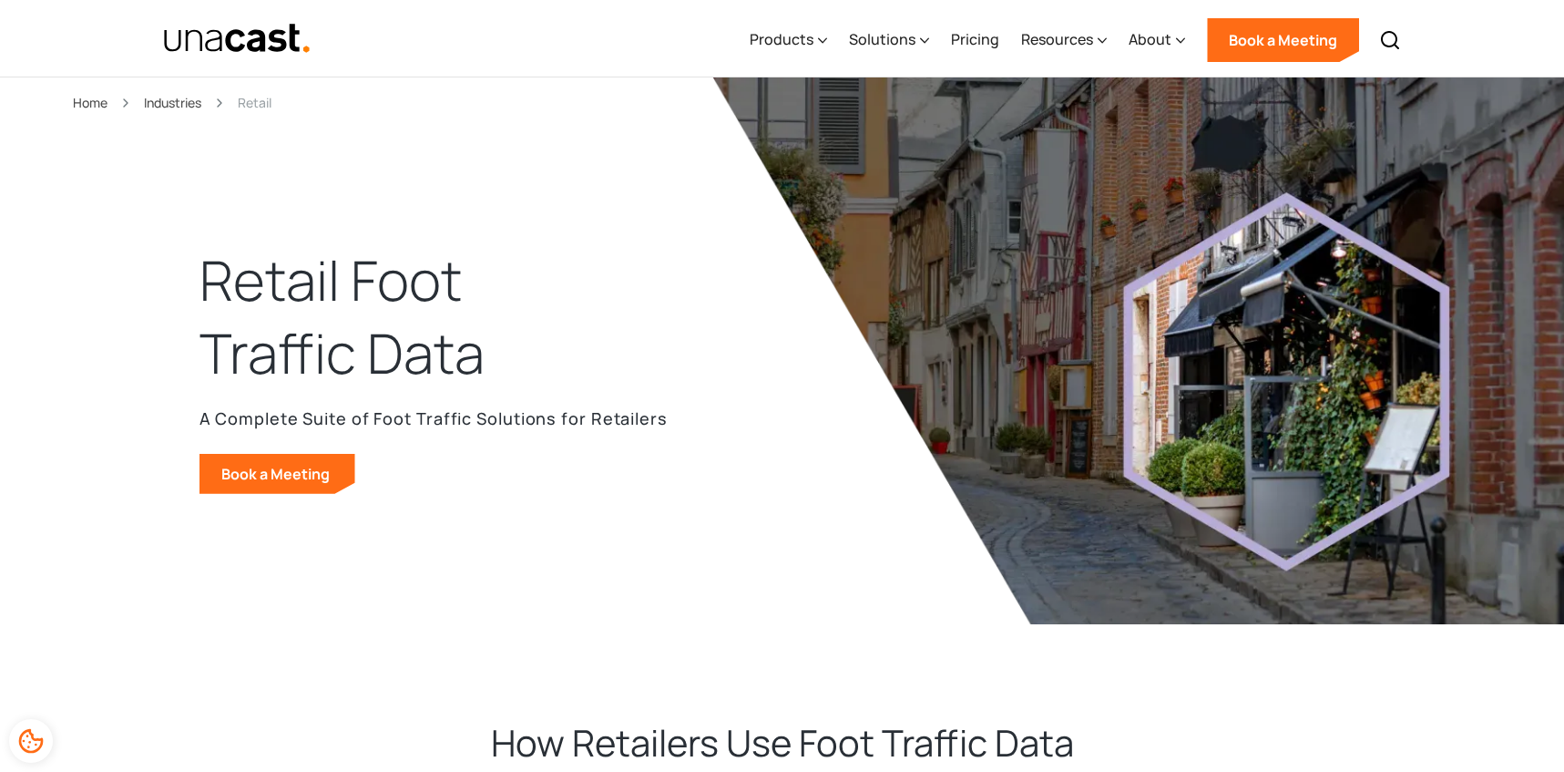
click at [298, 30] on img "home" at bounding box center [237, 39] width 149 height 32
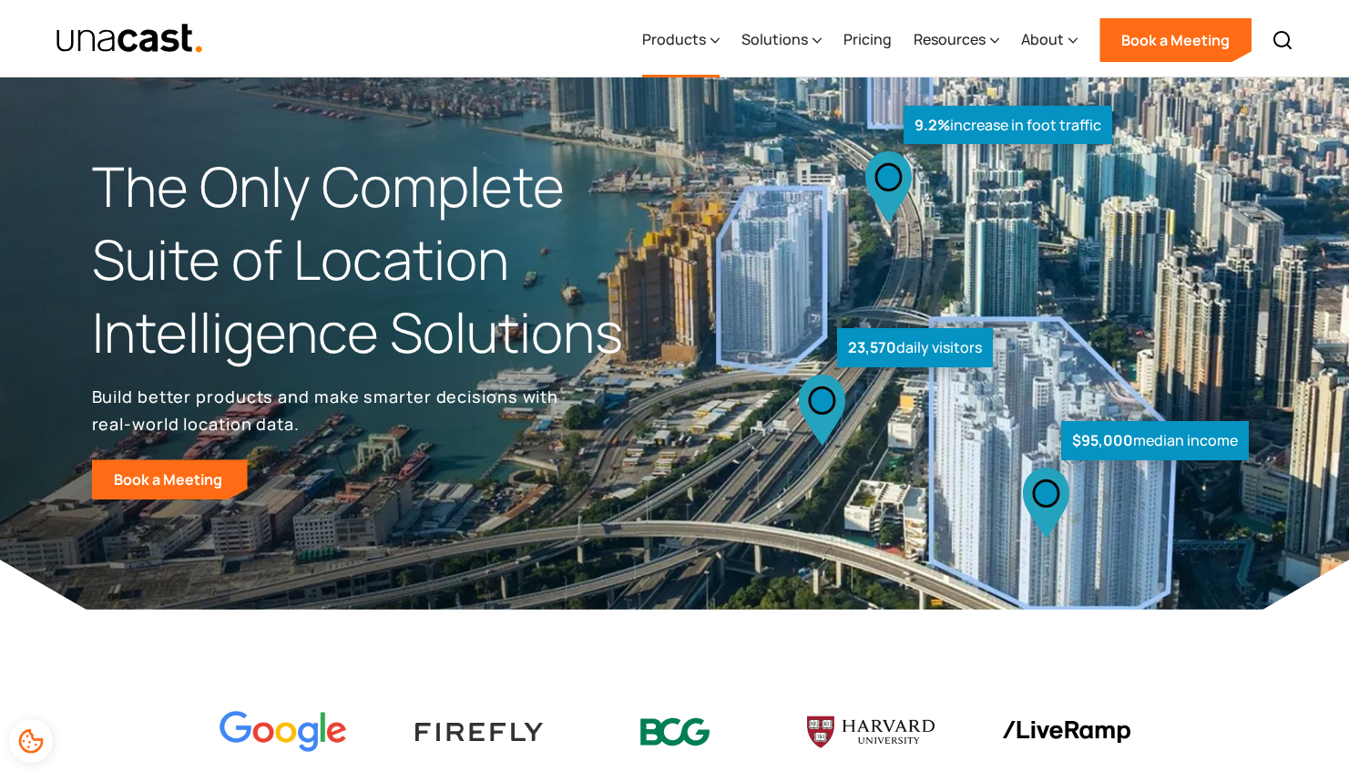
click at [682, 60] on div "Products" at bounding box center [680, 40] width 77 height 75
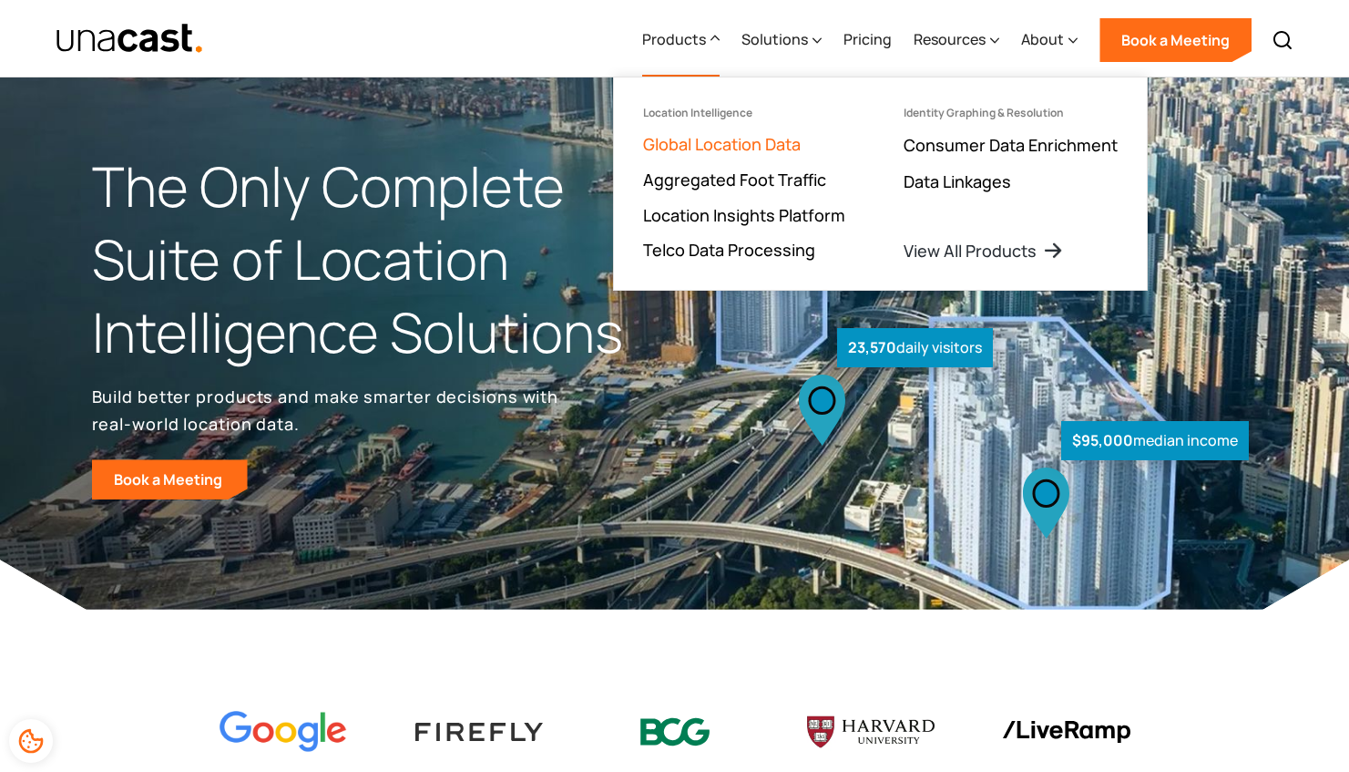
click at [708, 138] on link "Global Location Data" at bounding box center [722, 144] width 158 height 22
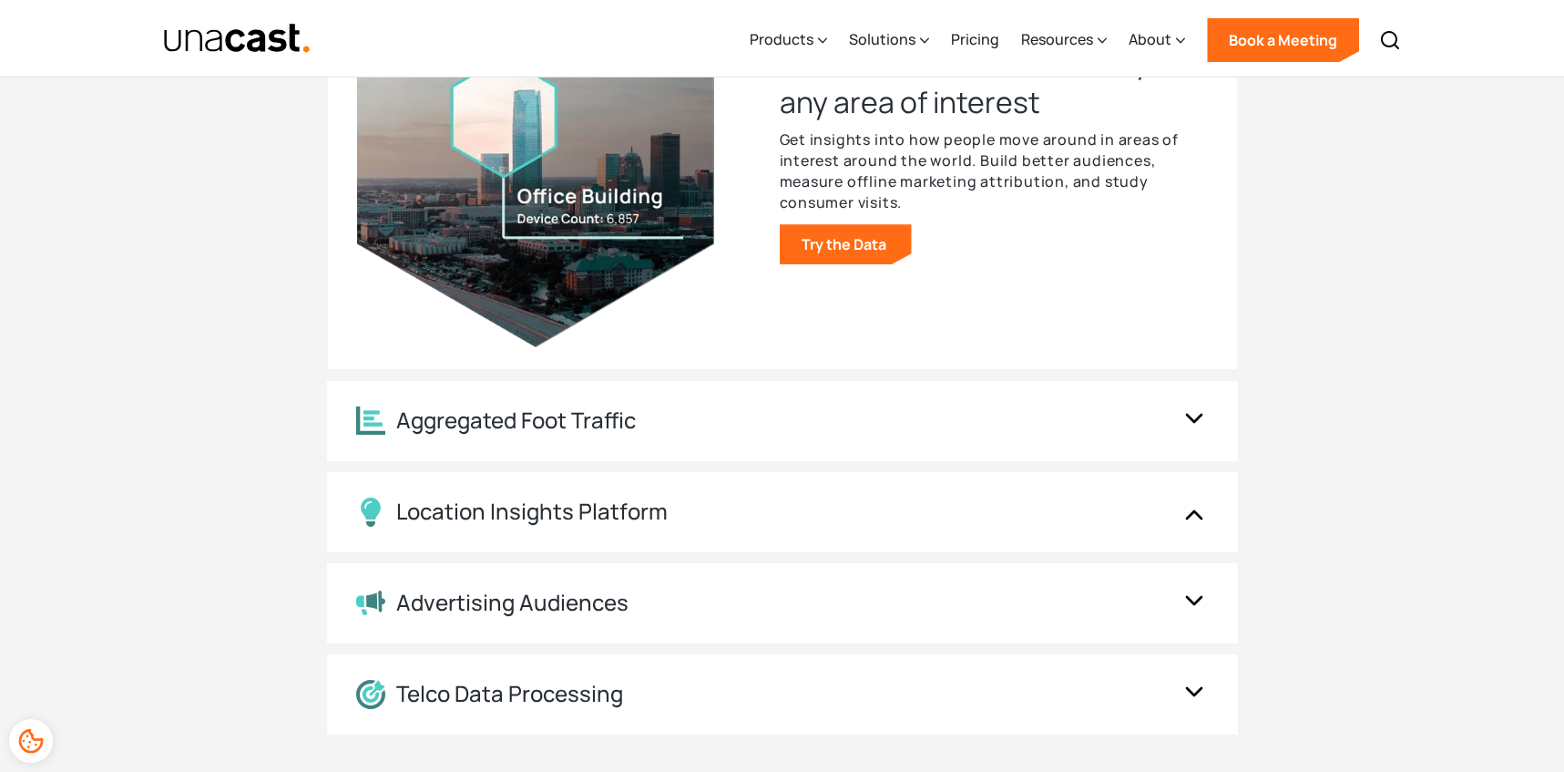
scroll to position [1947, 0]
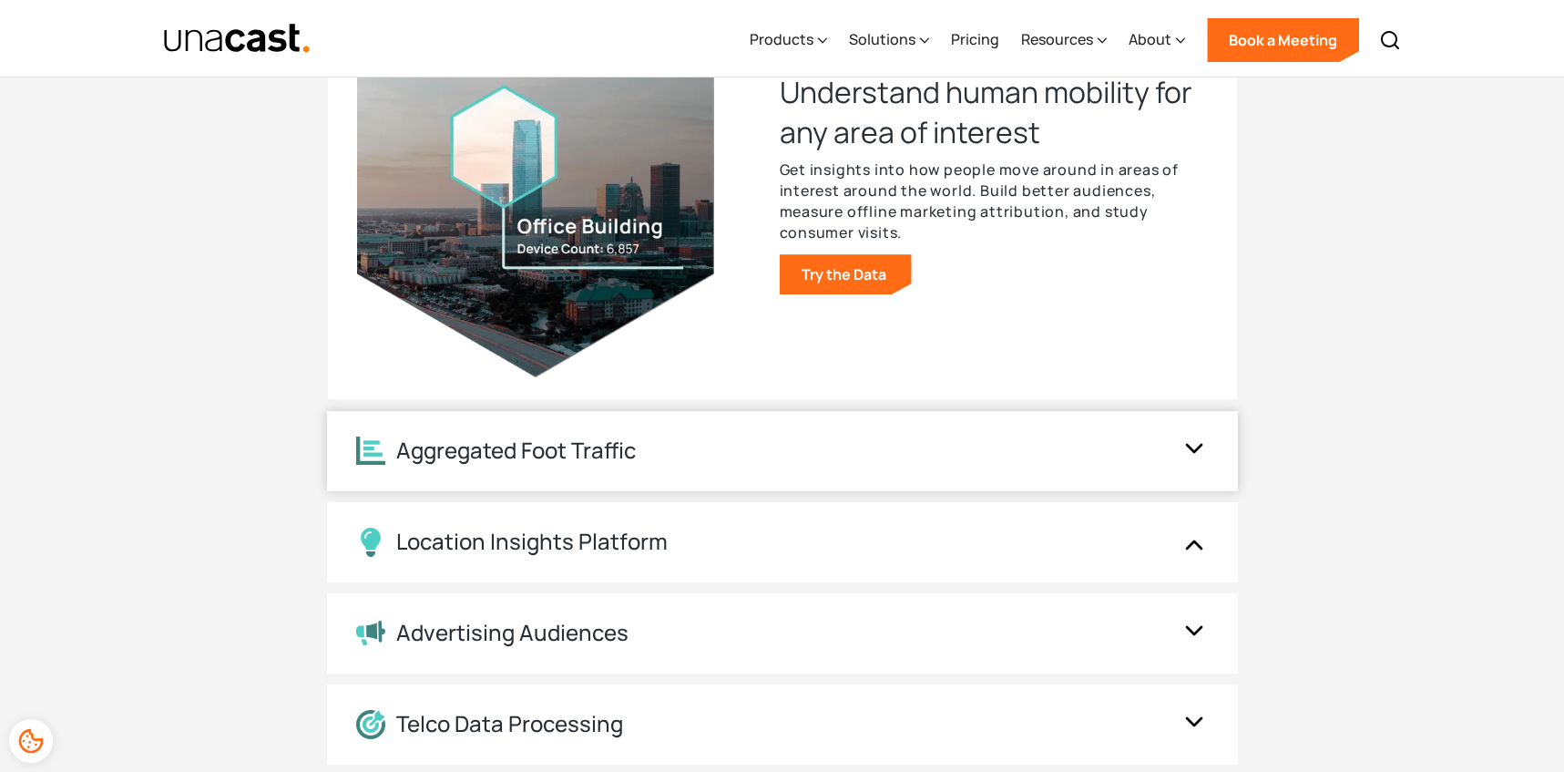
click at [1114, 445] on div "Aggregated Foot Traffic" at bounding box center [764, 450] width 816 height 28
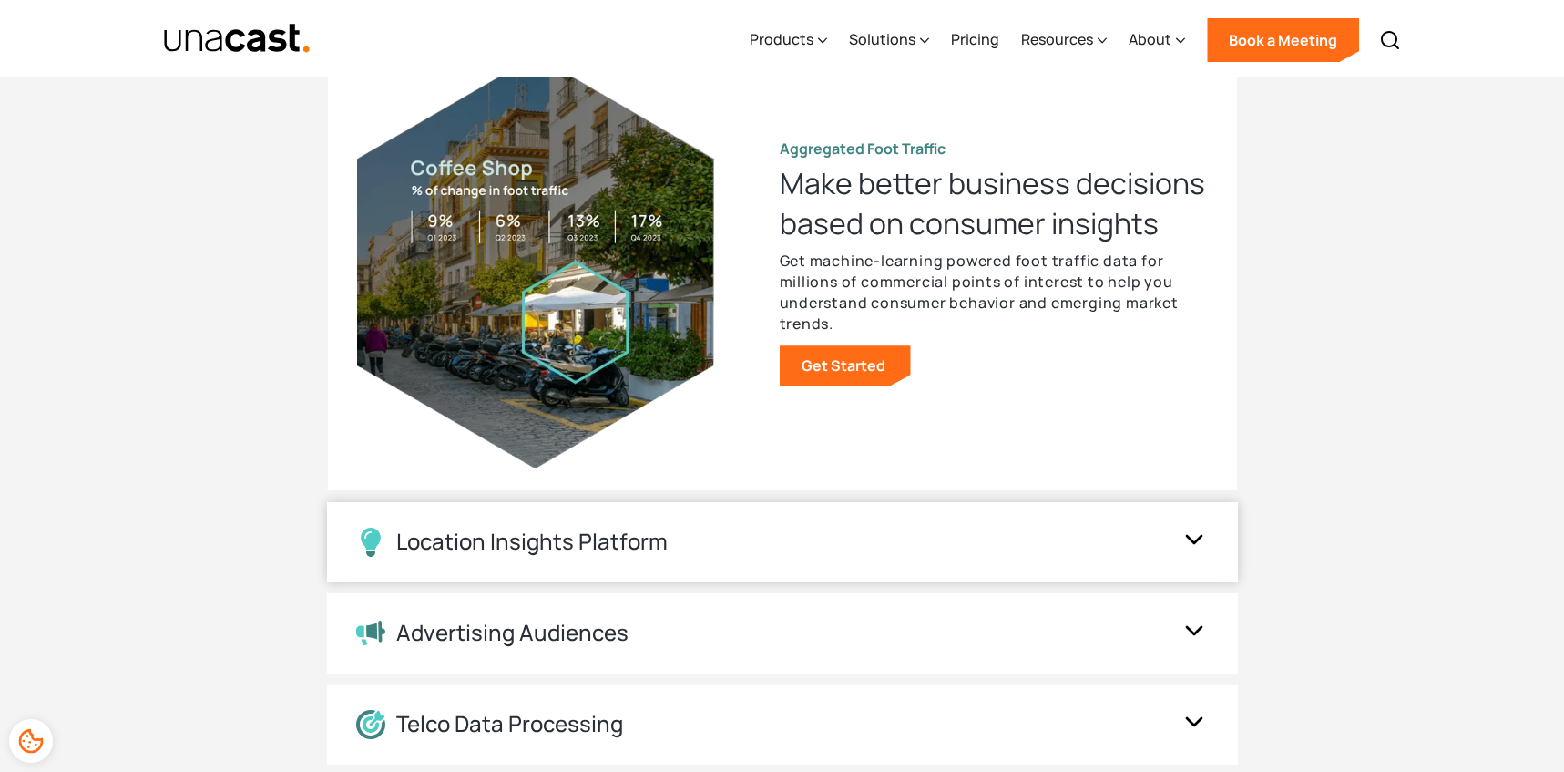
click at [1125, 529] on div "Location Insights Platform" at bounding box center [764, 542] width 816 height 29
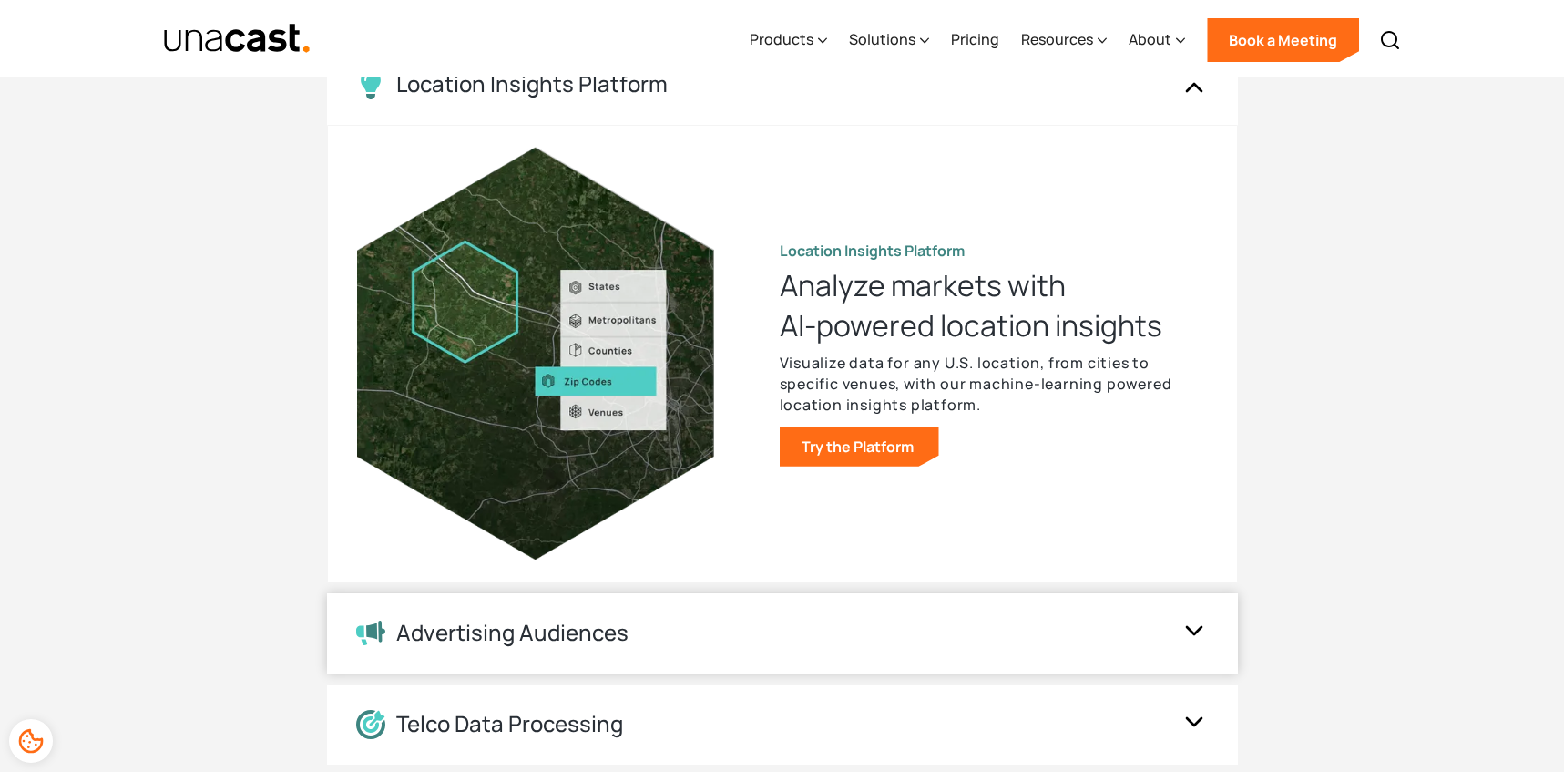
click at [1184, 620] on img at bounding box center [1194, 633] width 29 height 35
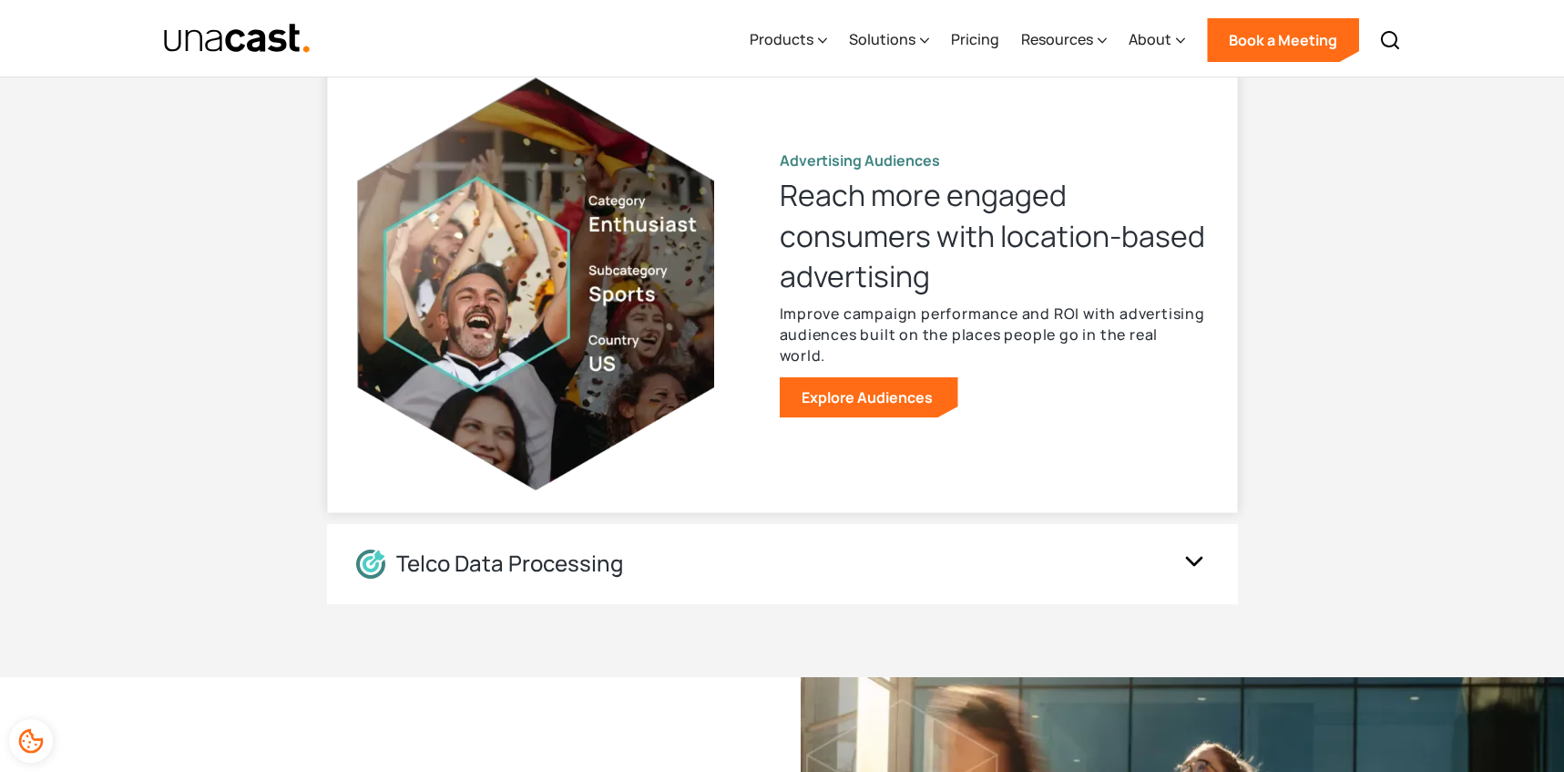
scroll to position [2129, 0]
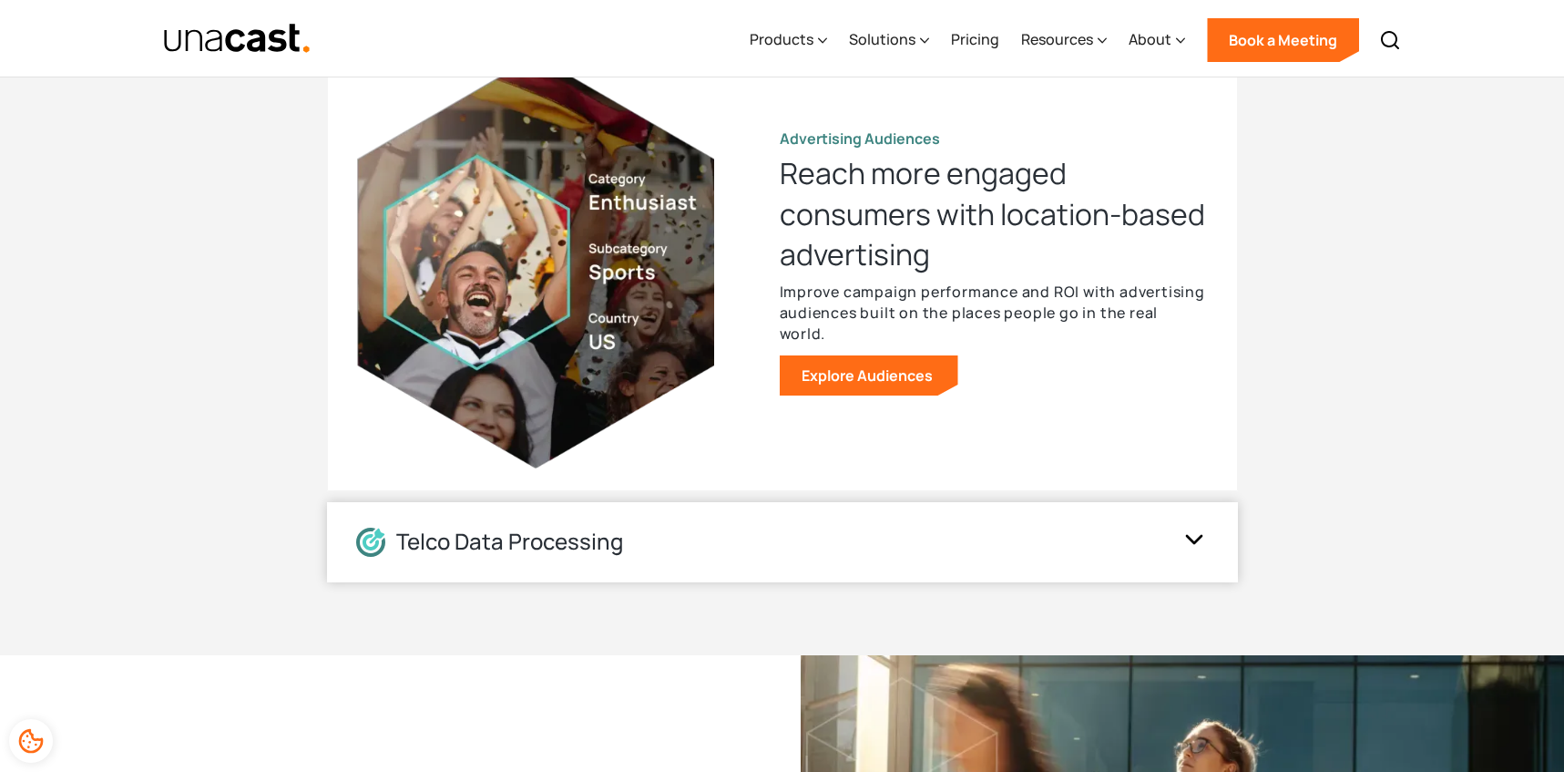
click at [1143, 559] on div "Telco Data Processing" at bounding box center [782, 542] width 911 height 80
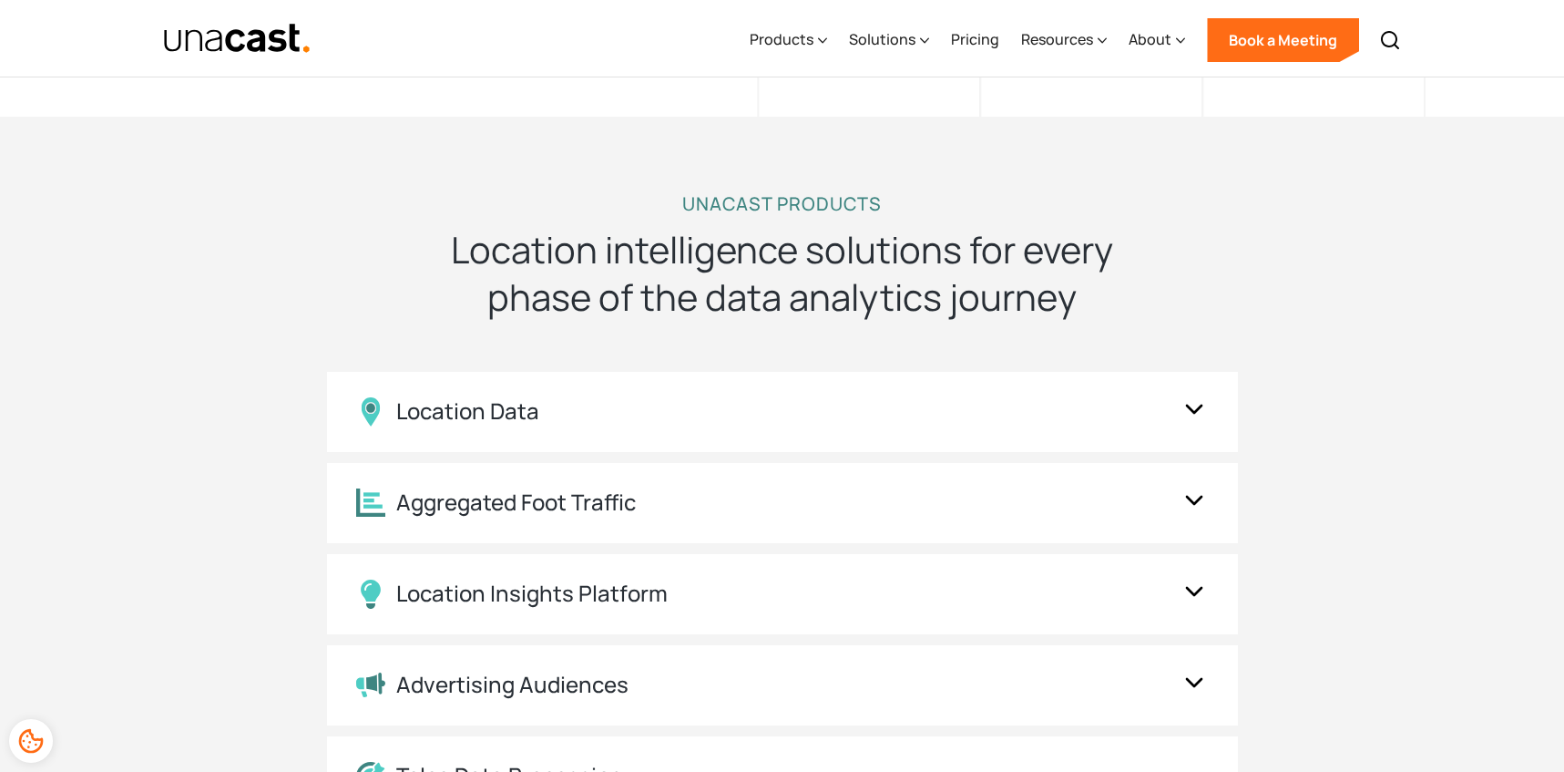
scroll to position [1434, 0]
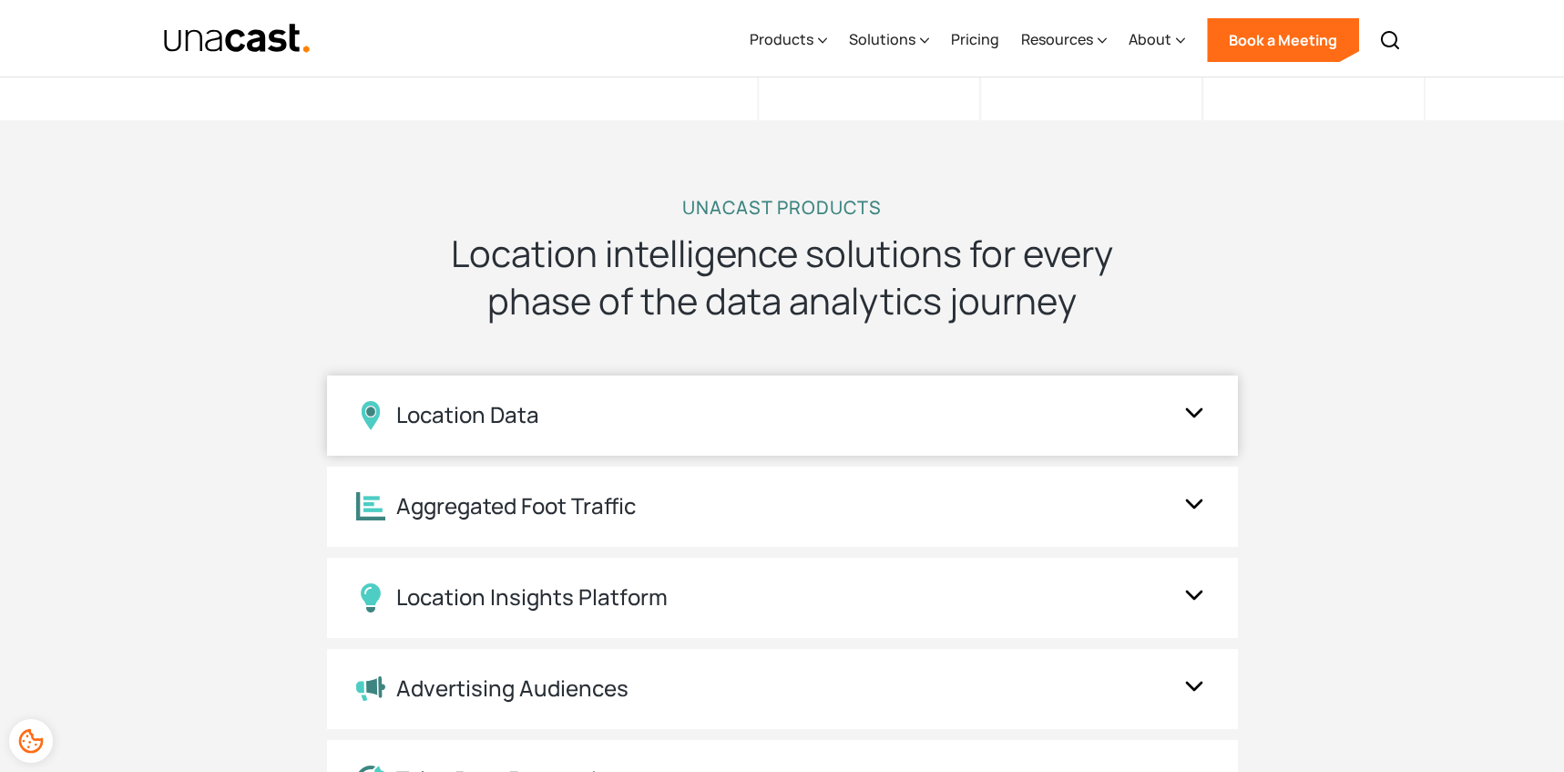
click at [1191, 390] on div "Location Data" at bounding box center [782, 415] width 911 height 80
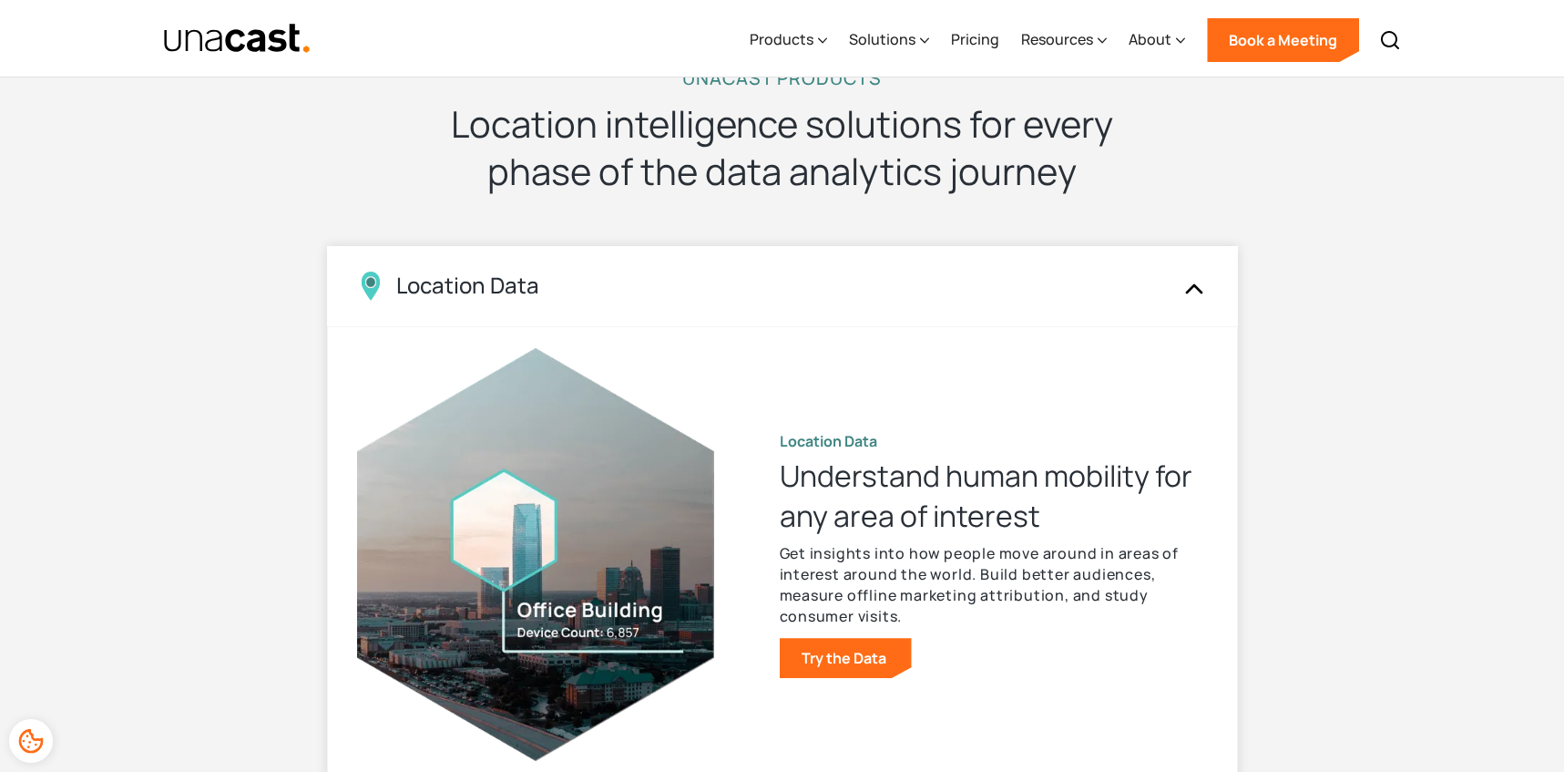
scroll to position [1579, 0]
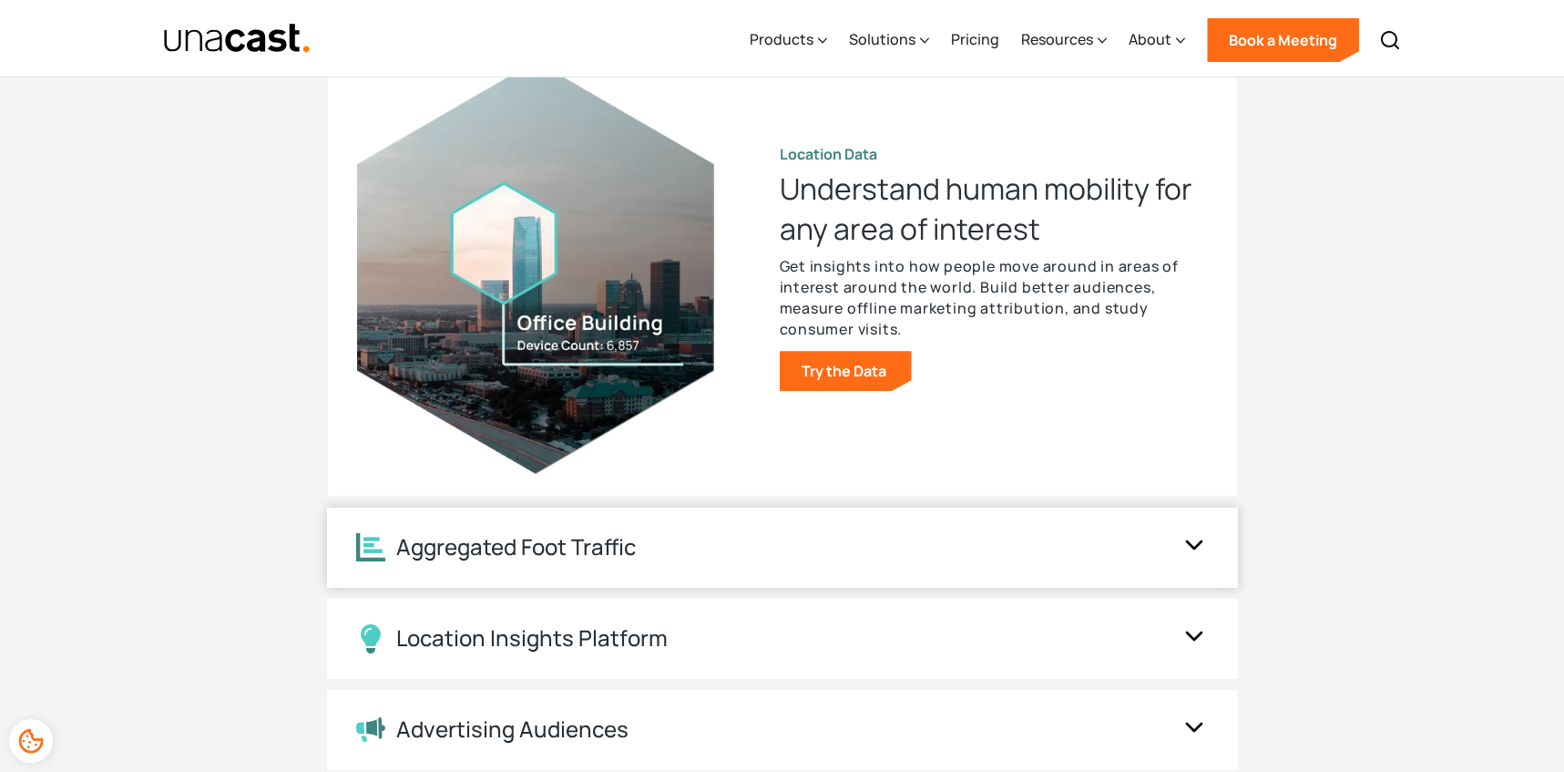
click at [1123, 563] on div "Aggregated Foot Traffic" at bounding box center [782, 547] width 911 height 80
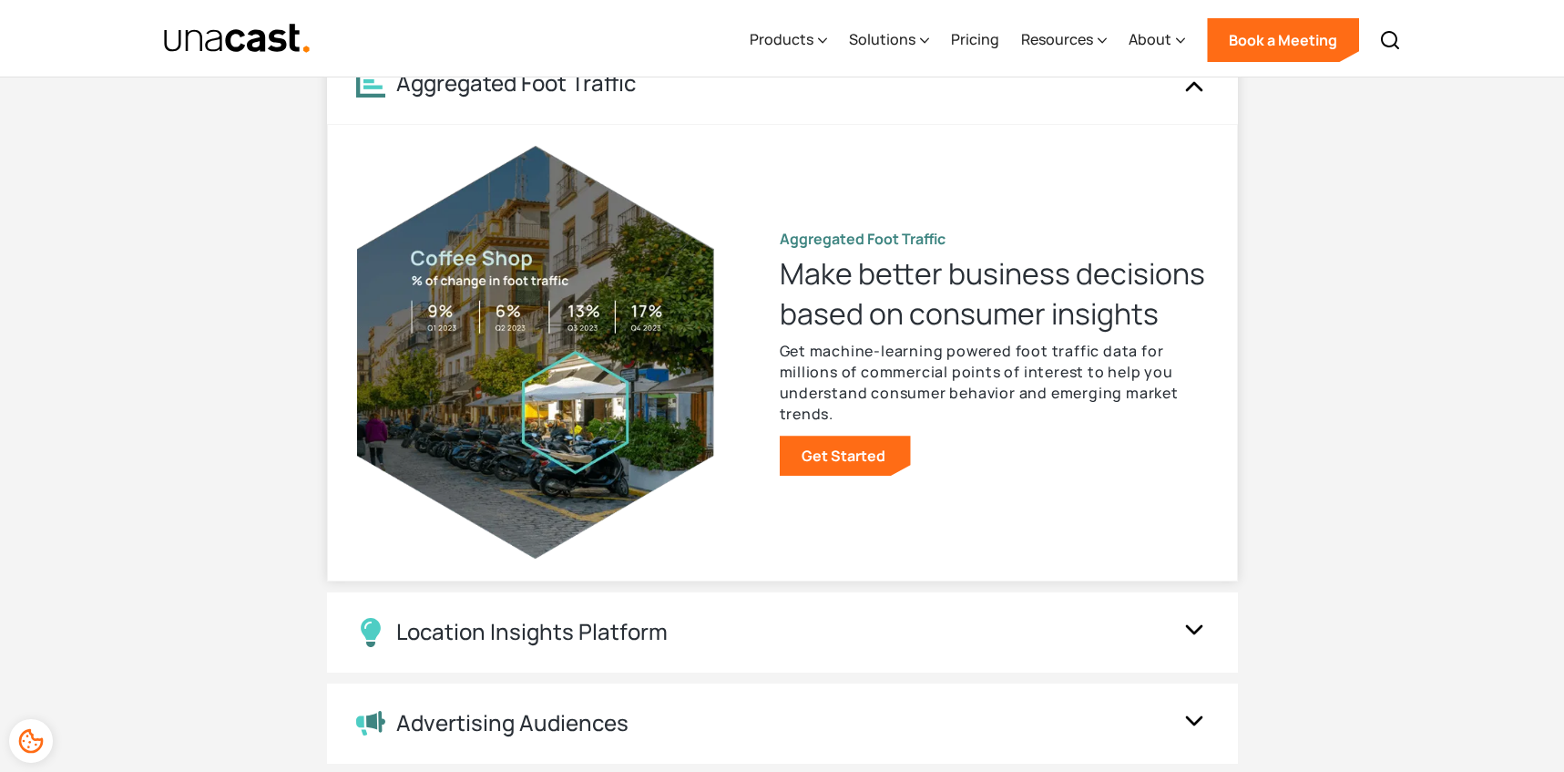
scroll to position [1859, 0]
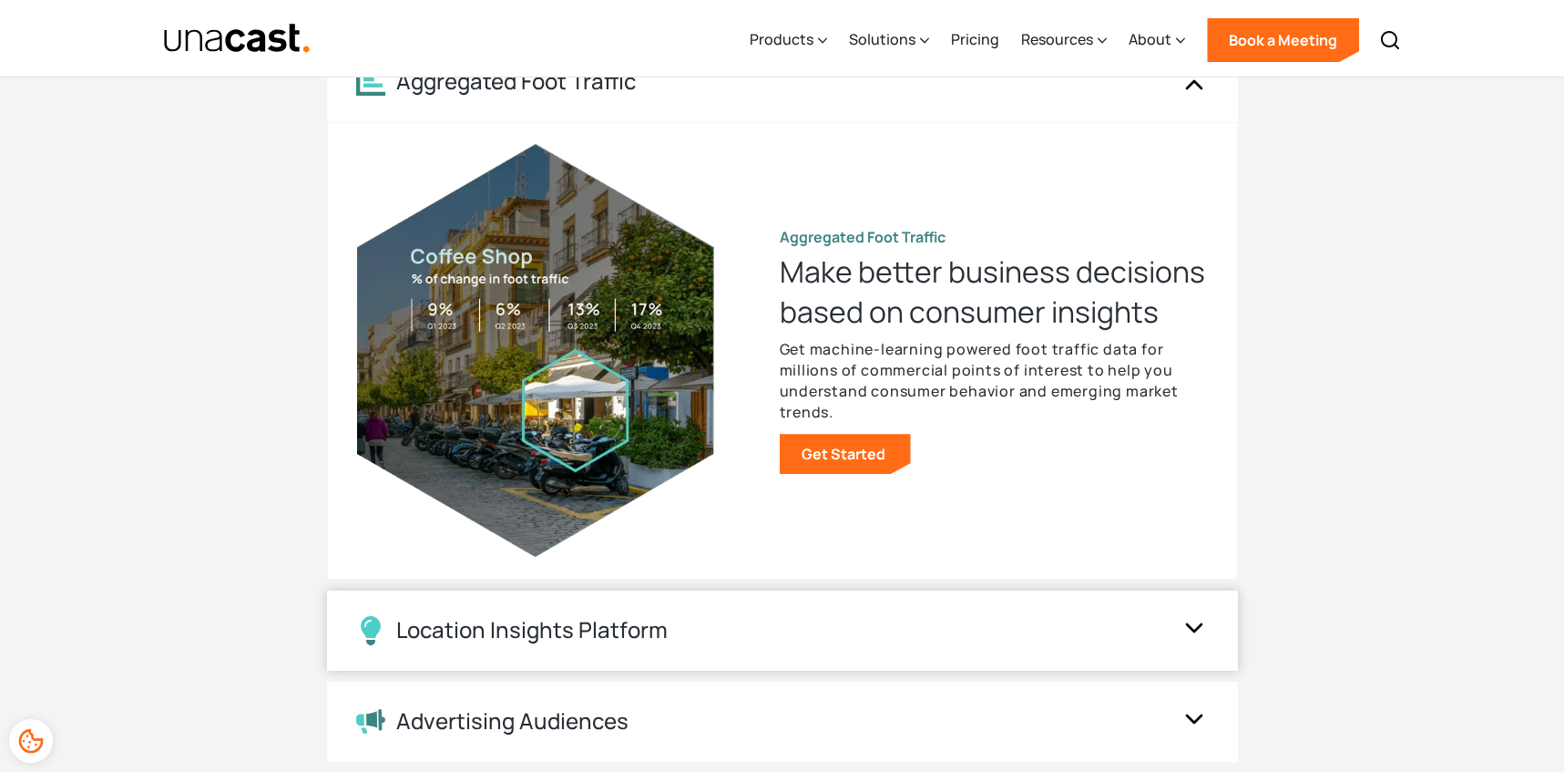
click at [1078, 639] on div "Location Insights Platform" at bounding box center [764, 630] width 816 height 29
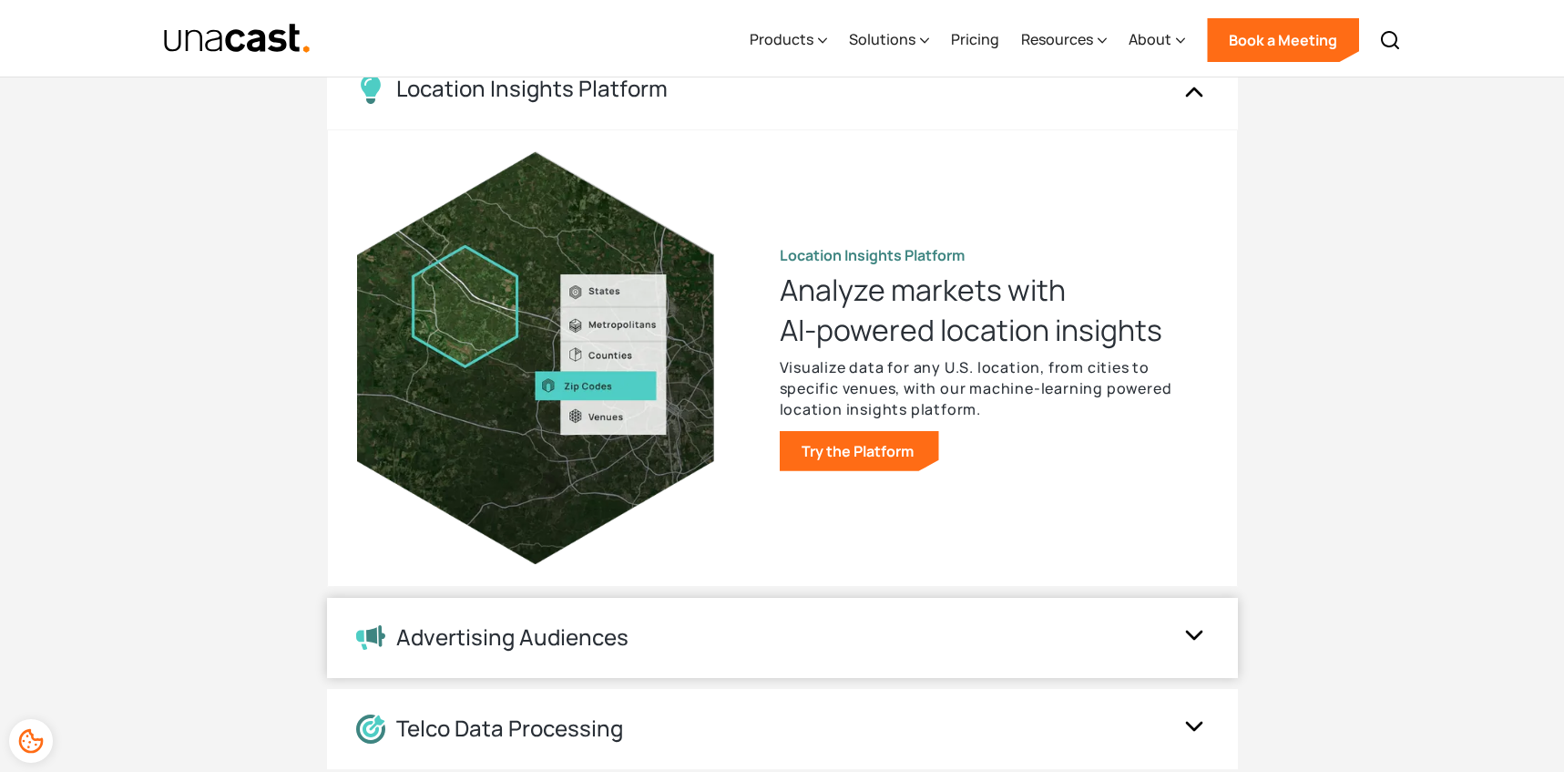
scroll to position [1948, 0]
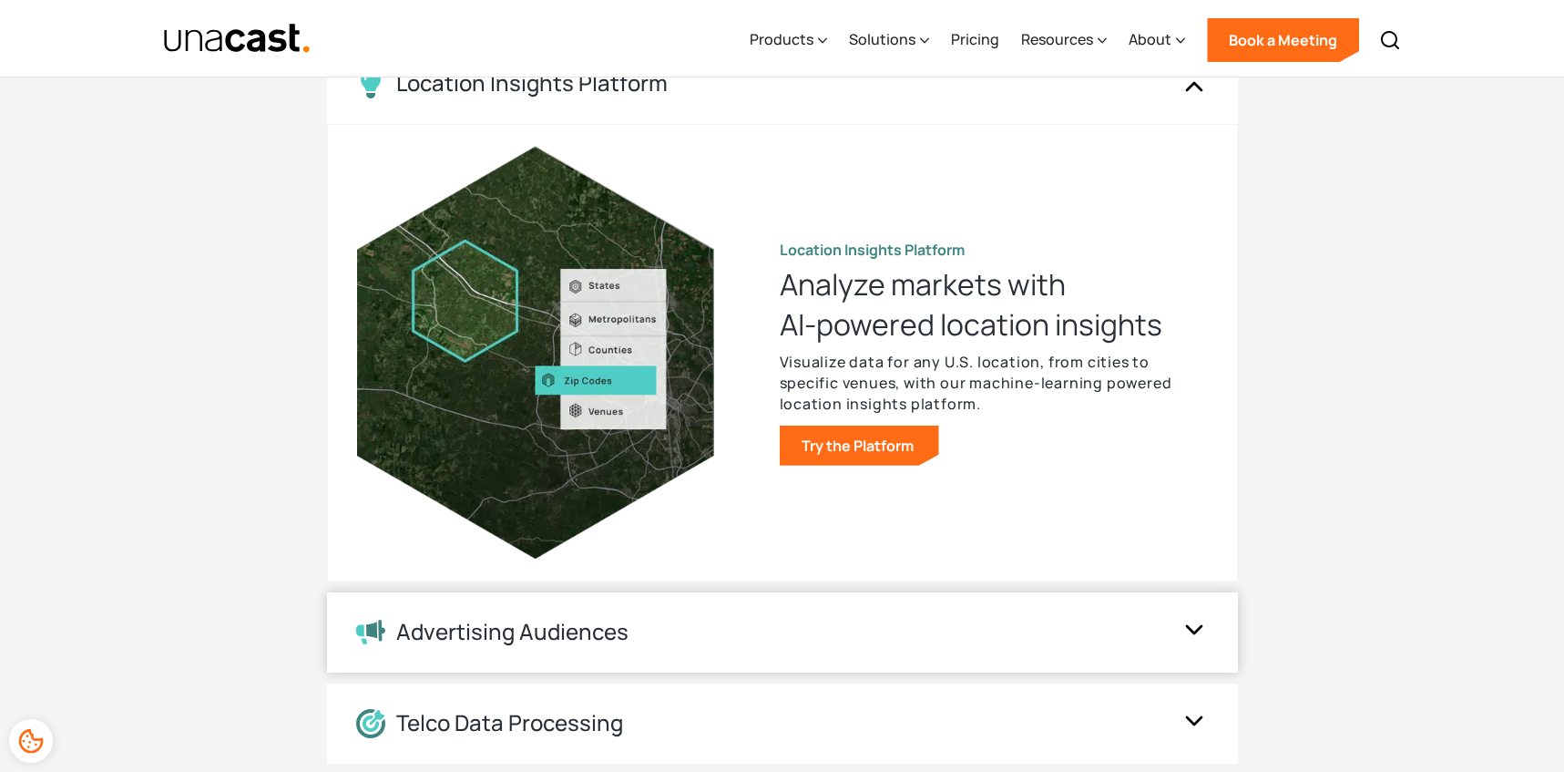
click at [947, 651] on div "Advertising Audiences" at bounding box center [782, 632] width 911 height 80
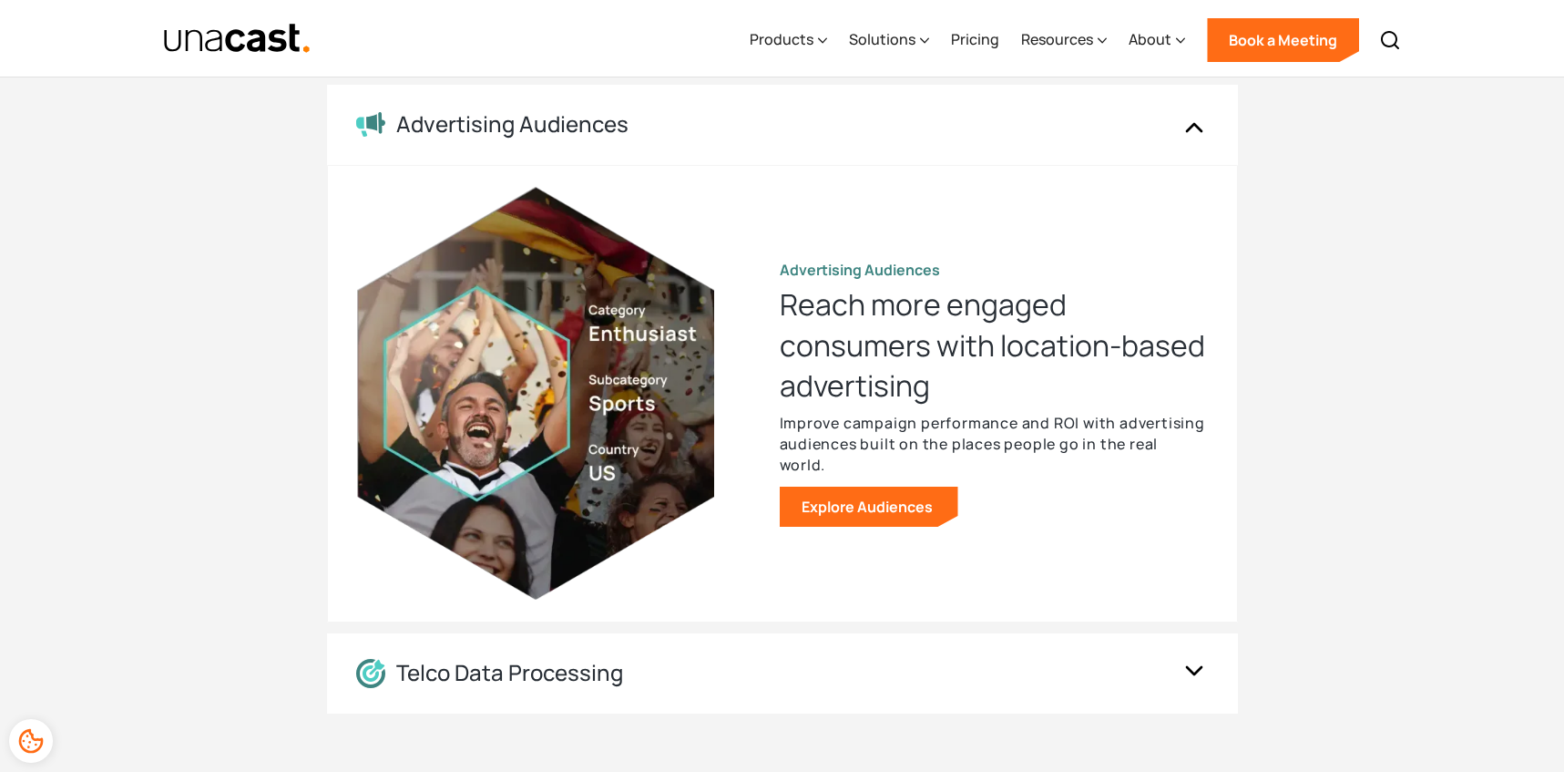
scroll to position [1999, 0]
click at [958, 702] on div "Telco Data Processing" at bounding box center [782, 672] width 911 height 80
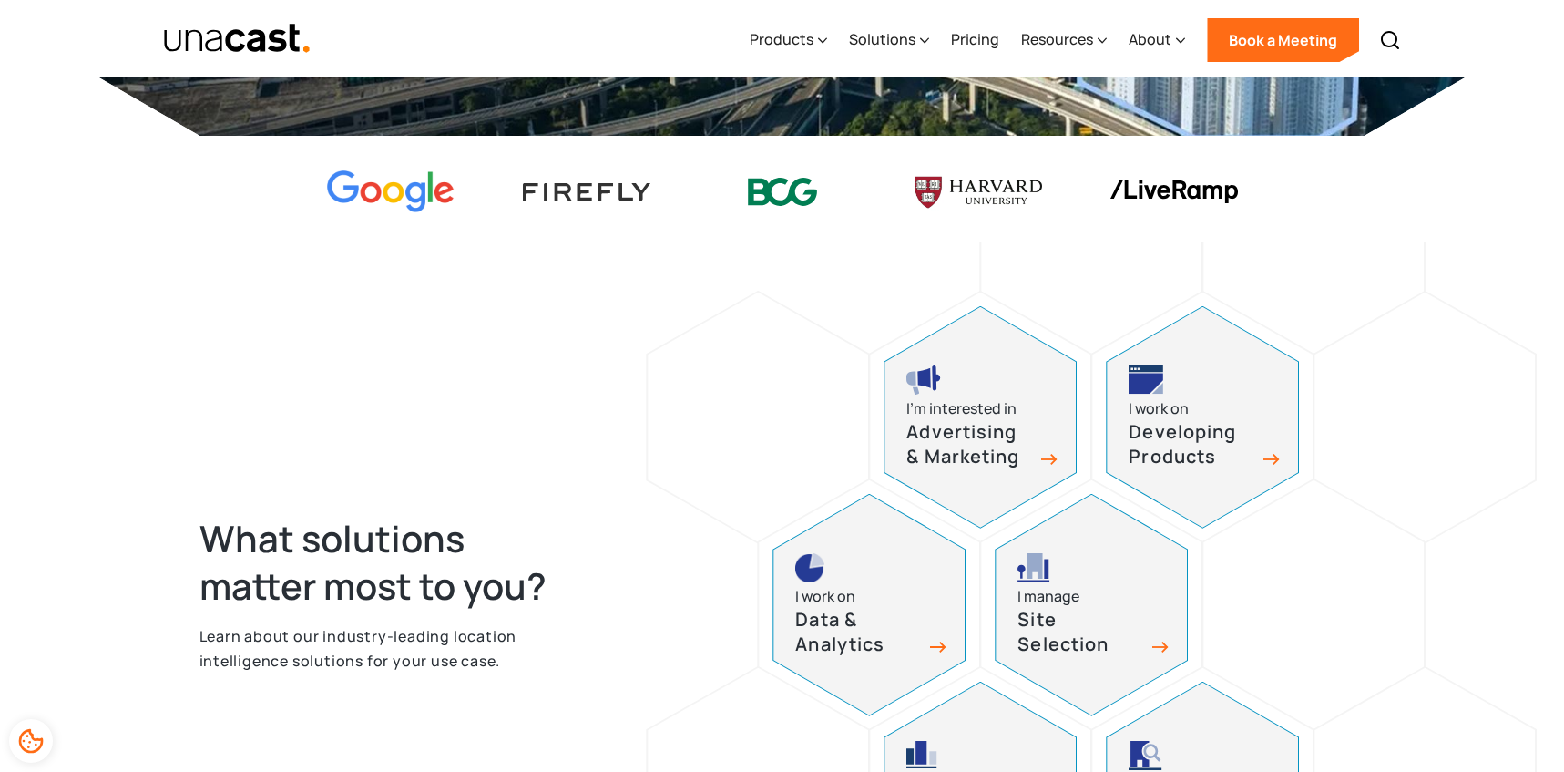
scroll to position [567, 0]
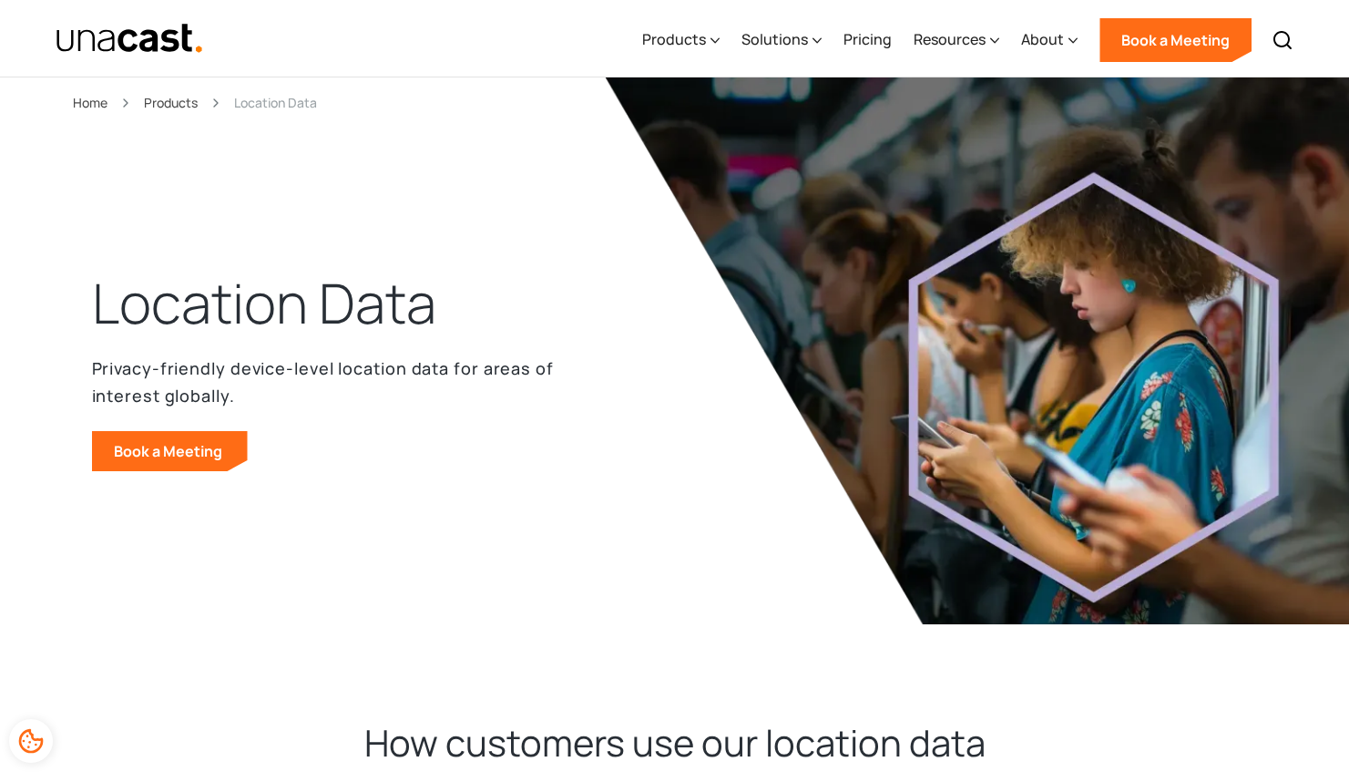
drag, startPoint x: 694, startPoint y: 35, endPoint x: 678, endPoint y: 92, distance: 59.7
click at [693, 36] on div "Products" at bounding box center [674, 39] width 64 height 22
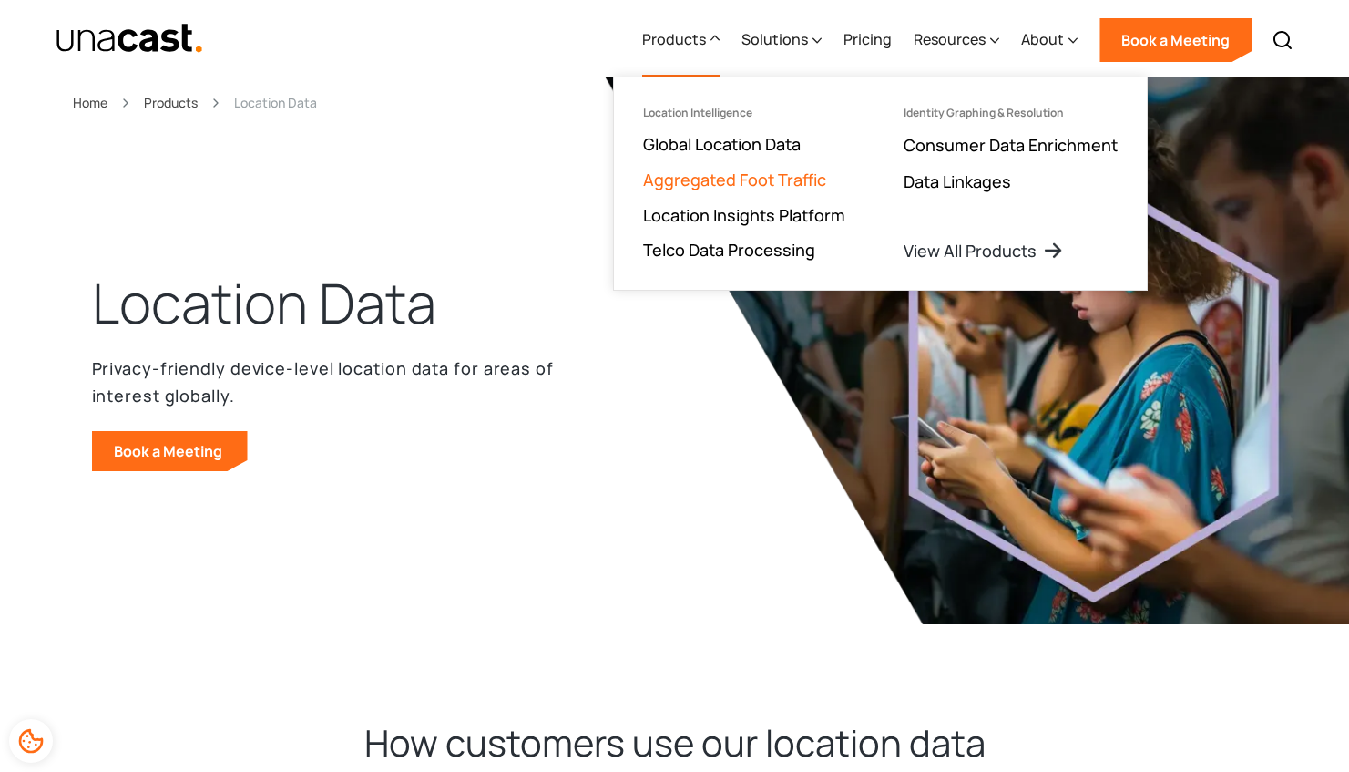
click at [671, 173] on link "Aggregated Foot Traffic" at bounding box center [734, 180] width 183 height 22
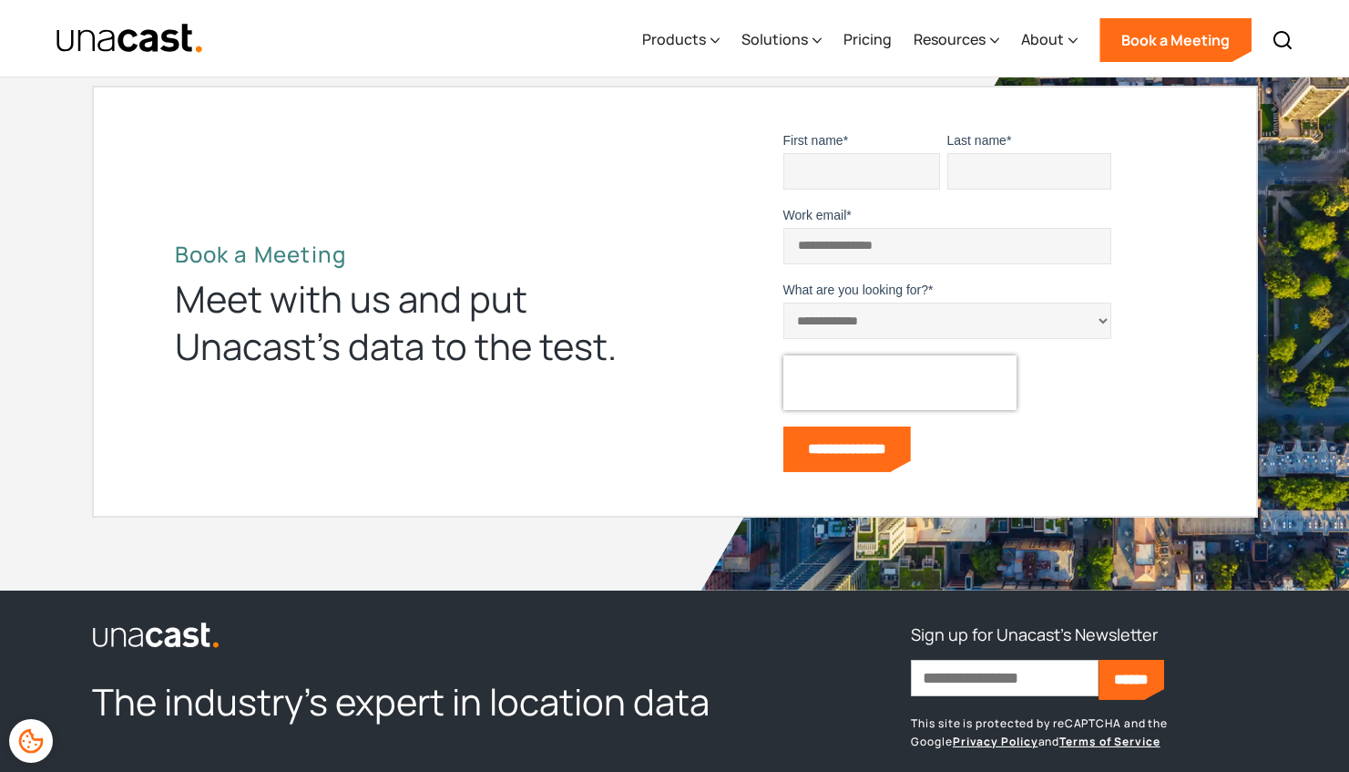
scroll to position [4400, 0]
